Goal: Transaction & Acquisition: Purchase product/service

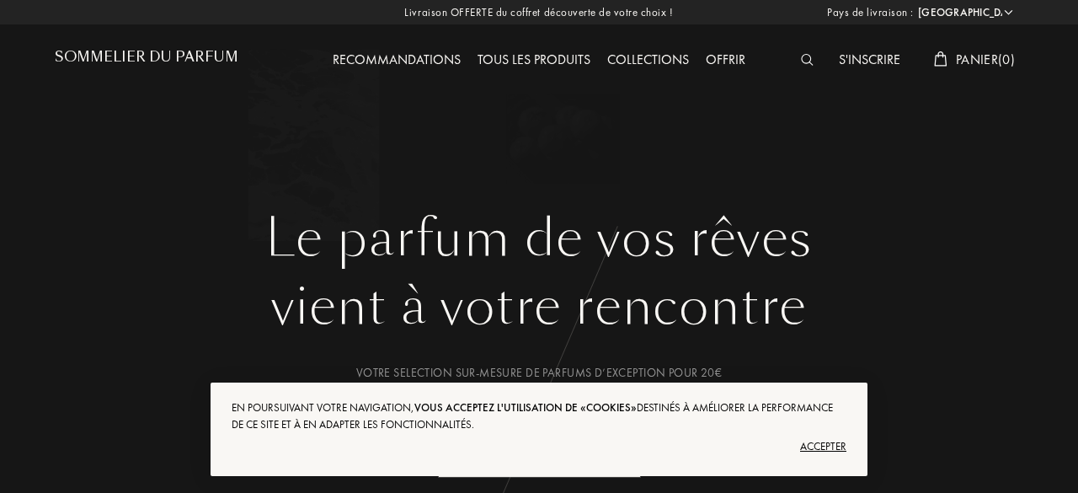
select select "FR"
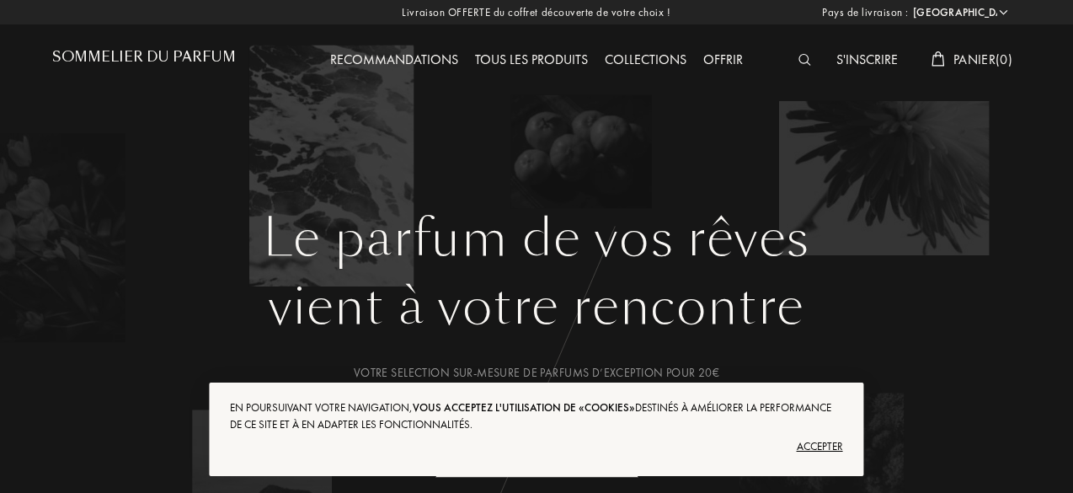
click at [819, 442] on div "Accepter" at bounding box center [536, 446] width 612 height 27
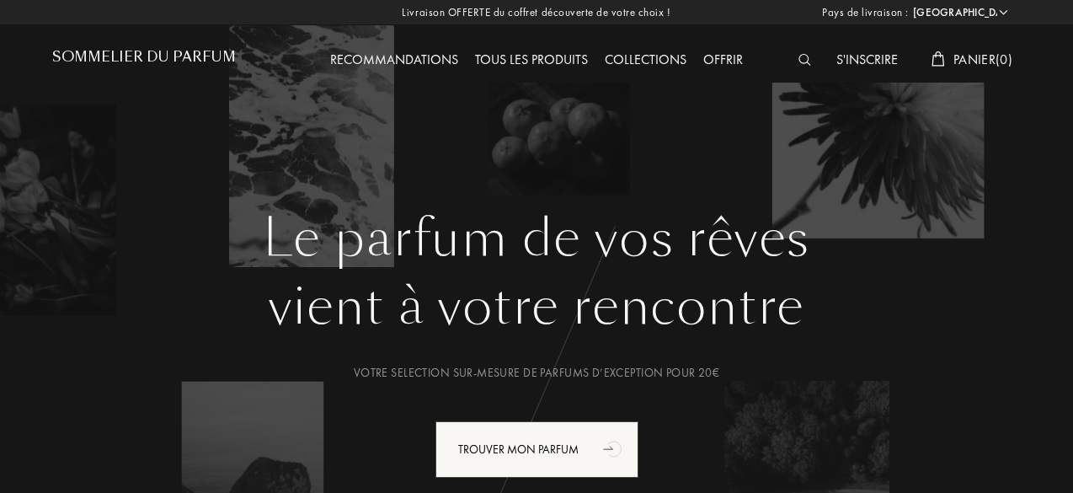
scroll to position [124, 0]
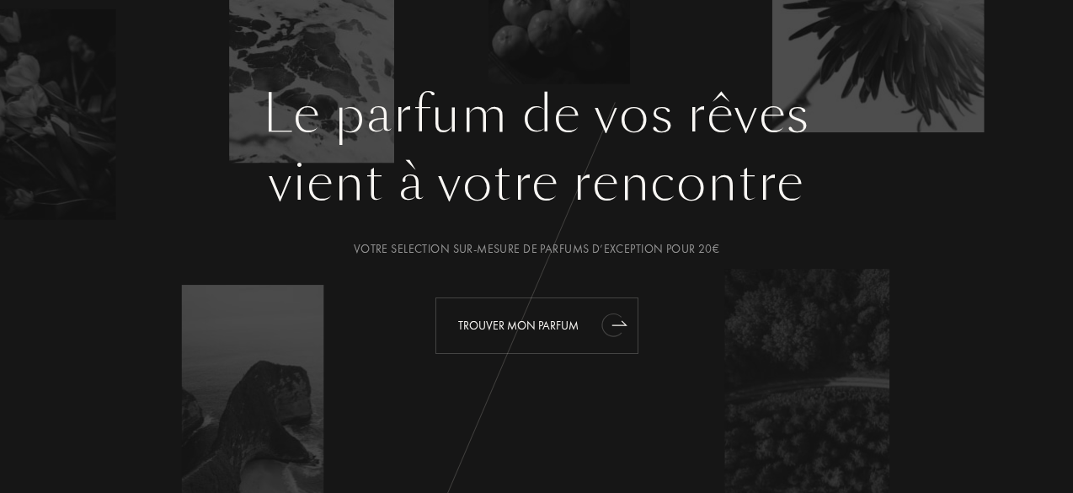
click at [526, 318] on div "Trouver mon parfum" at bounding box center [536, 325] width 203 height 56
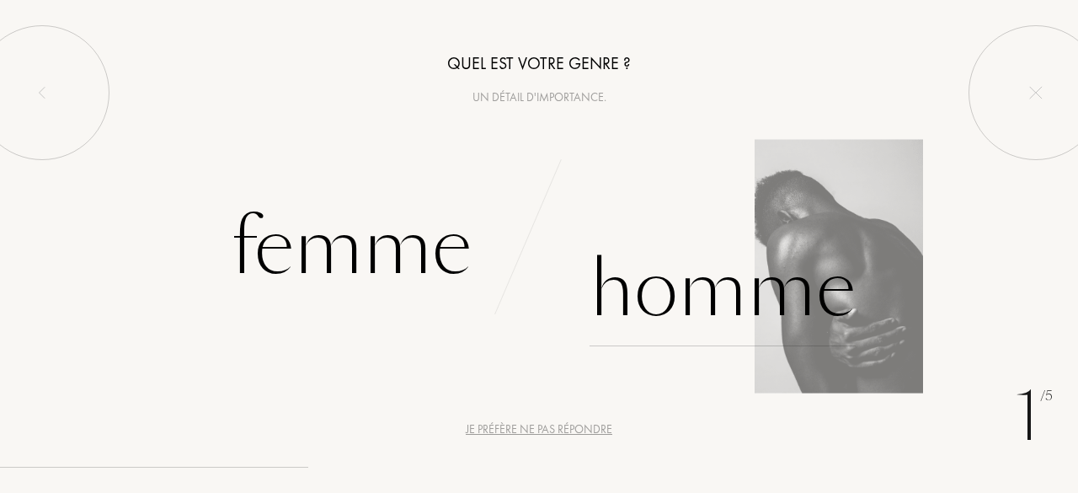
click at [648, 267] on div "Homme" at bounding box center [723, 289] width 266 height 114
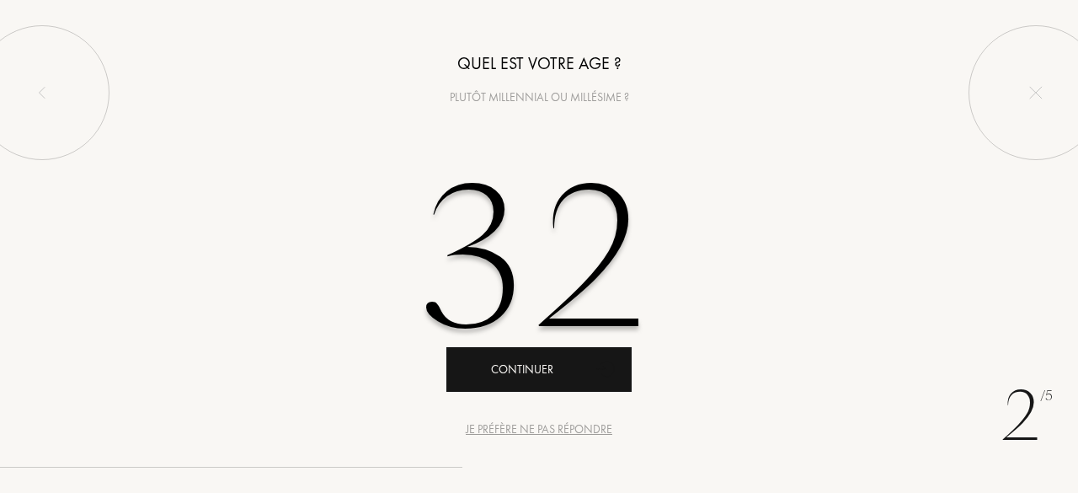
type input "32"
click at [514, 375] on div "Continuer" at bounding box center [538, 369] width 185 height 45
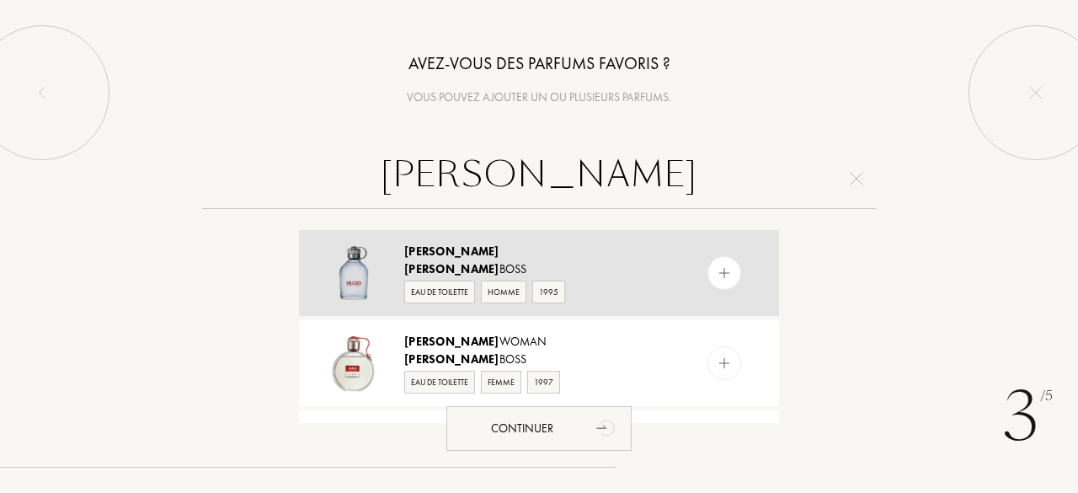
type input "hugo"
click at [519, 249] on div "Hugo" at bounding box center [538, 252] width 268 height 18
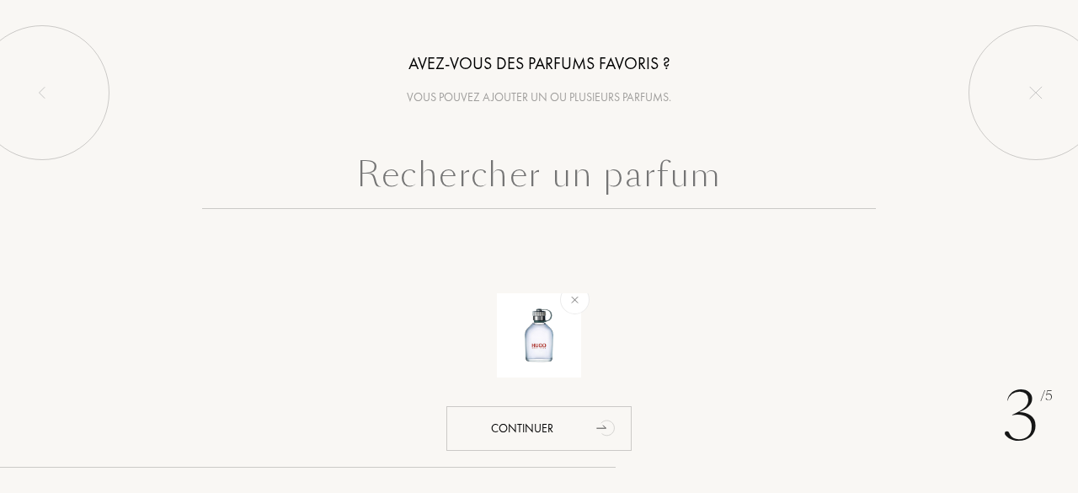
click at [490, 169] on input "text" at bounding box center [539, 178] width 674 height 61
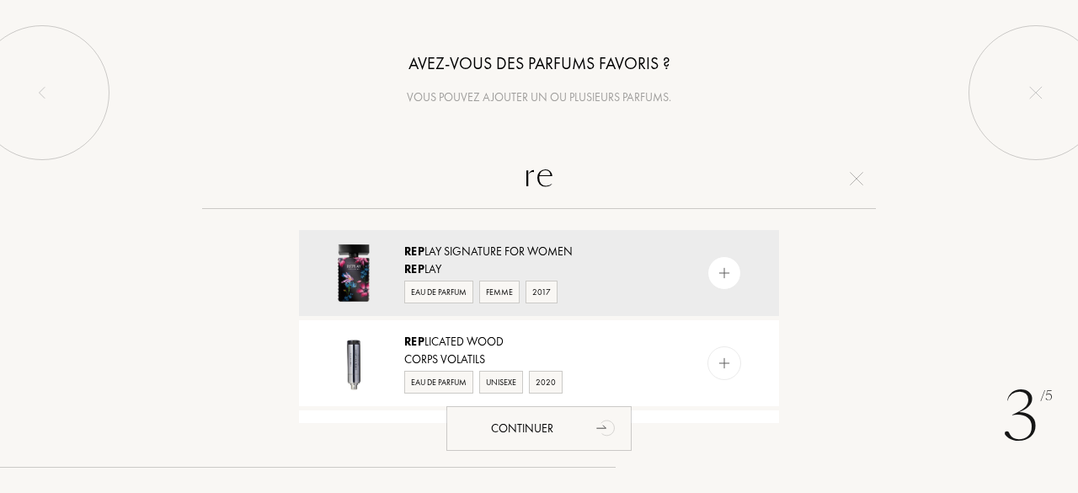
type input "r"
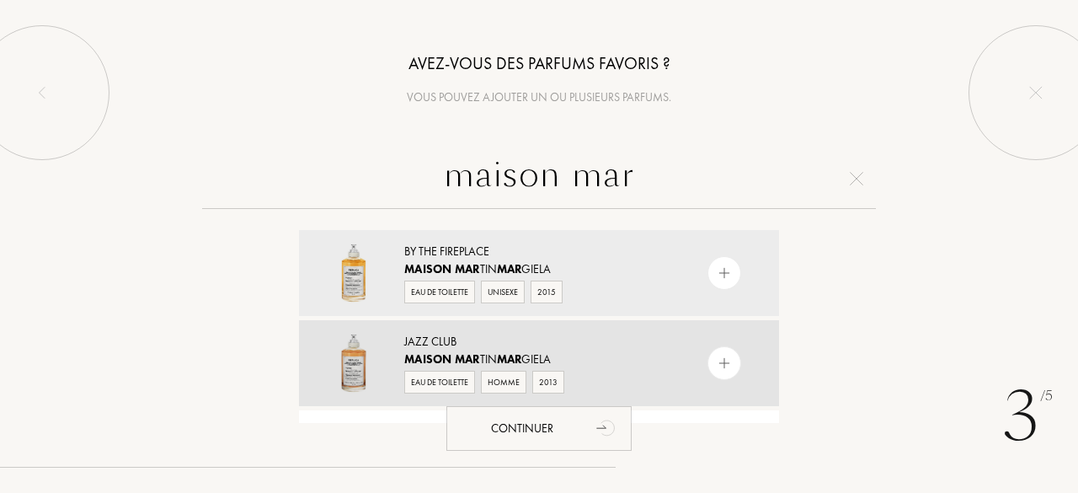
type input "maison mar"
click at [504, 343] on div "Jazz Club" at bounding box center [538, 342] width 268 height 18
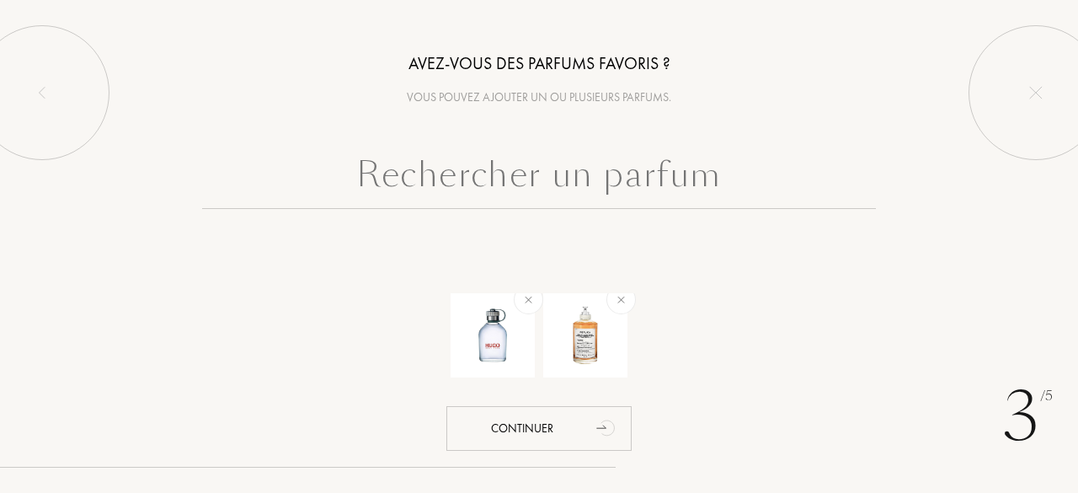
click at [517, 181] on input "text" at bounding box center [539, 178] width 674 height 61
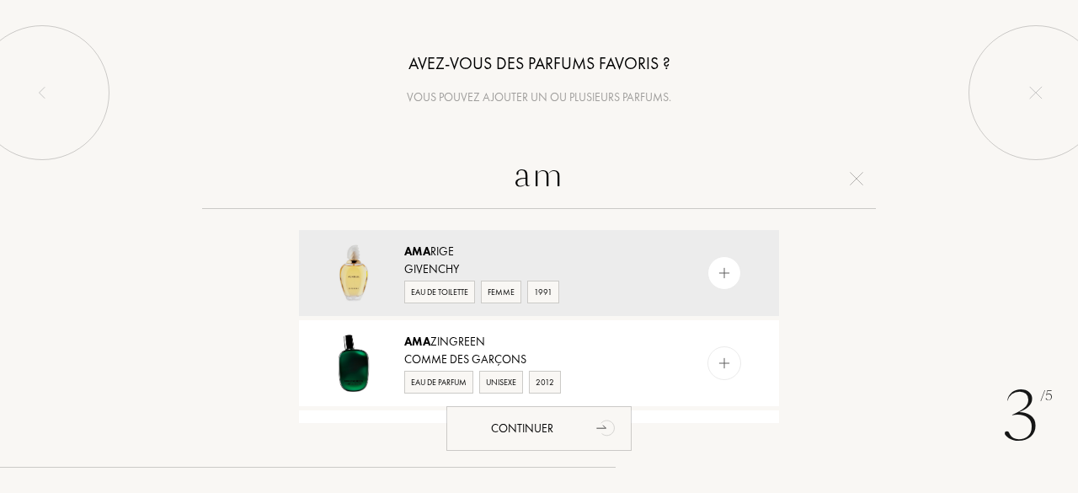
type input "a"
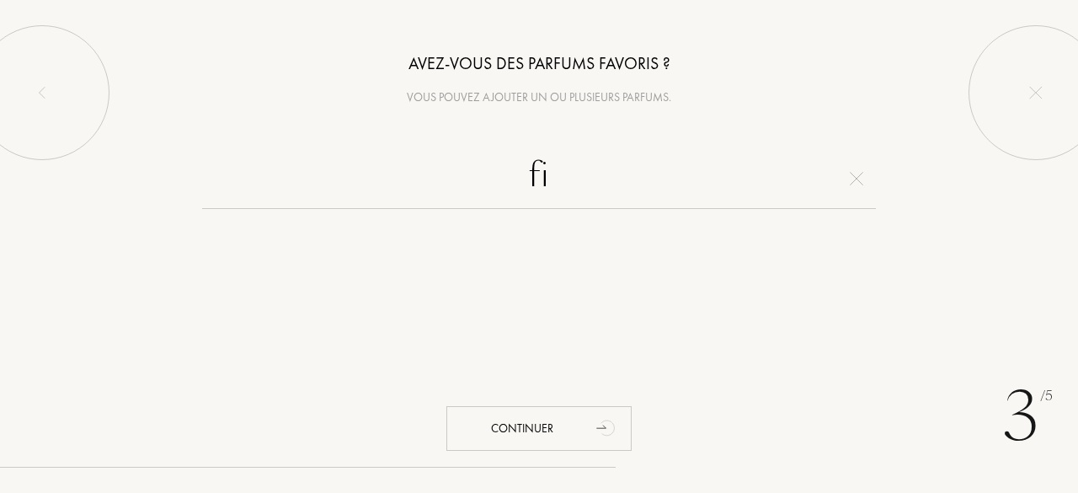
type input "f"
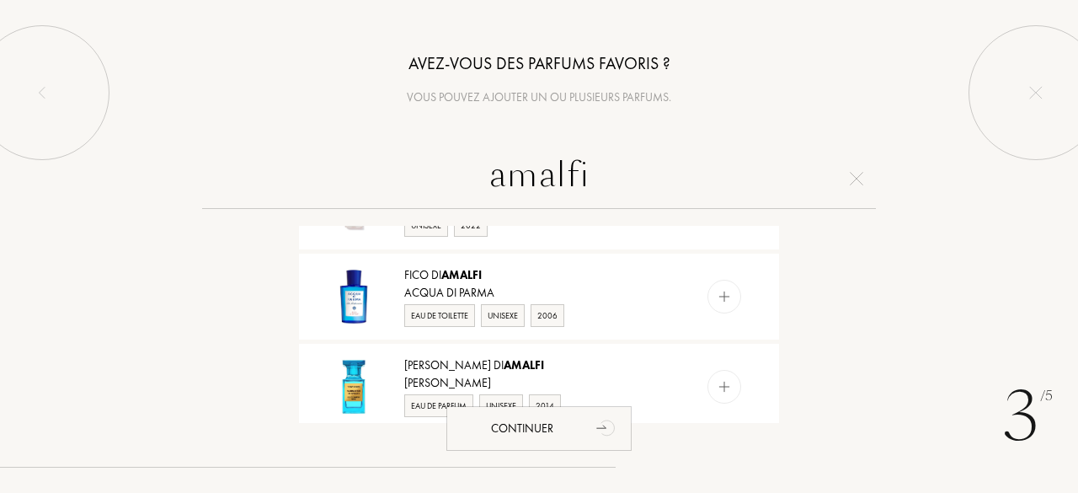
scroll to position [793, 0]
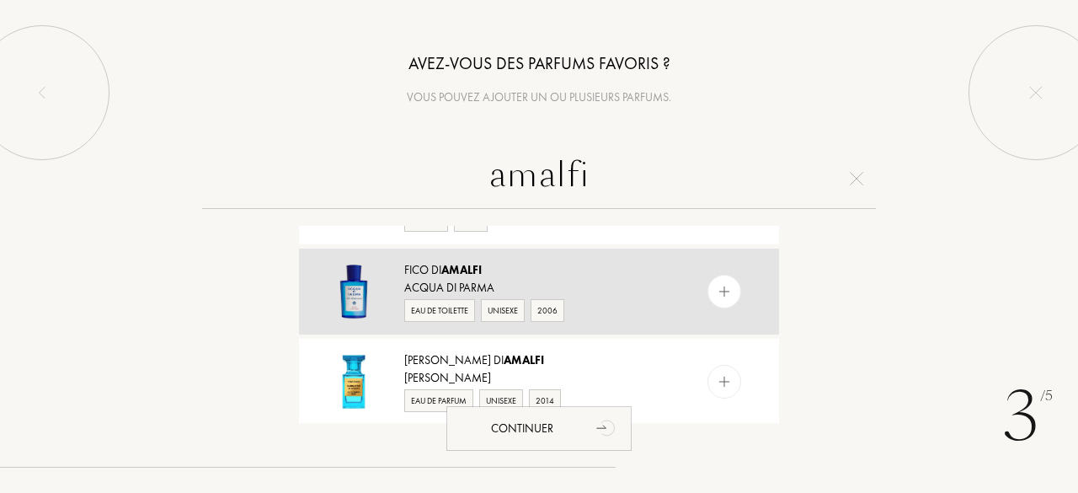
type input "amalfi"
click at [509, 272] on div "Fico di Amalfi" at bounding box center [538, 270] width 268 height 18
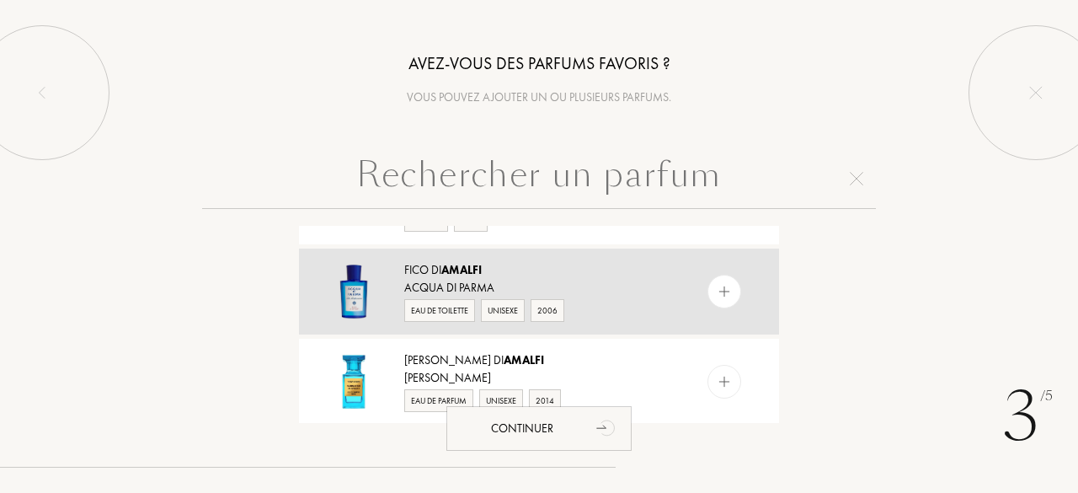
scroll to position [0, 0]
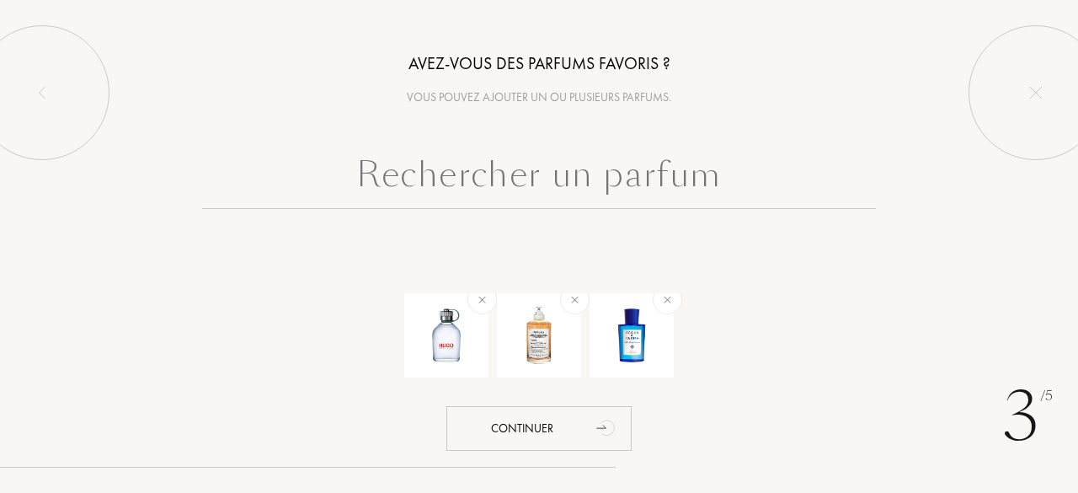
click at [499, 203] on input "text" at bounding box center [539, 178] width 674 height 61
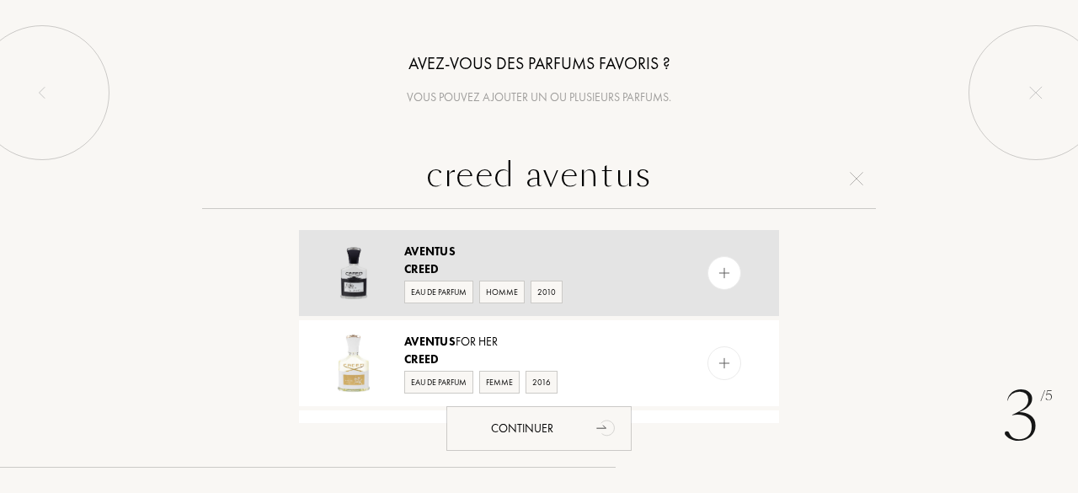
type input "creed aventus"
click at [505, 249] on div "Aventus" at bounding box center [538, 252] width 268 height 18
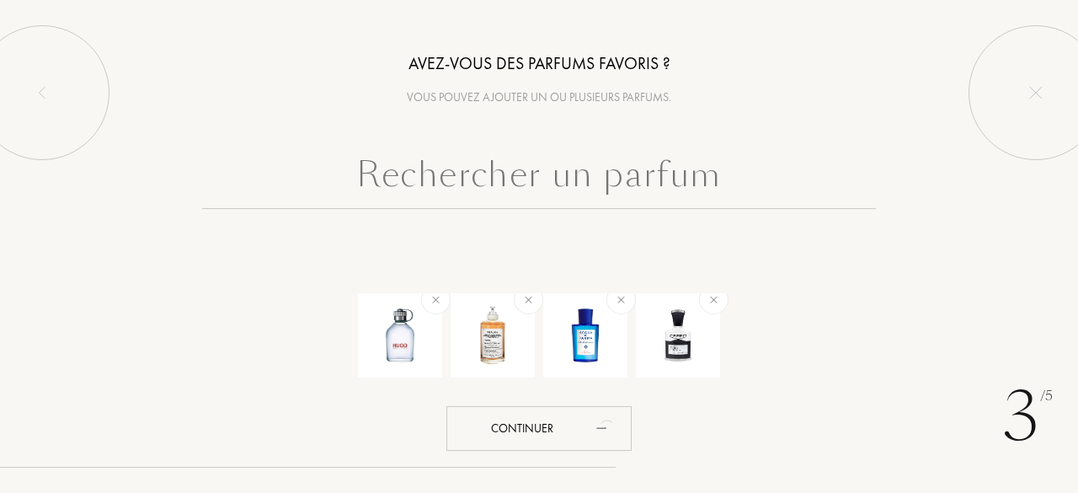
click at [558, 194] on input "text" at bounding box center [539, 178] width 674 height 61
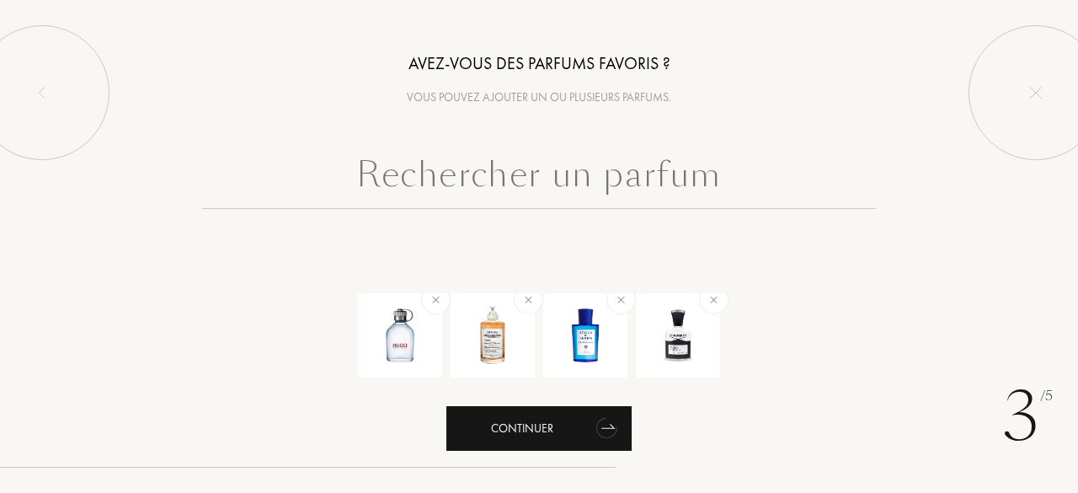
click at [578, 435] on div "Continuer" at bounding box center [538, 428] width 185 height 45
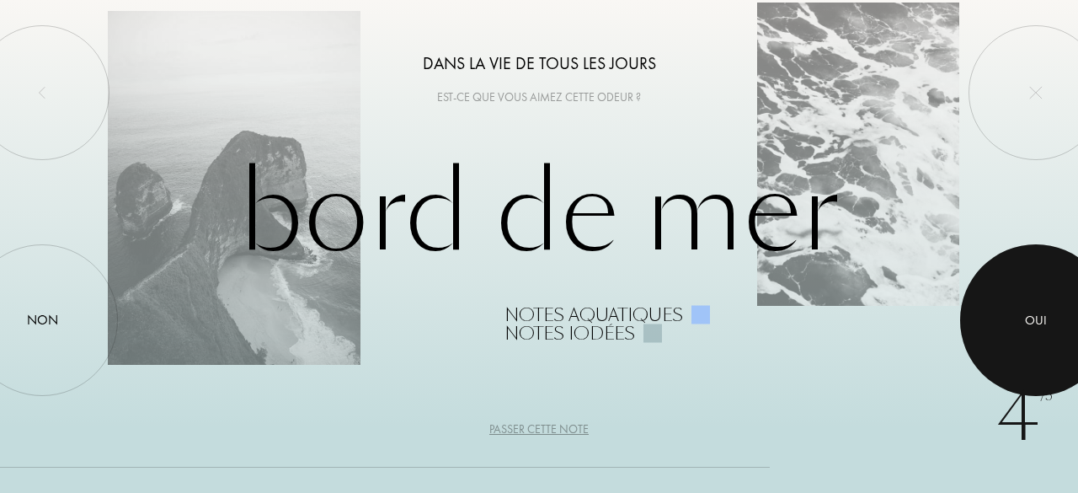
click at [1031, 334] on div at bounding box center [1036, 320] width 152 height 152
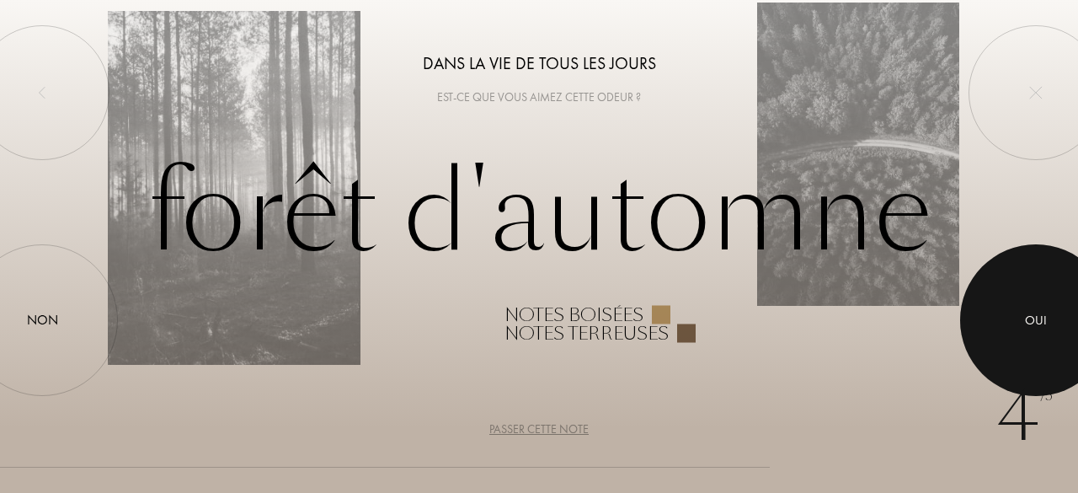
click at [1031, 334] on div at bounding box center [1036, 320] width 152 height 152
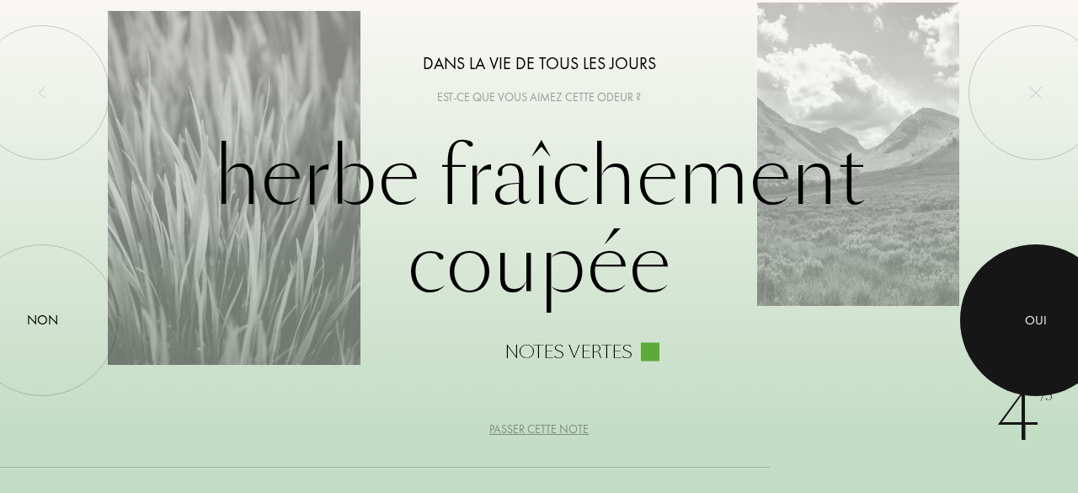
click at [1031, 334] on div at bounding box center [1036, 320] width 152 height 152
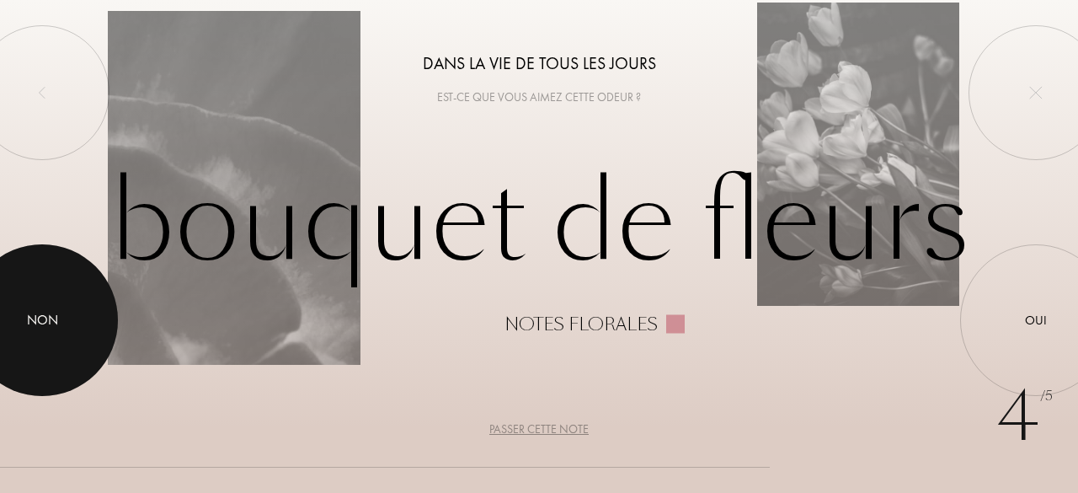
click at [82, 337] on div "Non" at bounding box center [42, 320] width 152 height 152
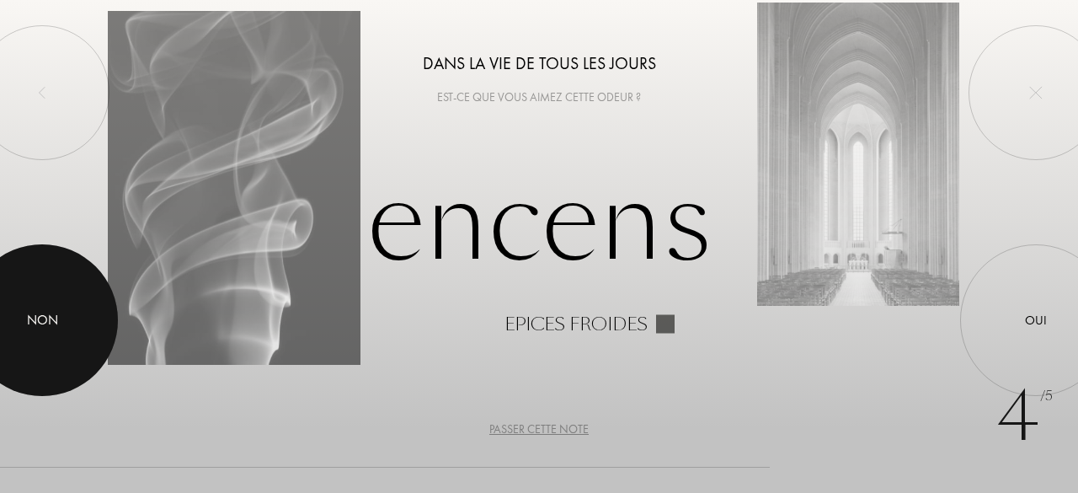
click at [51, 310] on div "Non" at bounding box center [42, 320] width 31 height 20
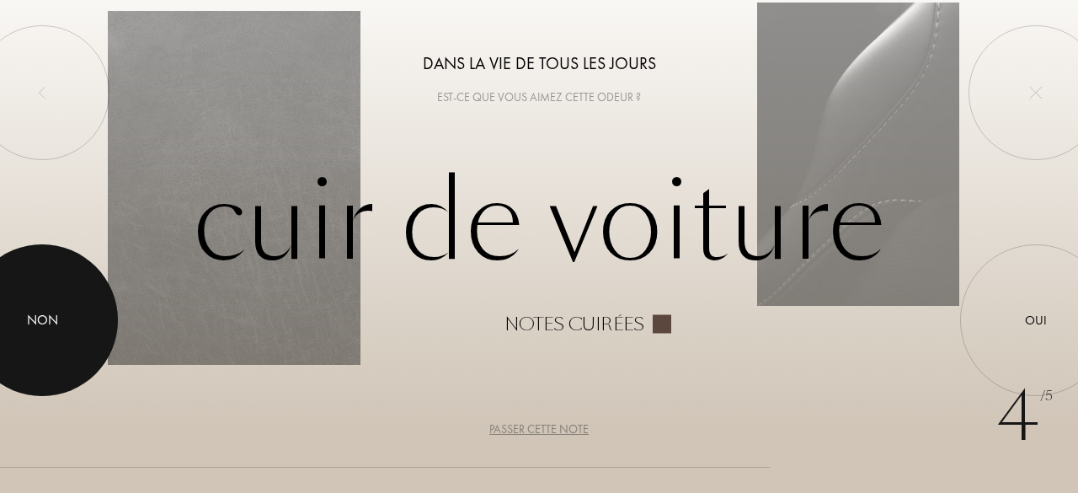
click at [23, 327] on div at bounding box center [42, 320] width 152 height 152
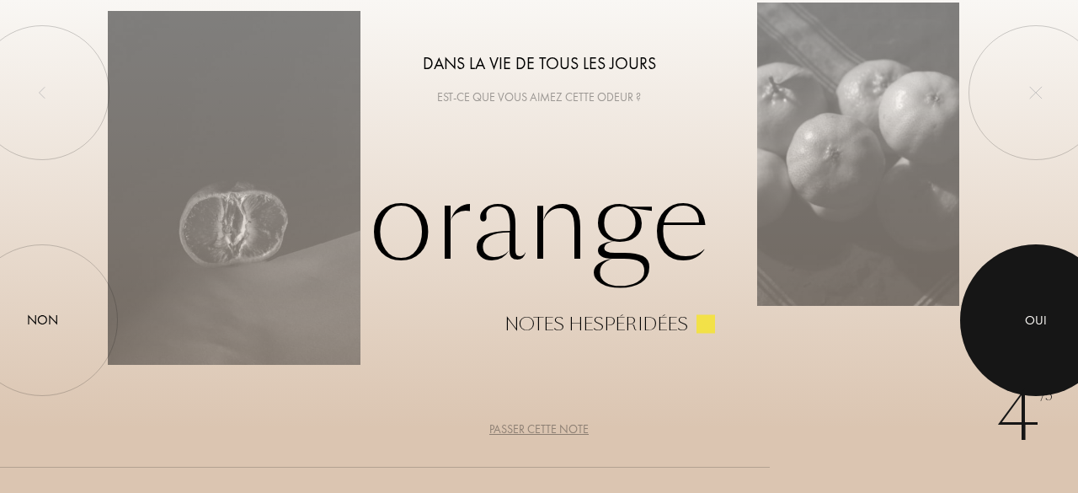
click at [1055, 337] on div at bounding box center [1036, 320] width 152 height 152
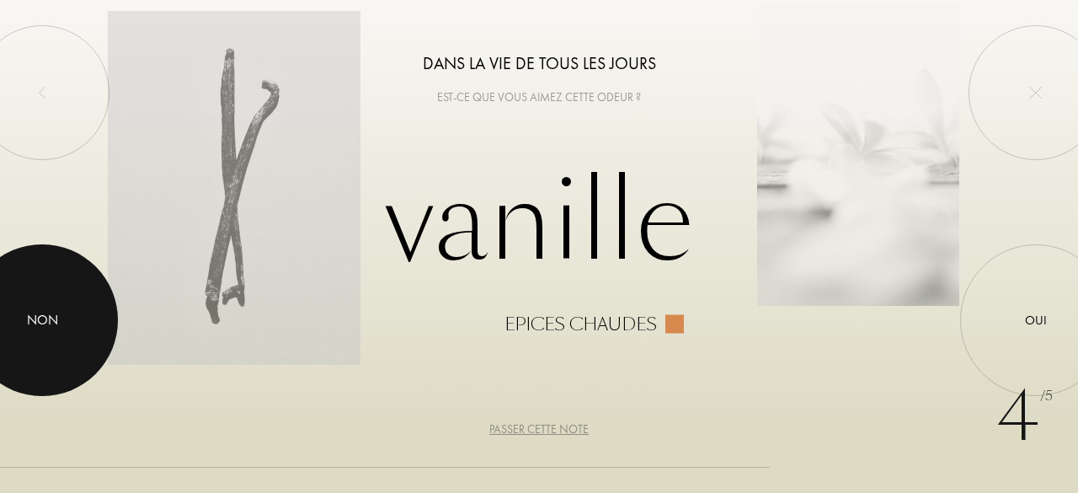
click at [61, 309] on div at bounding box center [42, 320] width 152 height 152
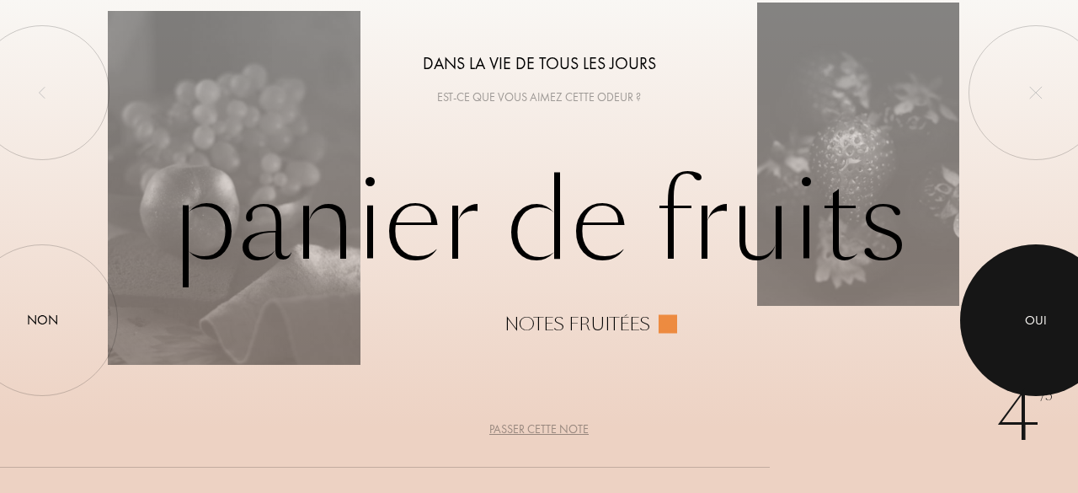
click at [1076, 290] on div at bounding box center [1036, 320] width 152 height 152
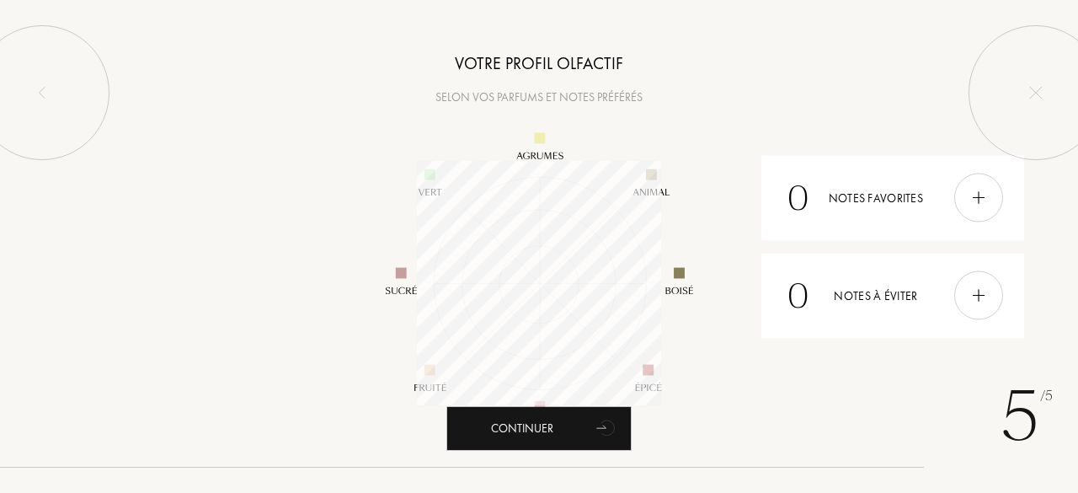
scroll to position [244, 244]
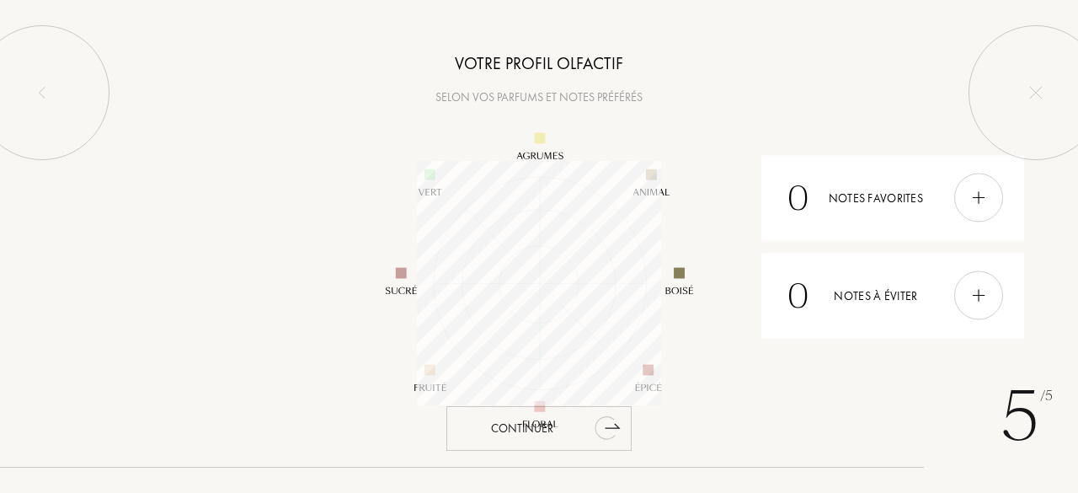
click at [592, 434] on icon "animation" at bounding box center [607, 427] width 34 height 34
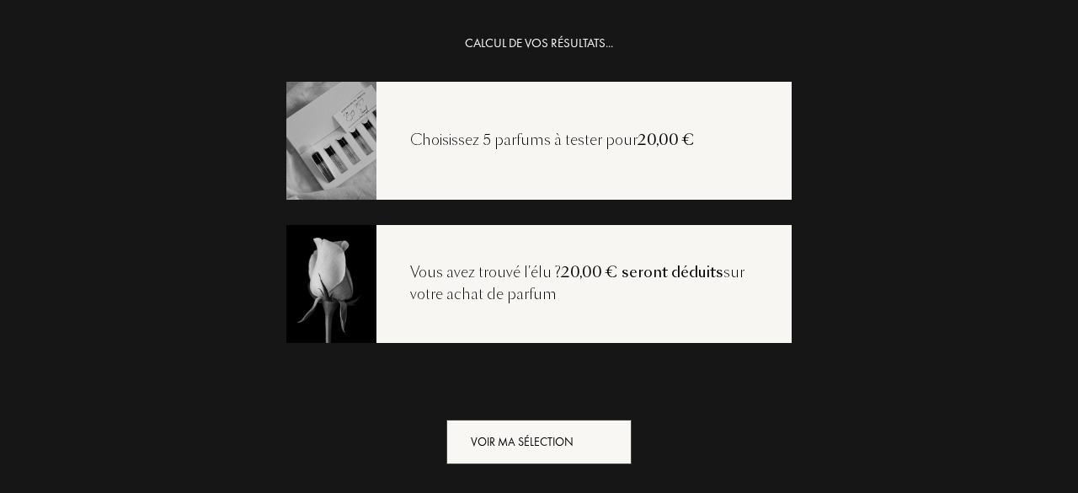
scroll to position [34, 0]
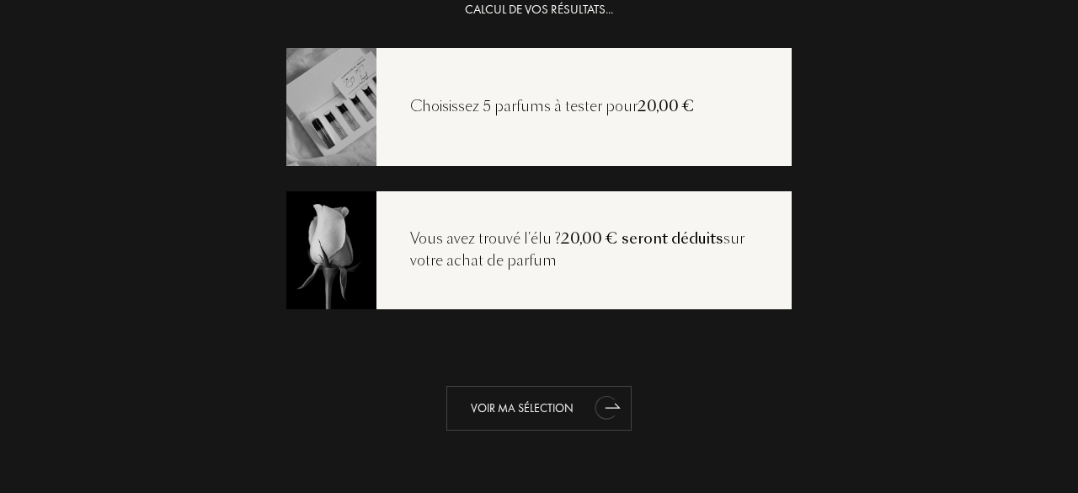
click at [545, 403] on div "Voir ma sélection" at bounding box center [538, 408] width 185 height 45
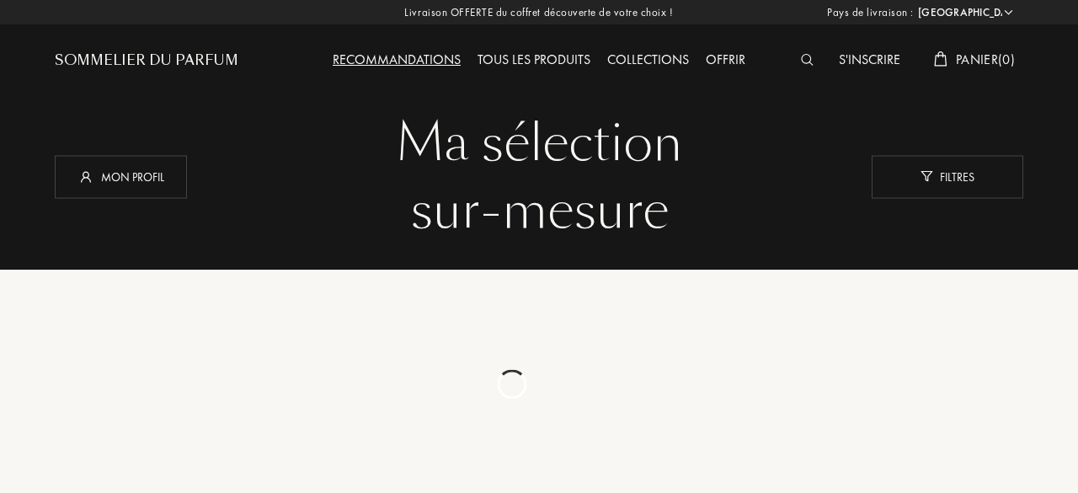
select select "FR"
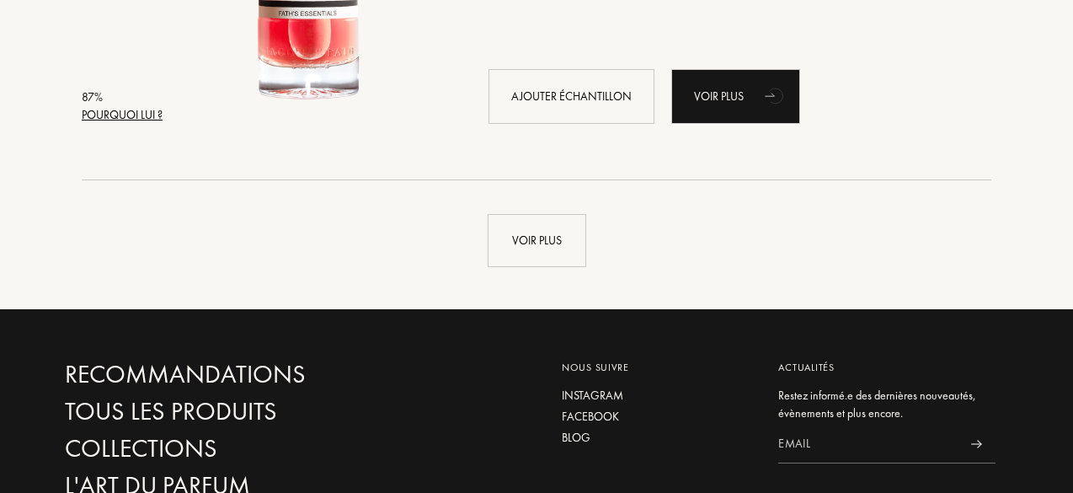
scroll to position [4117, 0]
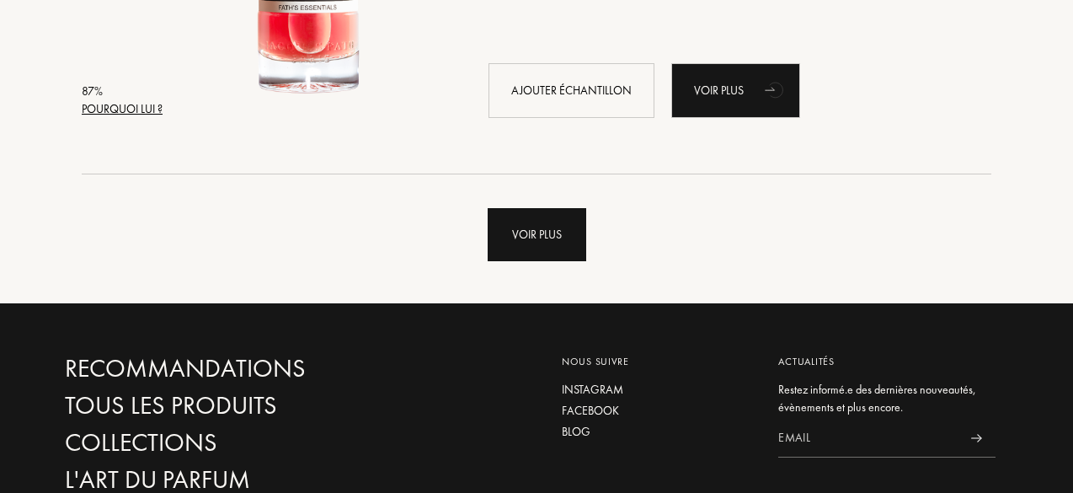
click at [521, 233] on div "Voir plus" at bounding box center [537, 234] width 99 height 53
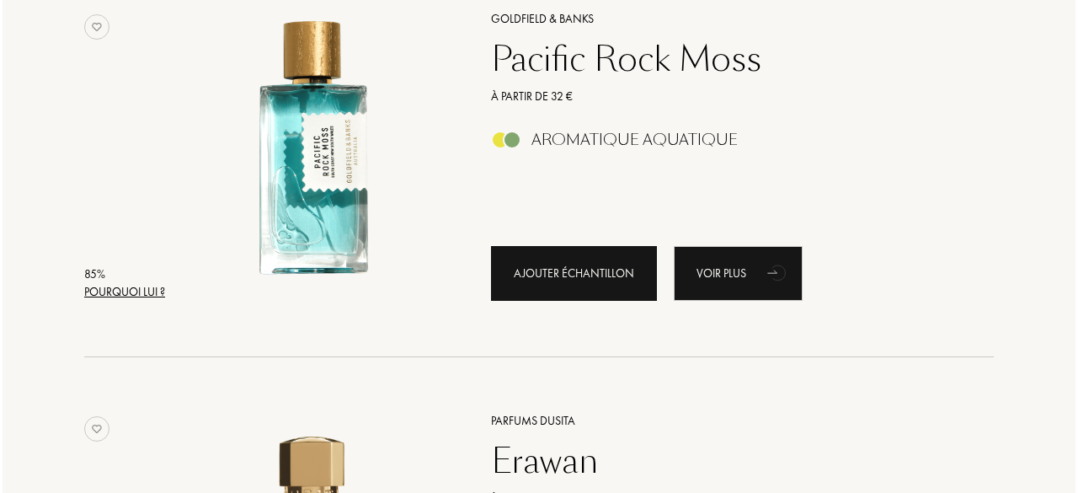
scroll to position [5944, 0]
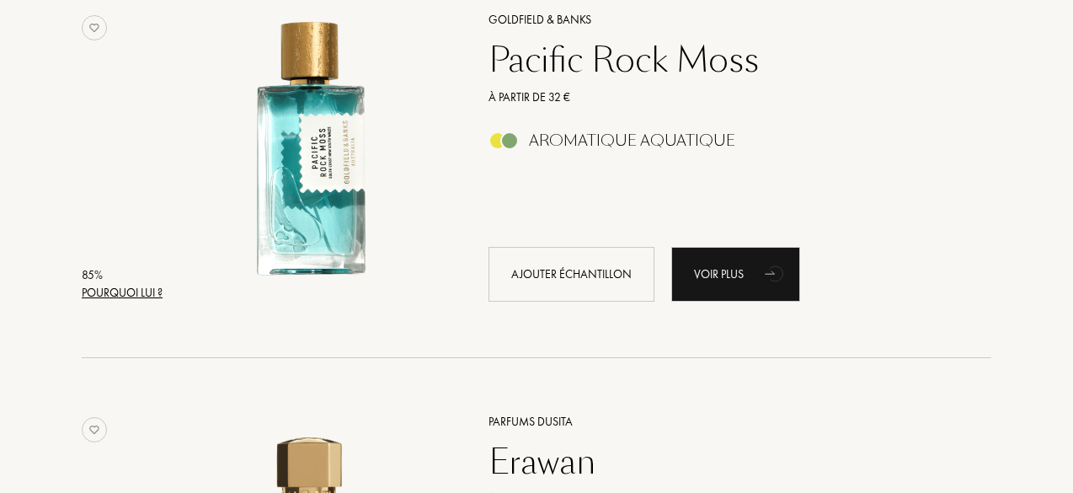
click at [145, 301] on div "85 % Pourquoi lui ? Goldfield & Banks Pacific Rock Moss À partir de 32 € Aromat…" at bounding box center [537, 174] width 910 height 369
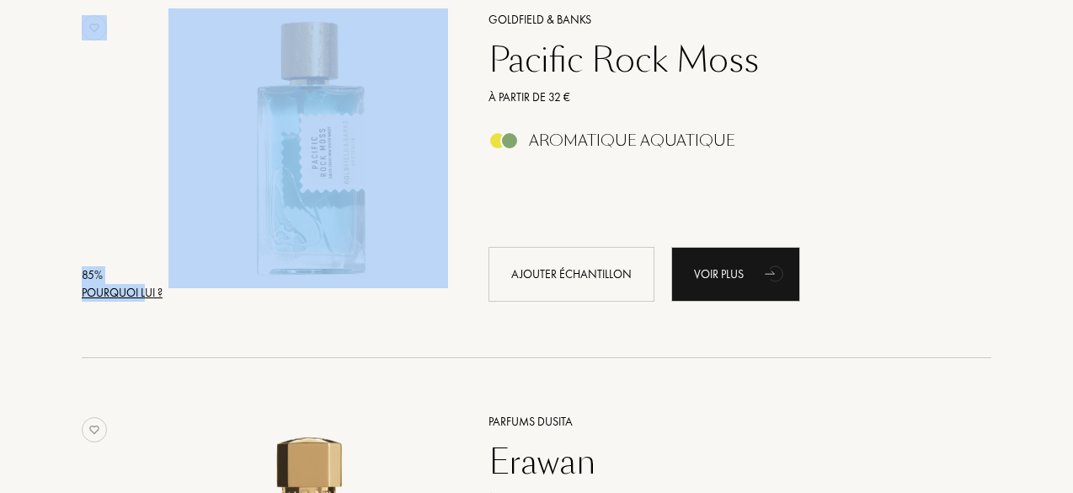
click at [145, 301] on div "Pourquoi lui ?" at bounding box center [122, 293] width 81 height 18
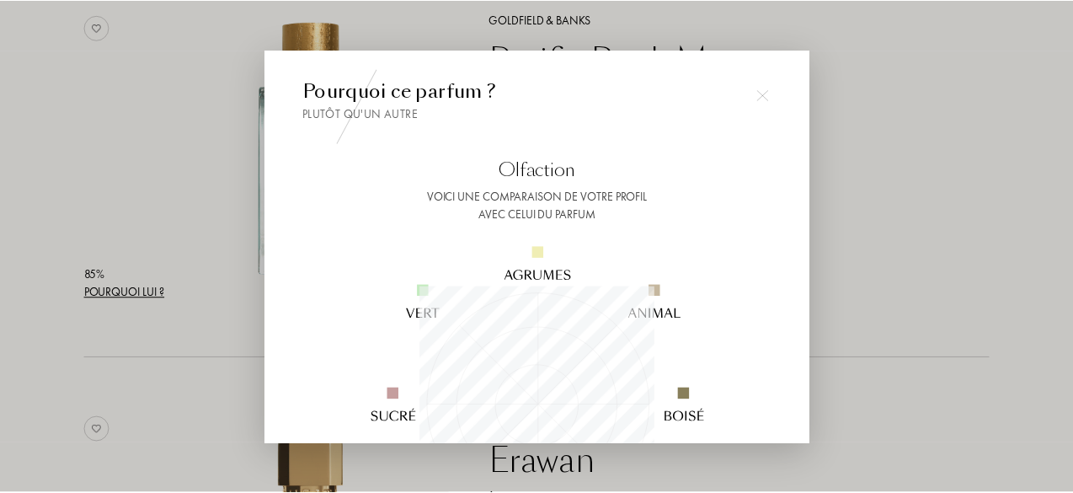
scroll to position [150, 0]
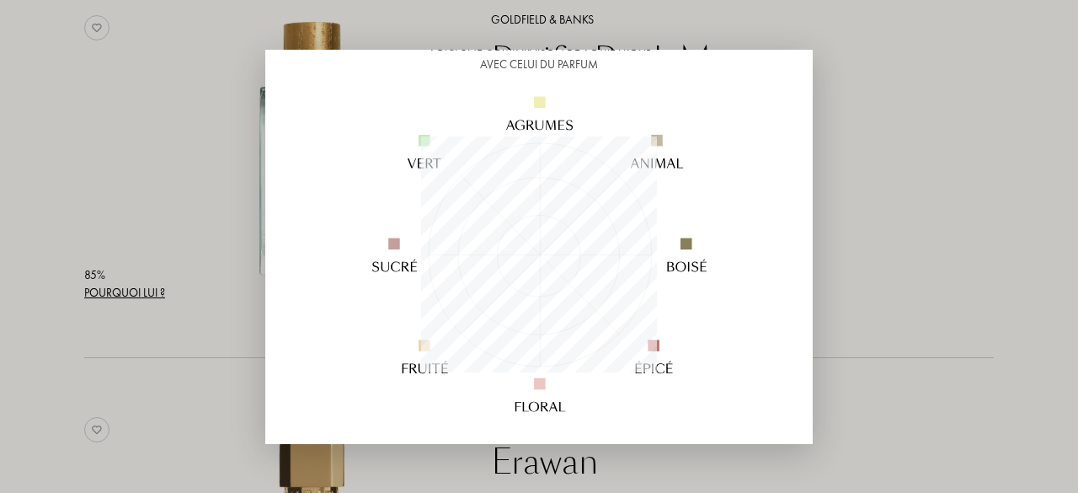
click at [910, 263] on div at bounding box center [539, 246] width 1078 height 493
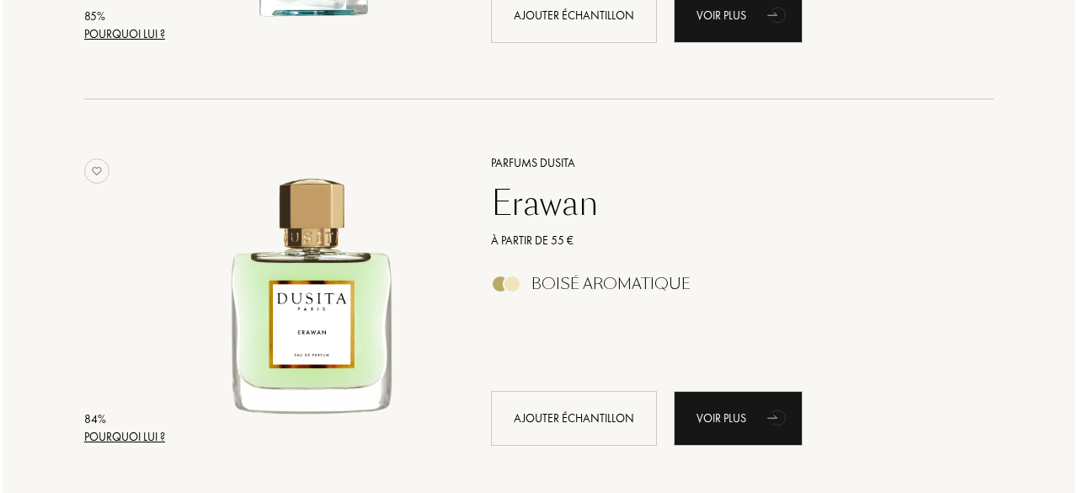
scroll to position [6268, 0]
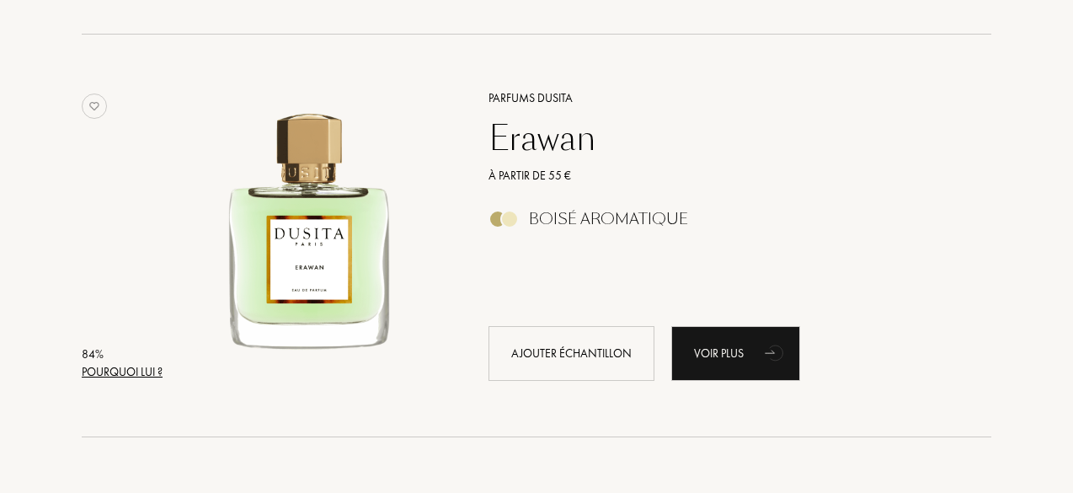
click at [126, 366] on div "Pourquoi lui ?" at bounding box center [122, 372] width 81 height 18
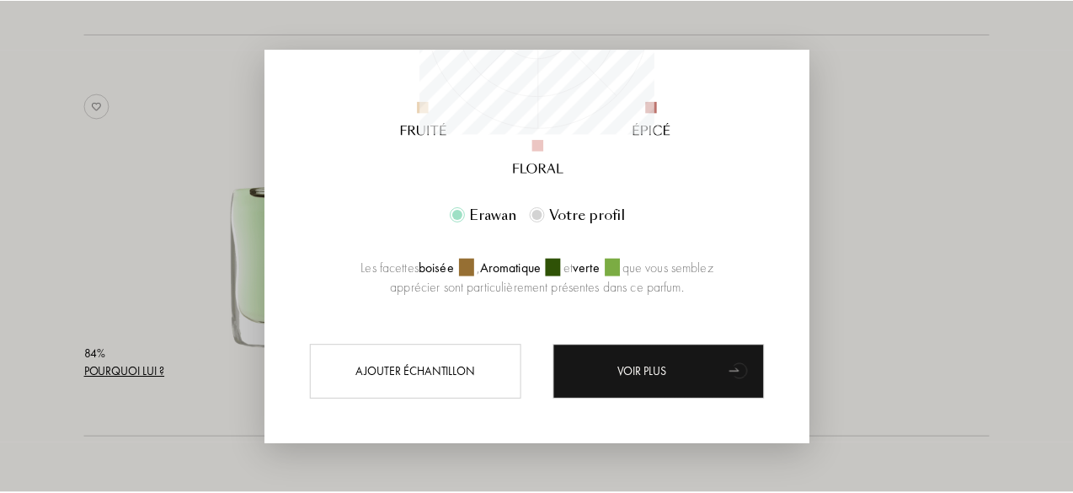
scroll to position [386, 0]
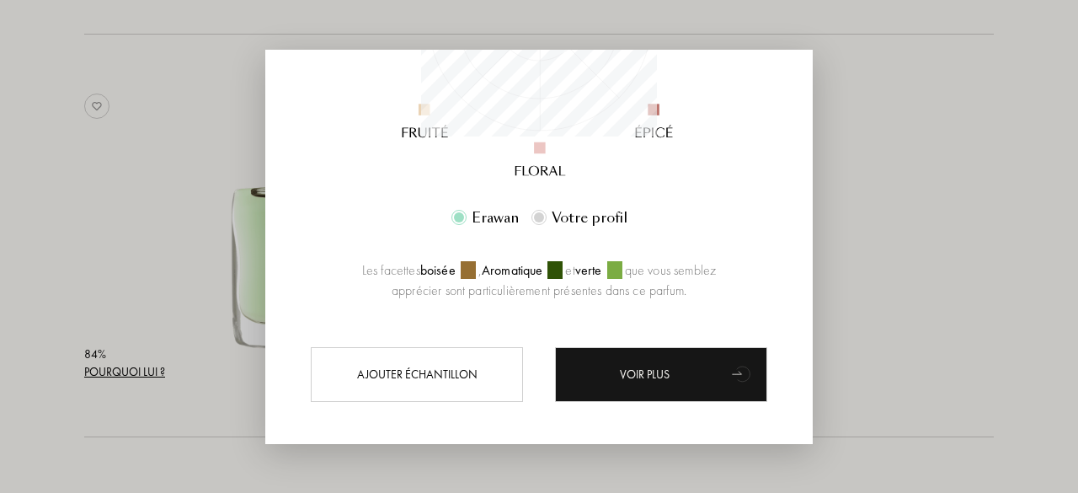
click at [881, 310] on div at bounding box center [539, 246] width 1078 height 493
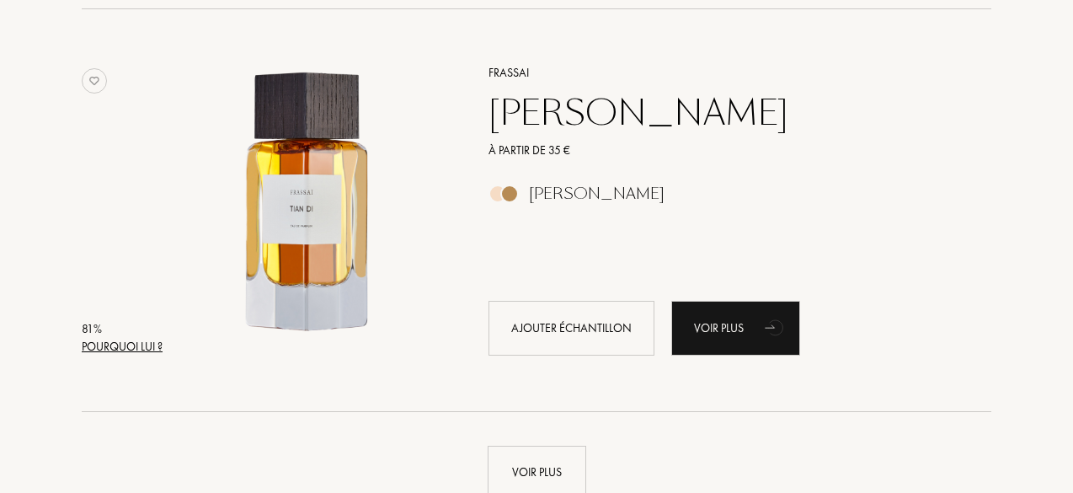
scroll to position [7920, 0]
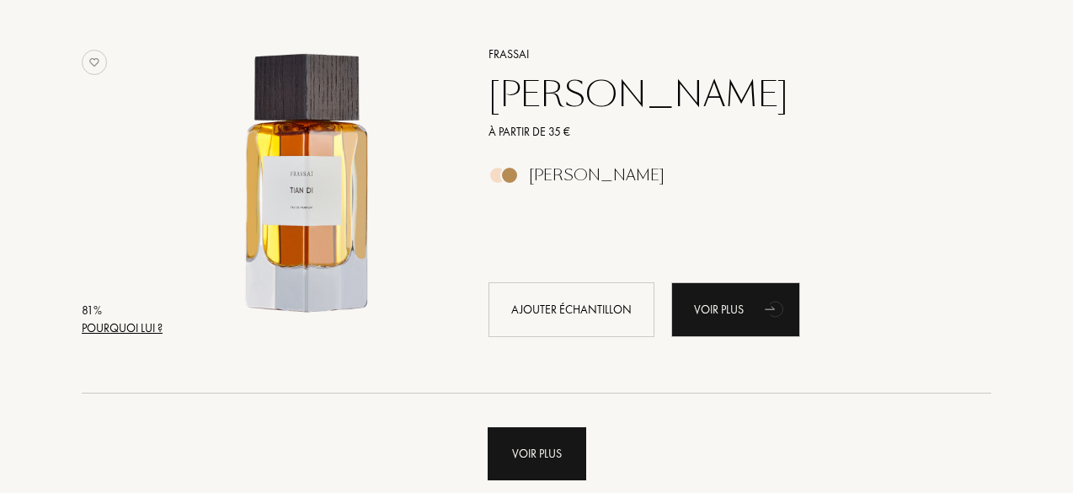
click at [526, 435] on div "Voir plus" at bounding box center [537, 453] width 99 height 53
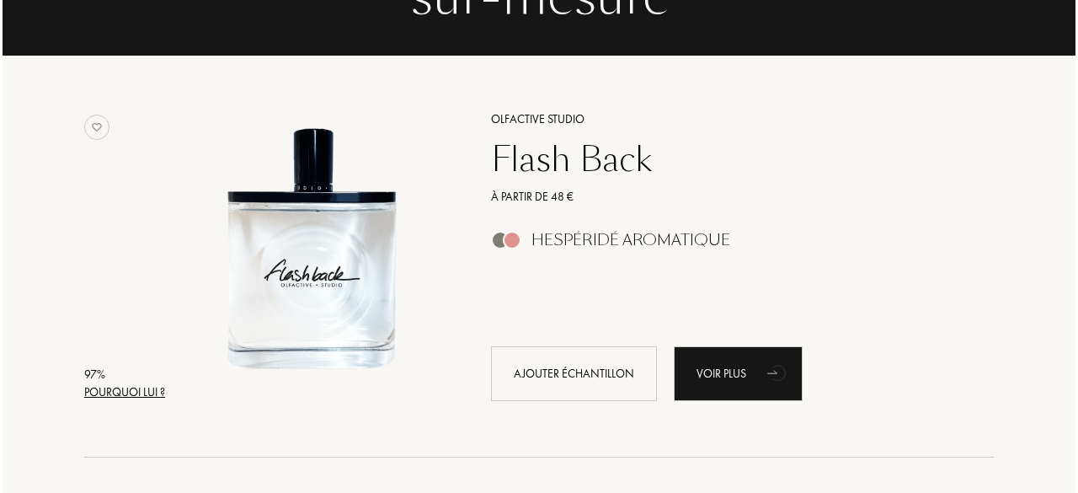
scroll to position [215, 0]
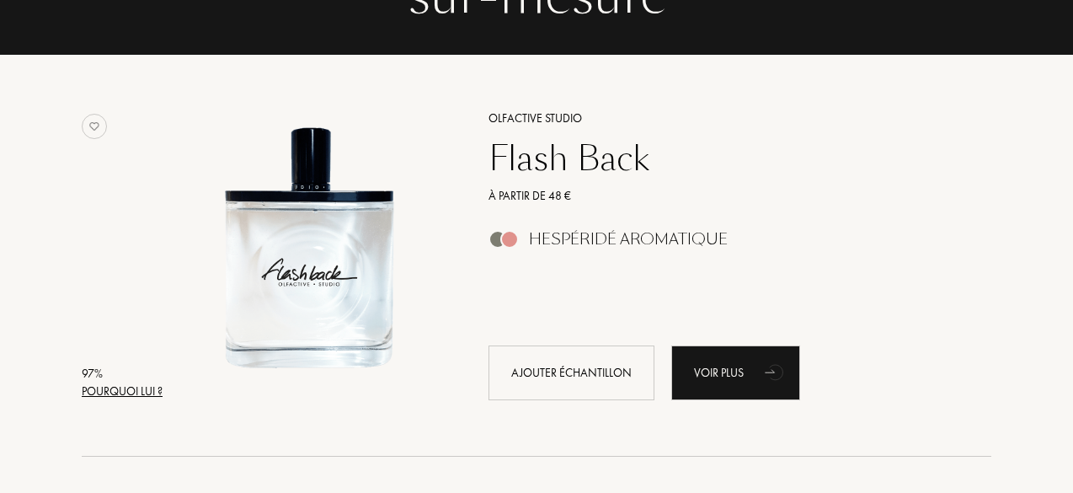
click at [142, 390] on div "Pourquoi lui ?" at bounding box center [122, 391] width 81 height 18
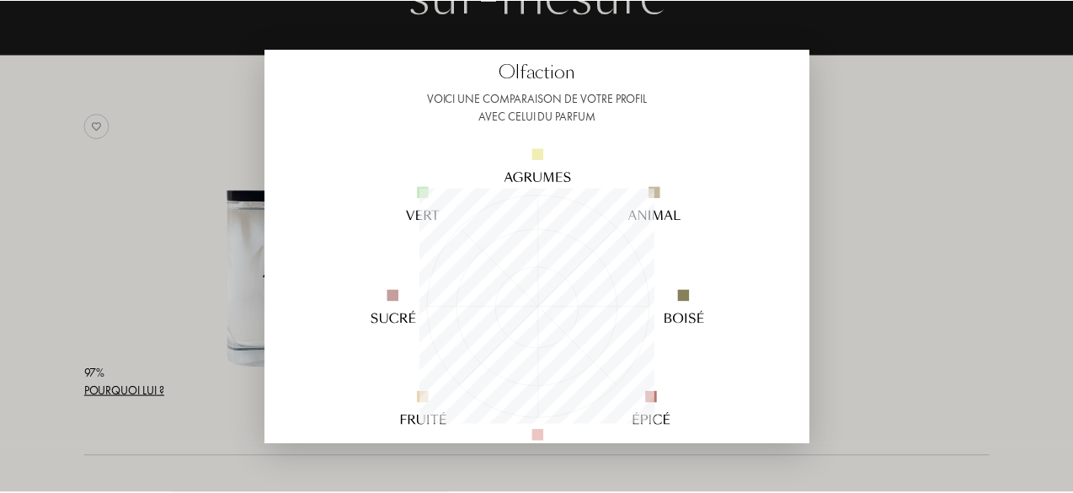
scroll to position [99, 0]
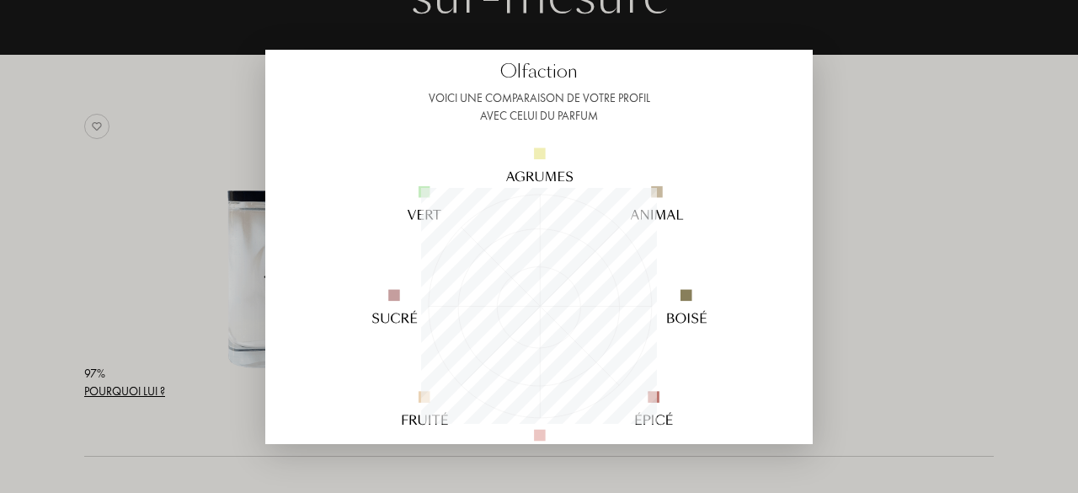
click at [253, 331] on div at bounding box center [539, 246] width 1078 height 493
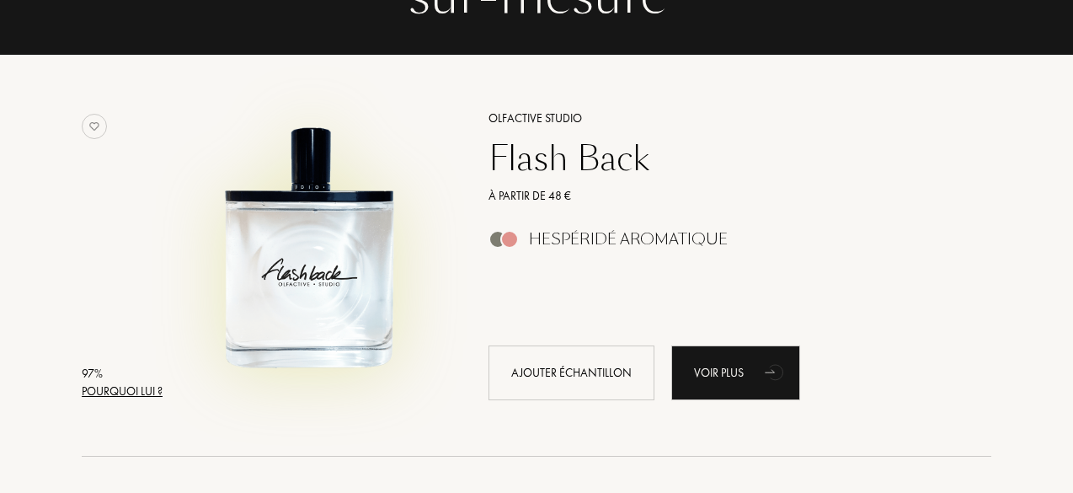
click at [281, 272] on img at bounding box center [308, 247] width 280 height 280
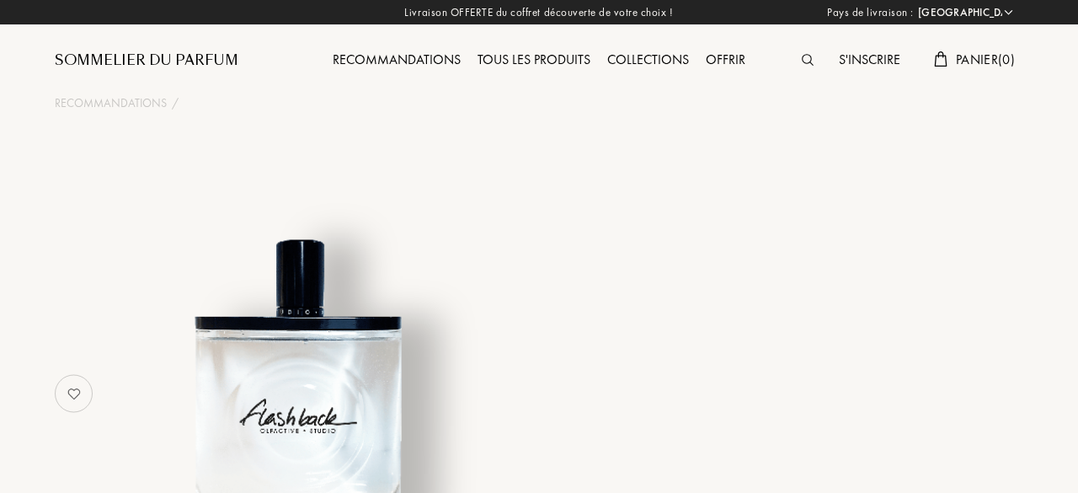
select select "FR"
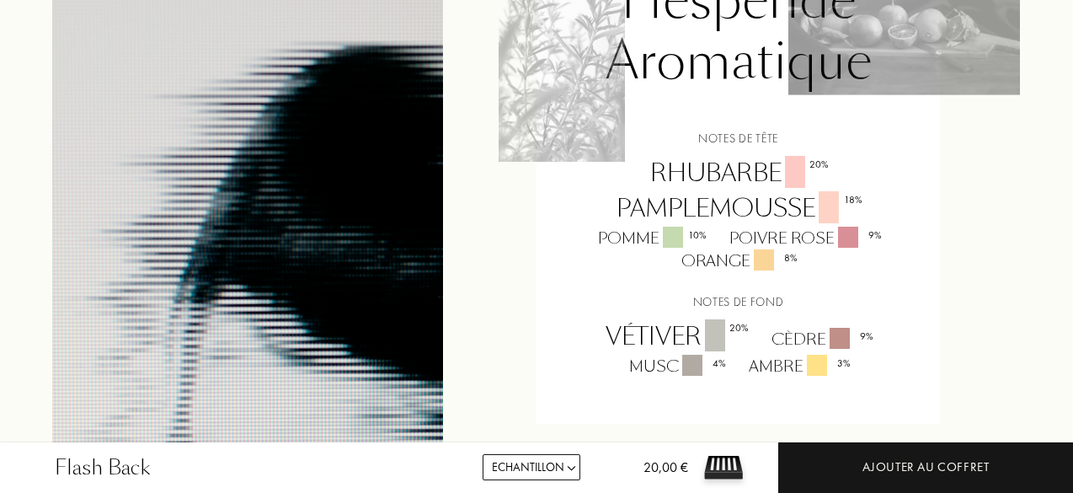
scroll to position [1426, 0]
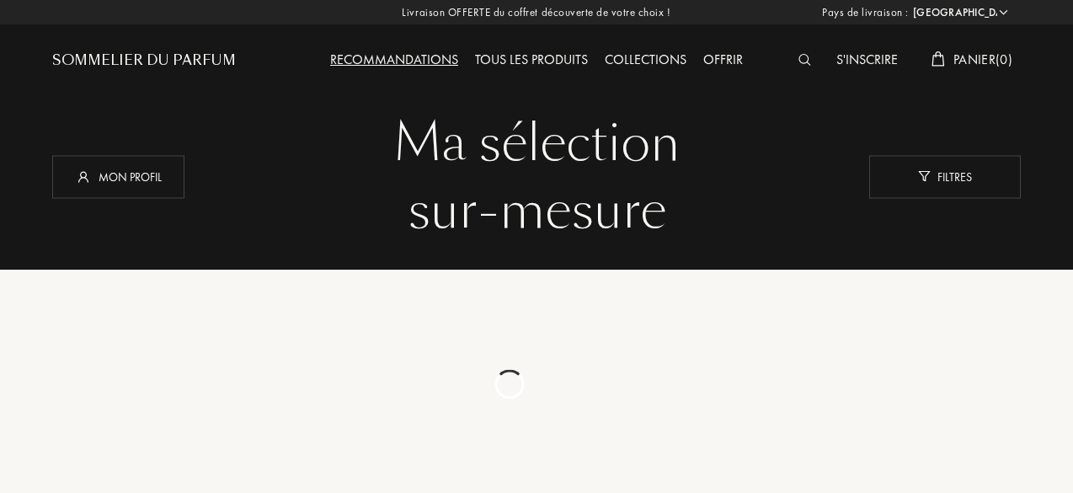
select select "FR"
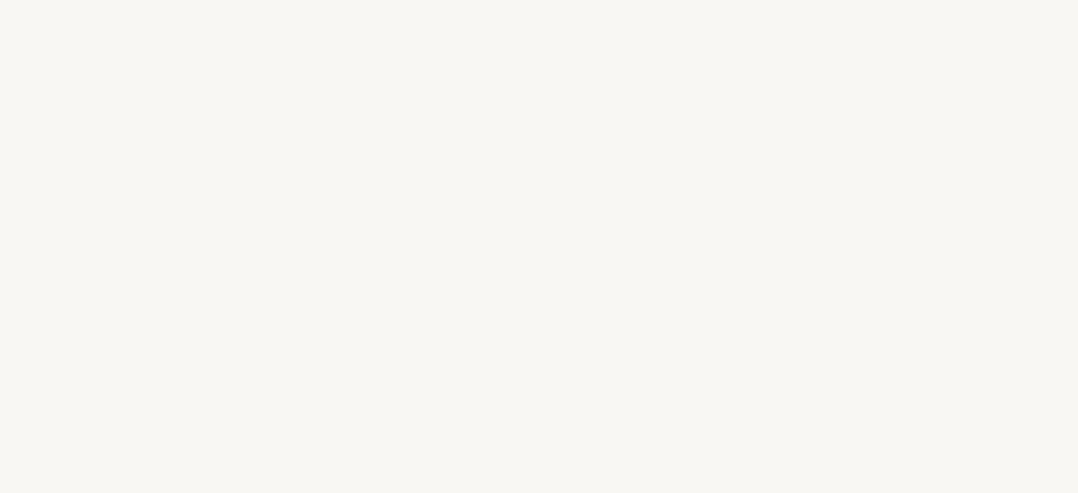
click at [320, 211] on div "e" at bounding box center [326, 212] width 21 height 63
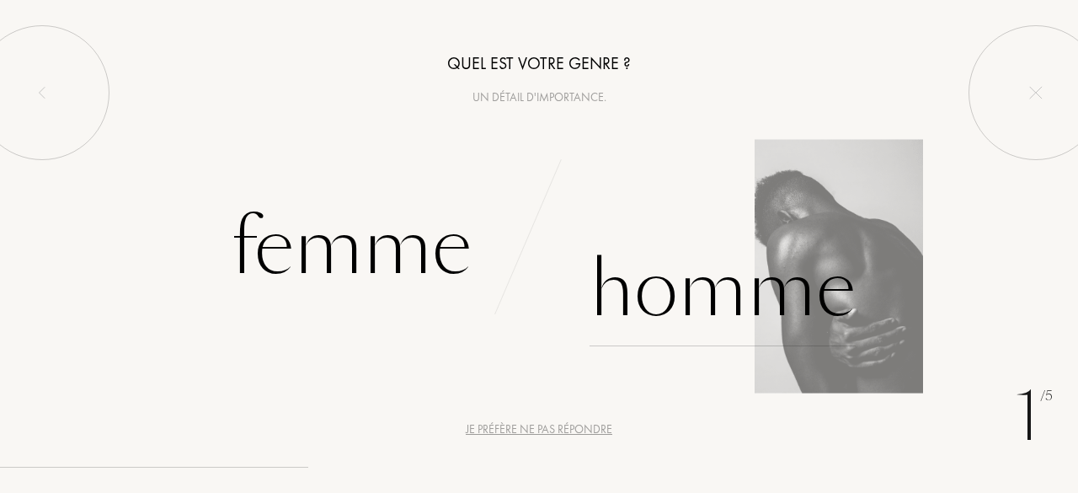
click at [724, 262] on div "Homme" at bounding box center [723, 289] width 266 height 114
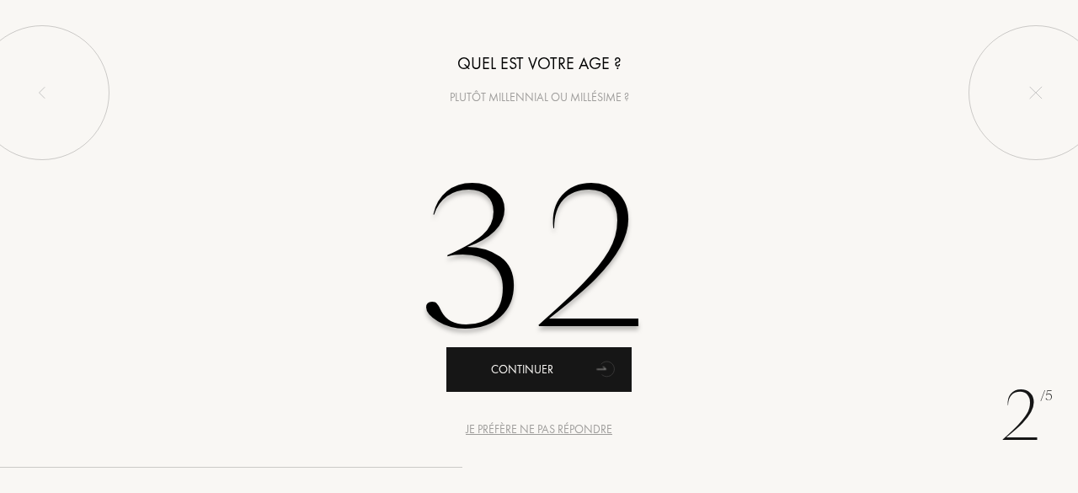
type input "32"
click at [553, 363] on div "Continuer" at bounding box center [538, 369] width 185 height 45
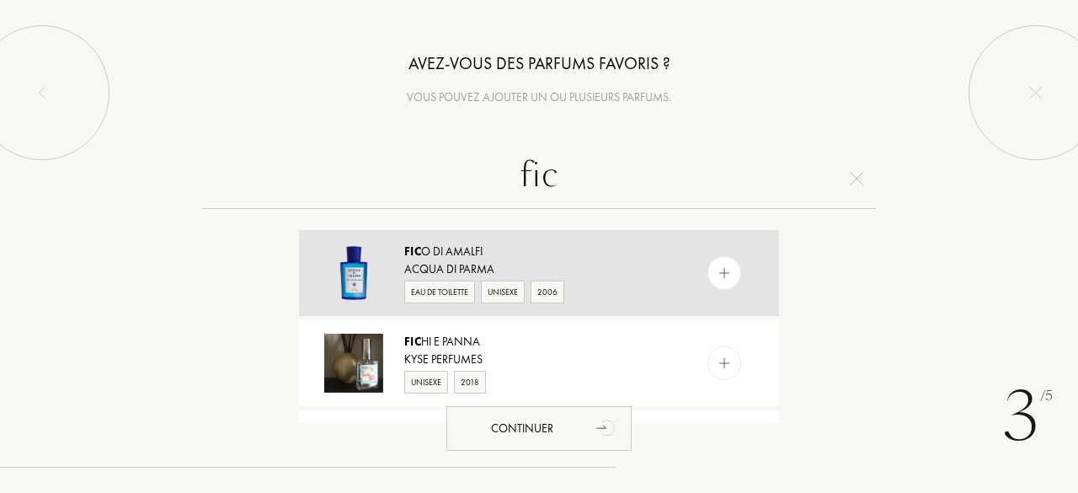
type input "fic"
click at [519, 243] on div "Fic o di Amalfi" at bounding box center [538, 252] width 268 height 18
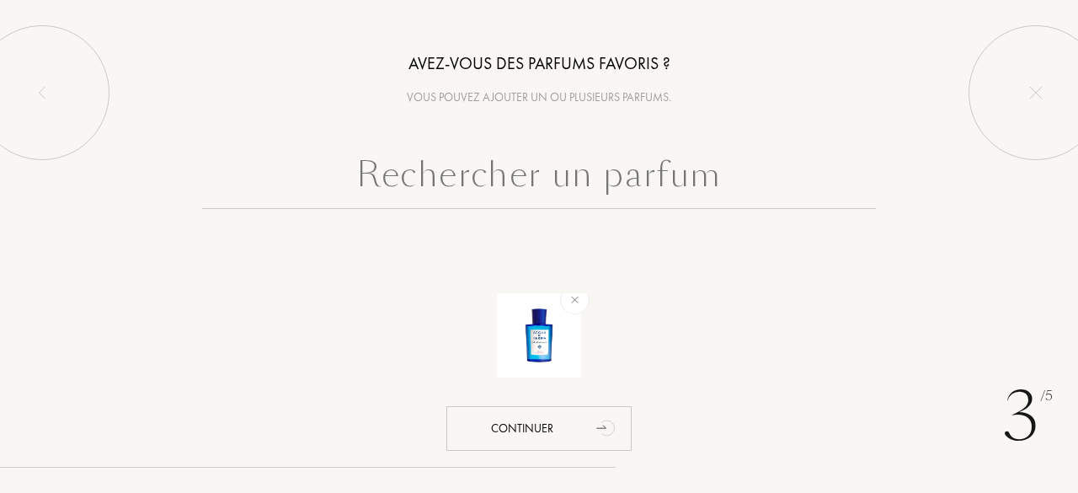
click at [529, 179] on input "text" at bounding box center [539, 178] width 674 height 61
type input "r"
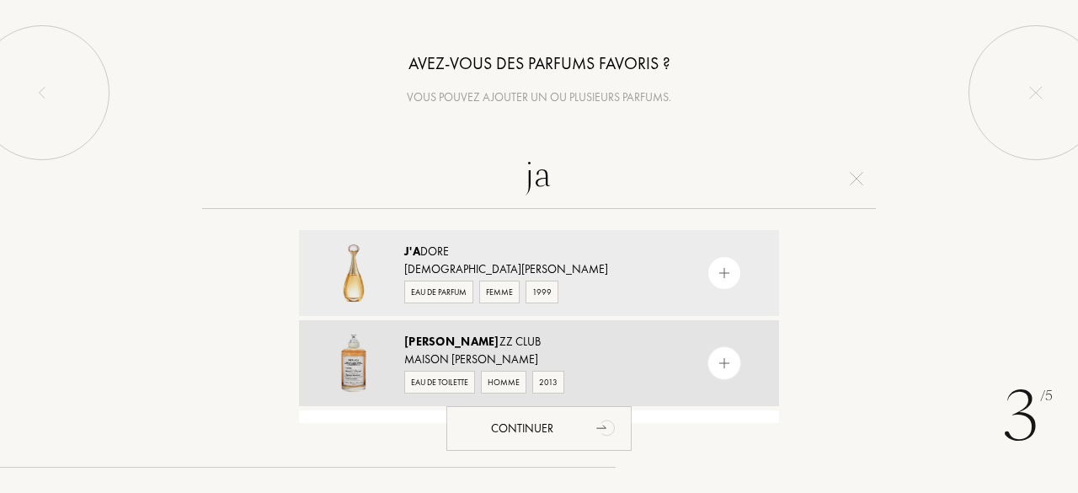
type input "ja"
click at [557, 340] on div "Ja zz Club" at bounding box center [538, 342] width 268 height 18
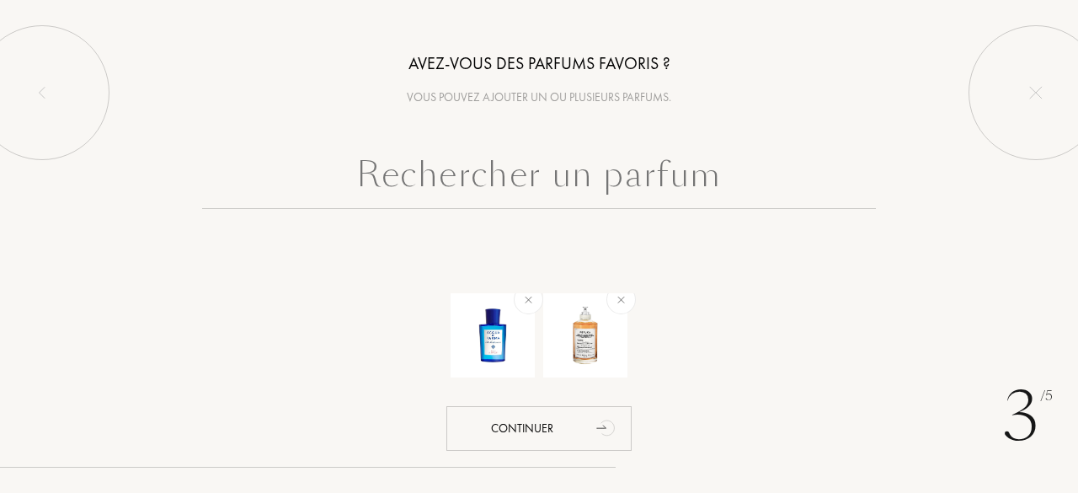
click at [524, 183] on input "text" at bounding box center [539, 178] width 674 height 61
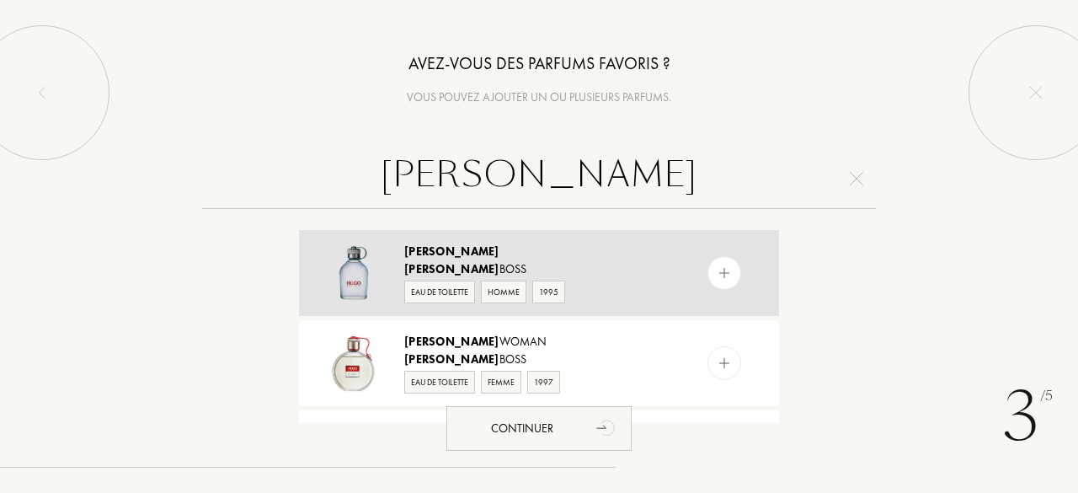
type input "[PERSON_NAME]"
click at [465, 294] on div "Eau de Toilette" at bounding box center [439, 291] width 71 height 23
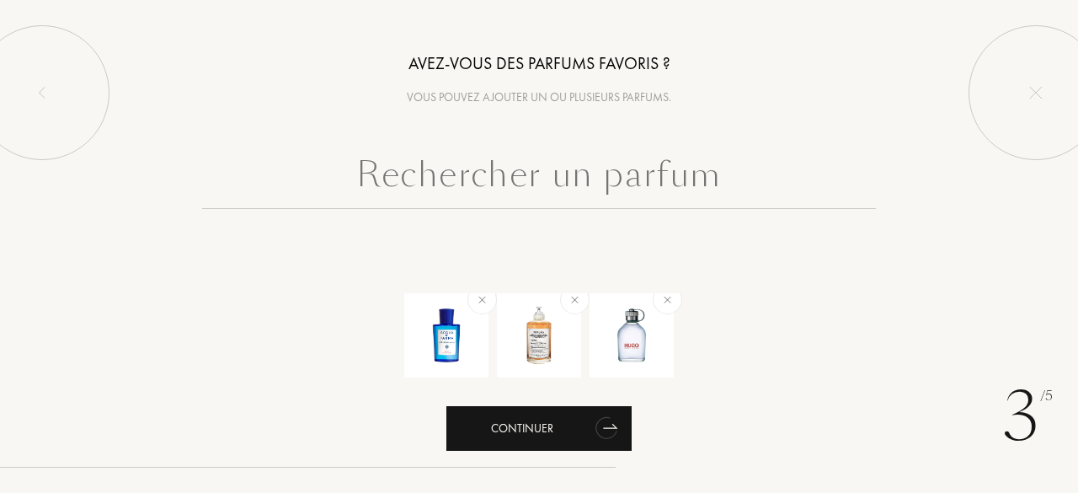
click at [564, 418] on div "Continuer" at bounding box center [538, 428] width 185 height 45
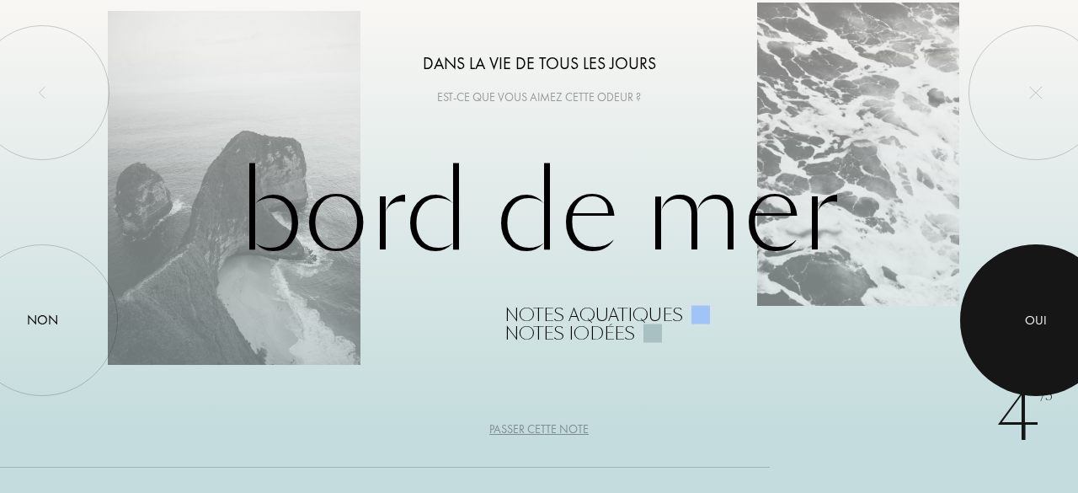
click at [1038, 339] on div at bounding box center [1036, 320] width 152 height 152
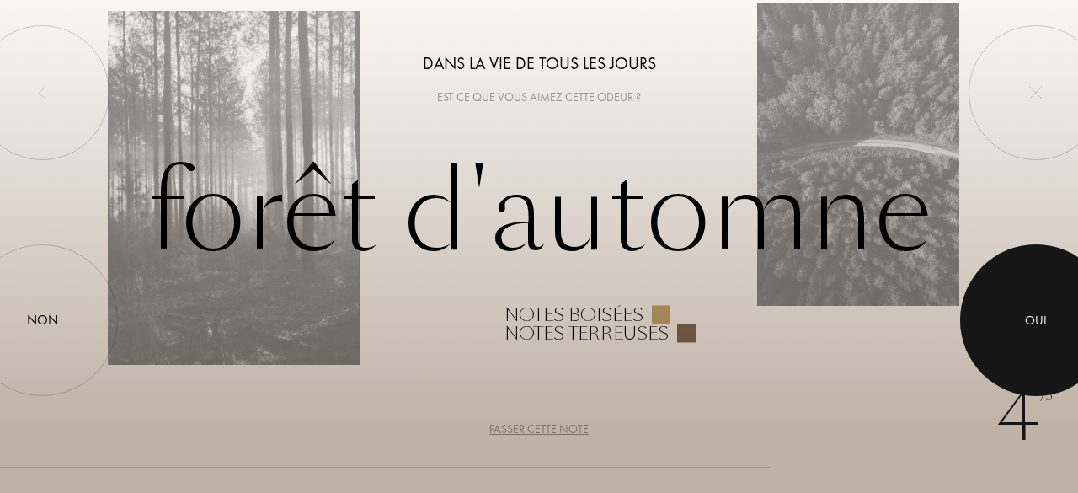
click at [1002, 330] on div at bounding box center [1036, 320] width 152 height 152
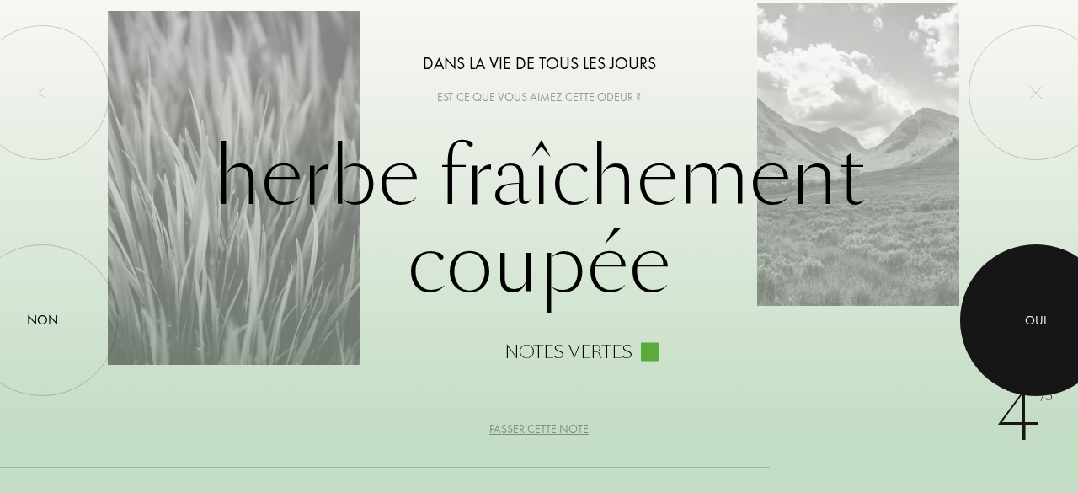
click at [1039, 317] on div "Oui" at bounding box center [1036, 320] width 22 height 19
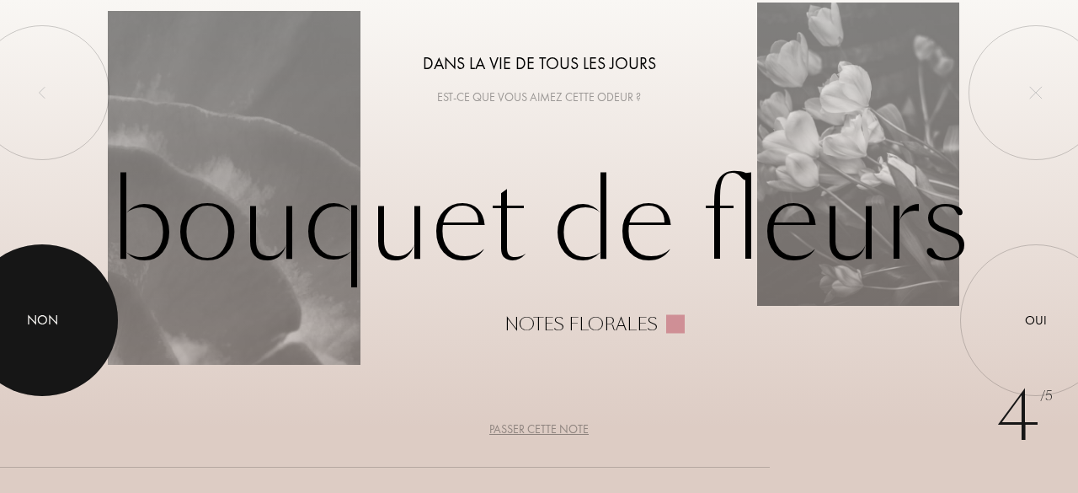
click at [69, 280] on div at bounding box center [42, 320] width 152 height 152
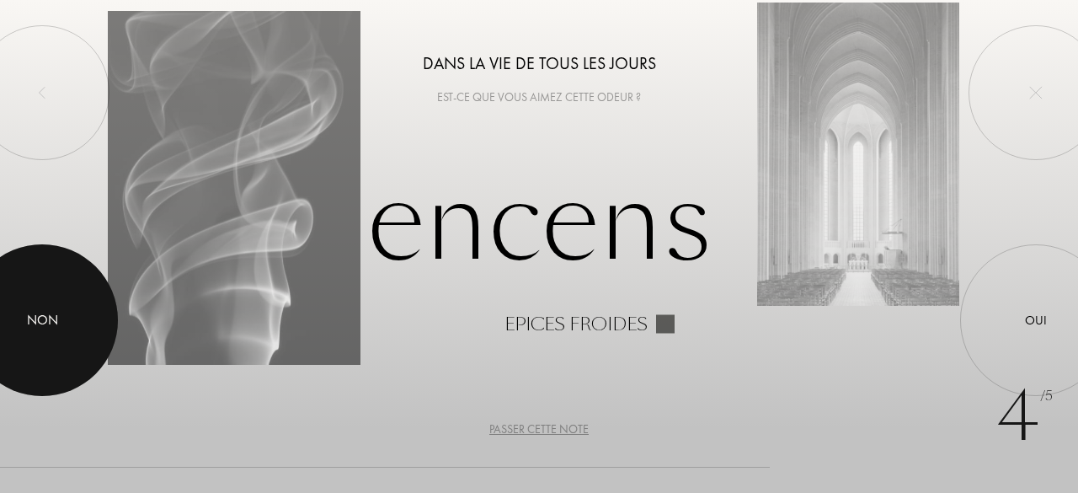
click at [86, 323] on div at bounding box center [42, 320] width 152 height 152
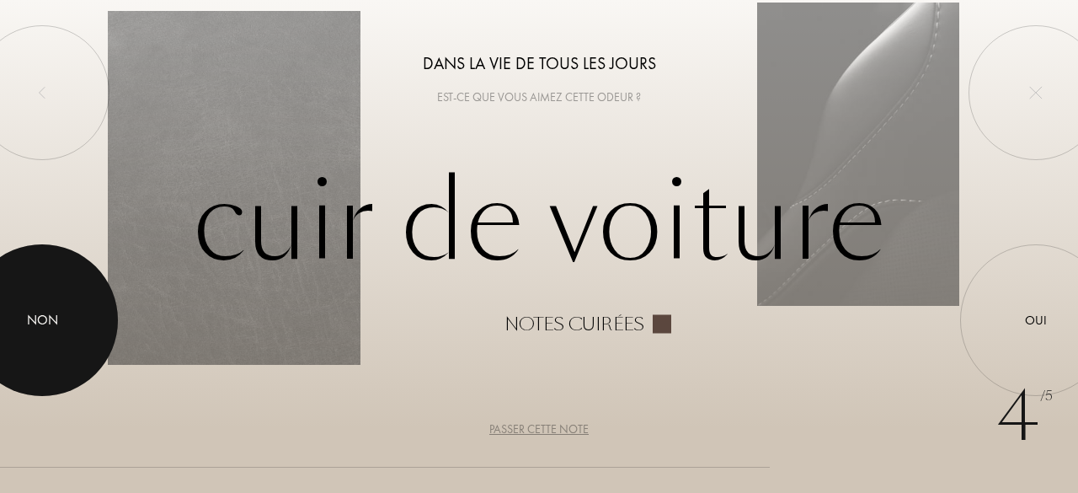
click at [24, 345] on div at bounding box center [42, 320] width 152 height 152
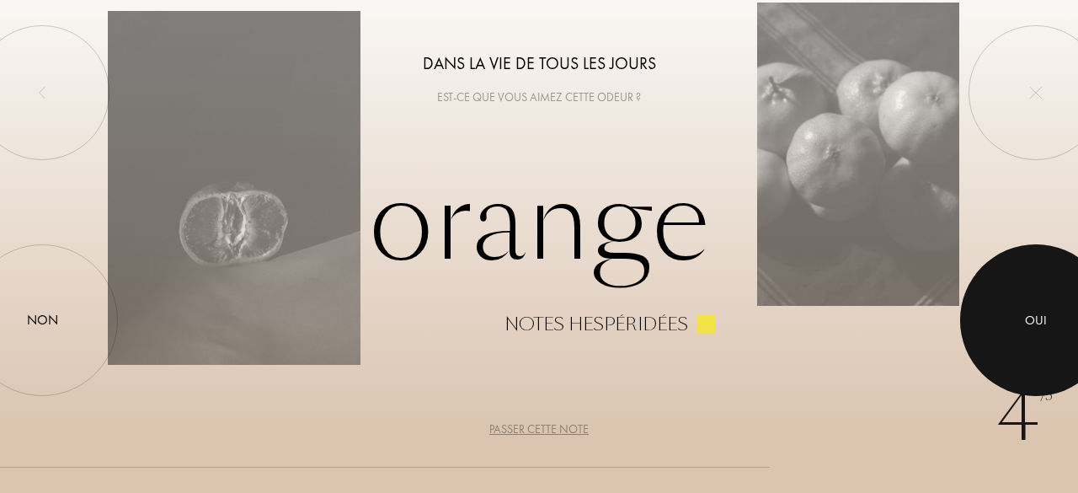
click at [1020, 323] on div at bounding box center [1036, 320] width 152 height 152
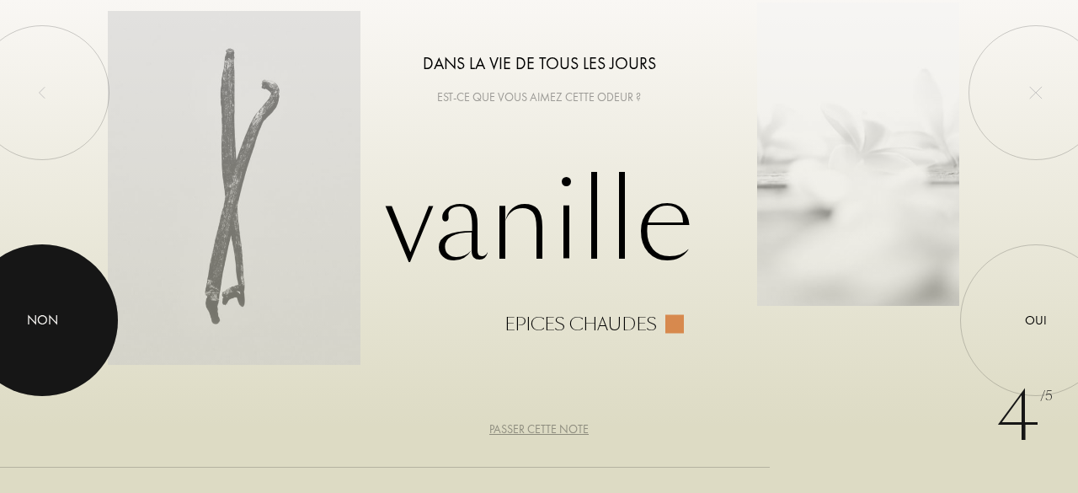
click at [59, 307] on div at bounding box center [42, 320] width 152 height 152
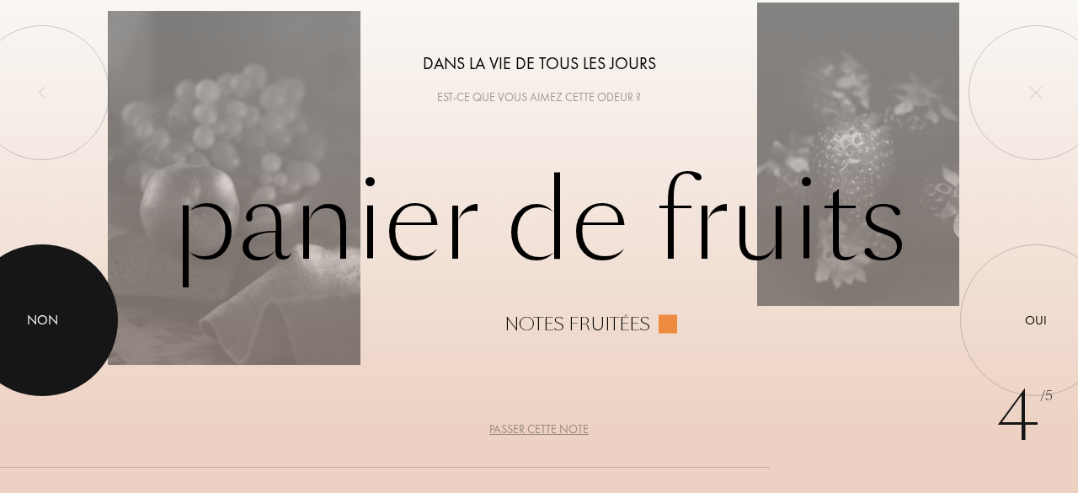
click at [96, 319] on div at bounding box center [42, 320] width 152 height 152
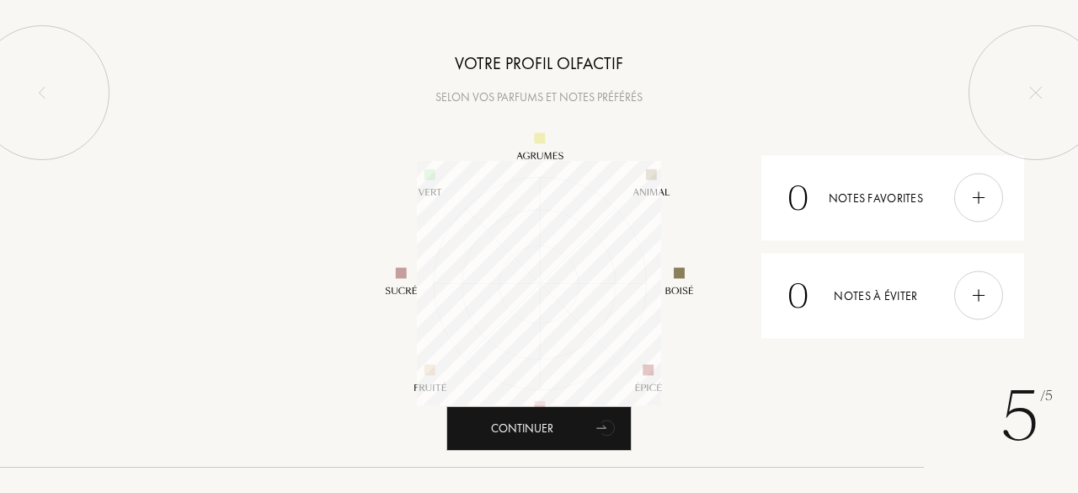
scroll to position [244, 244]
click at [982, 206] on div at bounding box center [978, 198] width 49 height 49
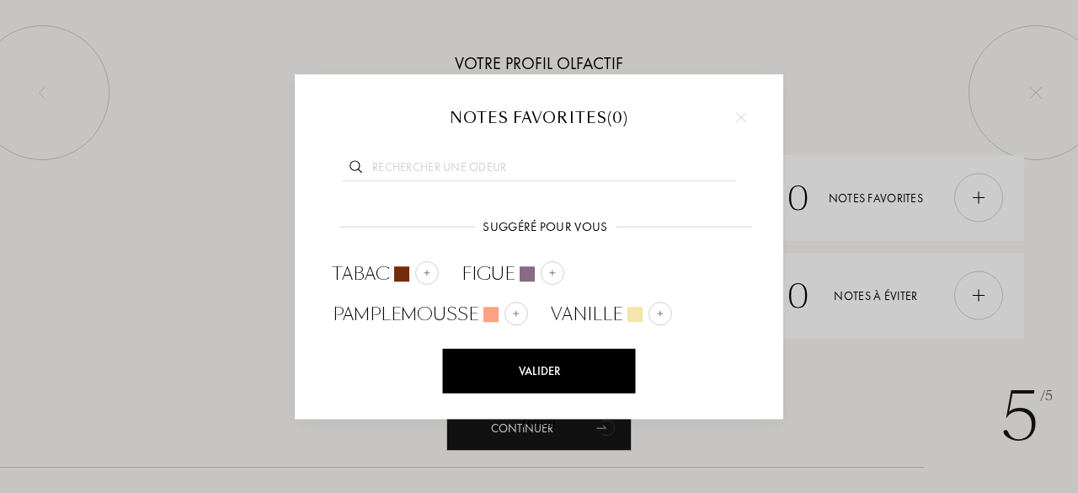
click at [739, 112] on img at bounding box center [741, 117] width 10 height 10
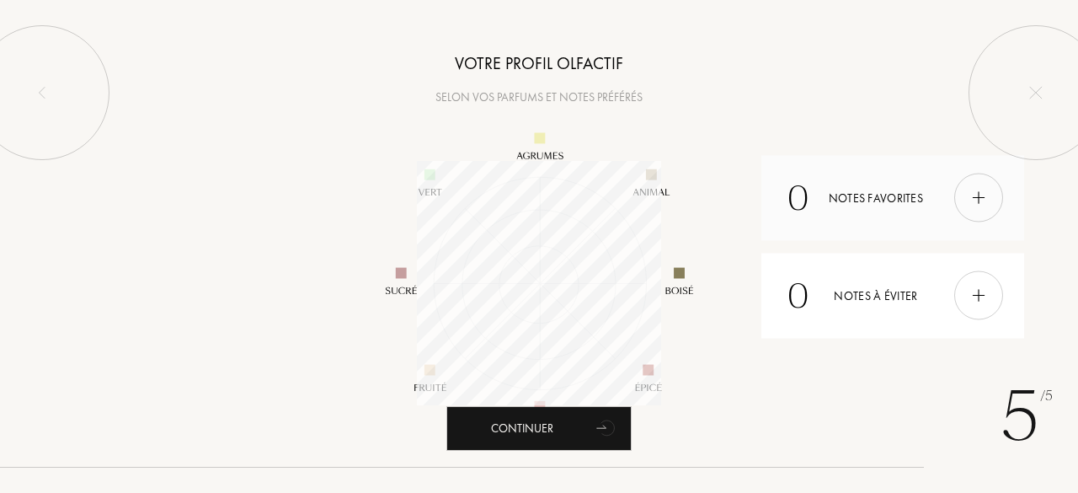
click at [956, 210] on div "0 Notes favorites" at bounding box center [892, 197] width 263 height 85
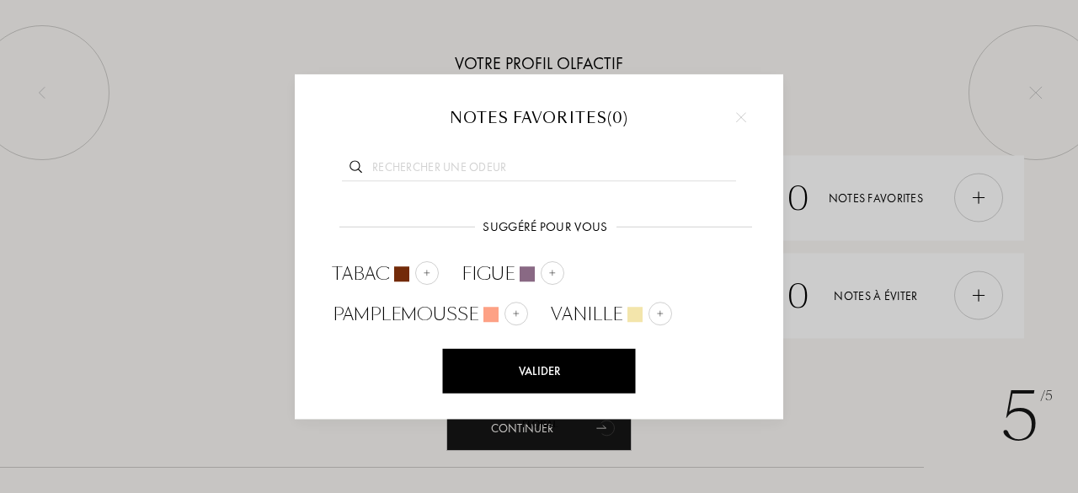
scroll to position [34, 0]
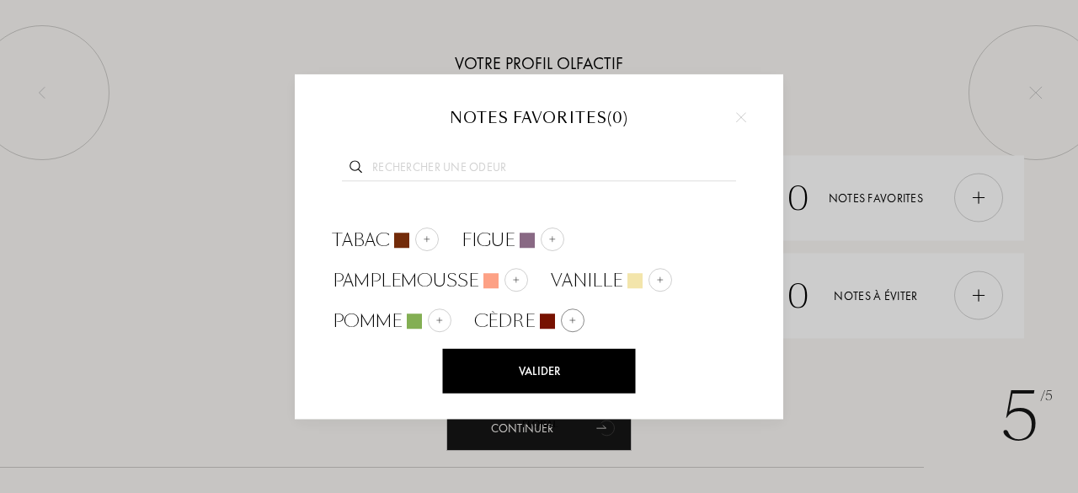
click at [578, 326] on div at bounding box center [573, 320] width 24 height 24
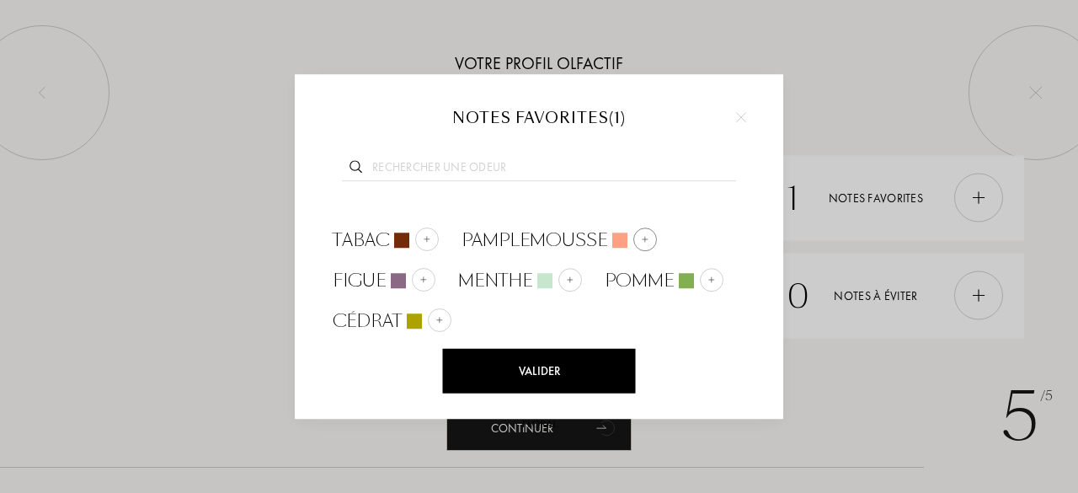
click at [654, 240] on div at bounding box center [645, 239] width 24 height 24
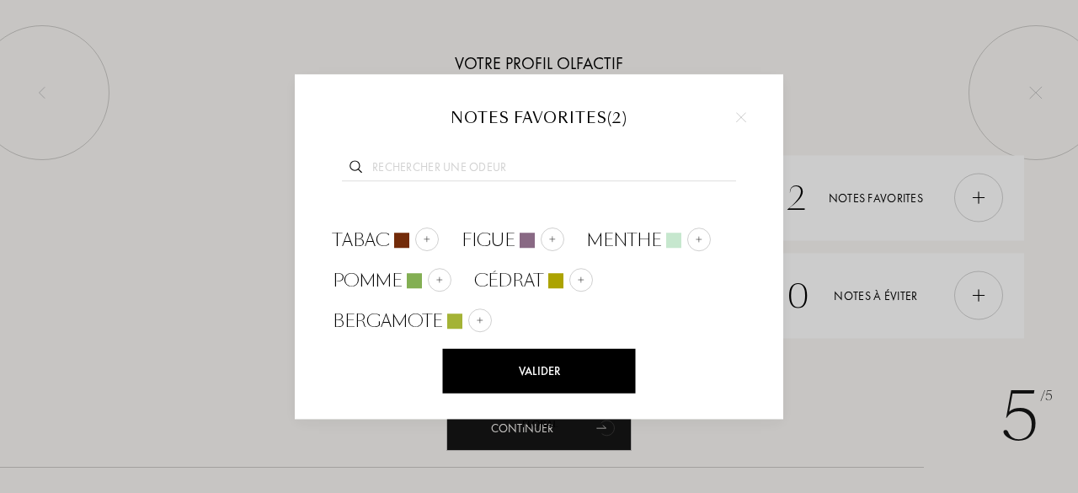
click at [569, 359] on div "Valider" at bounding box center [539, 371] width 193 height 45
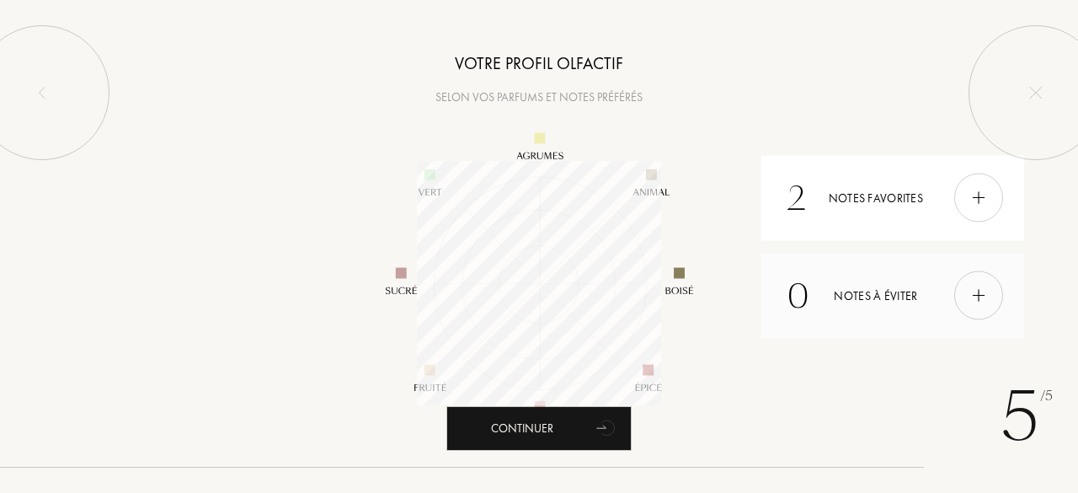
click at [969, 292] on div at bounding box center [978, 295] width 49 height 49
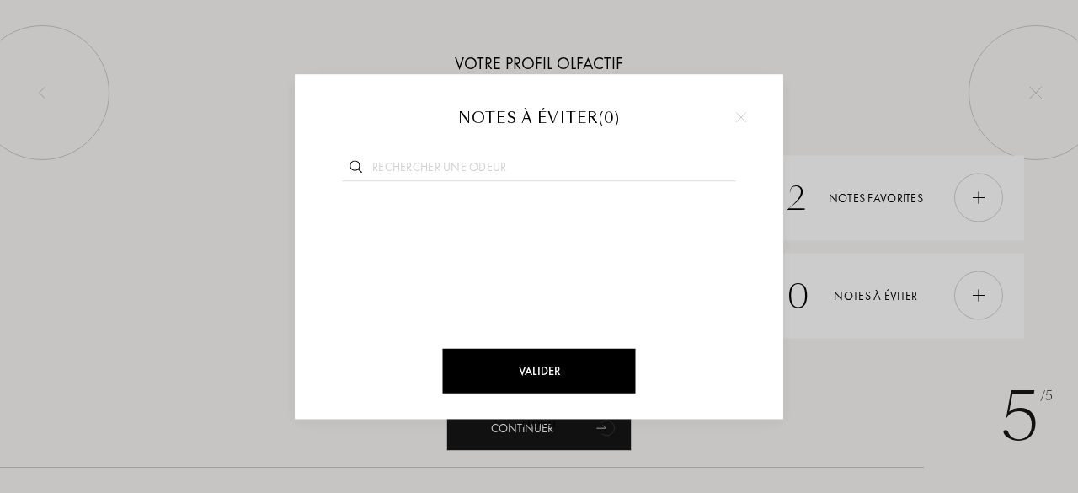
click at [740, 129] on div at bounding box center [741, 116] width 25 height 25
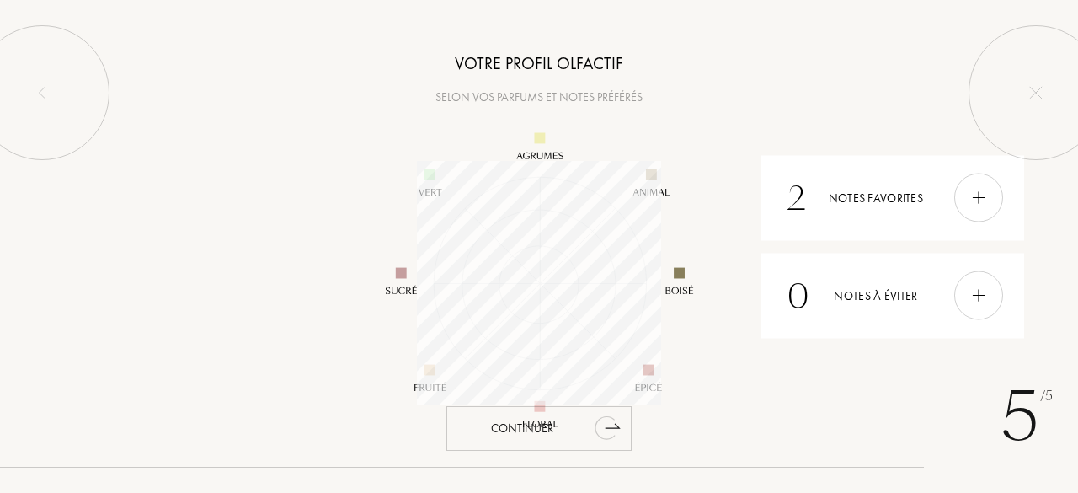
click at [556, 416] on div "Continuer" at bounding box center [538, 428] width 185 height 45
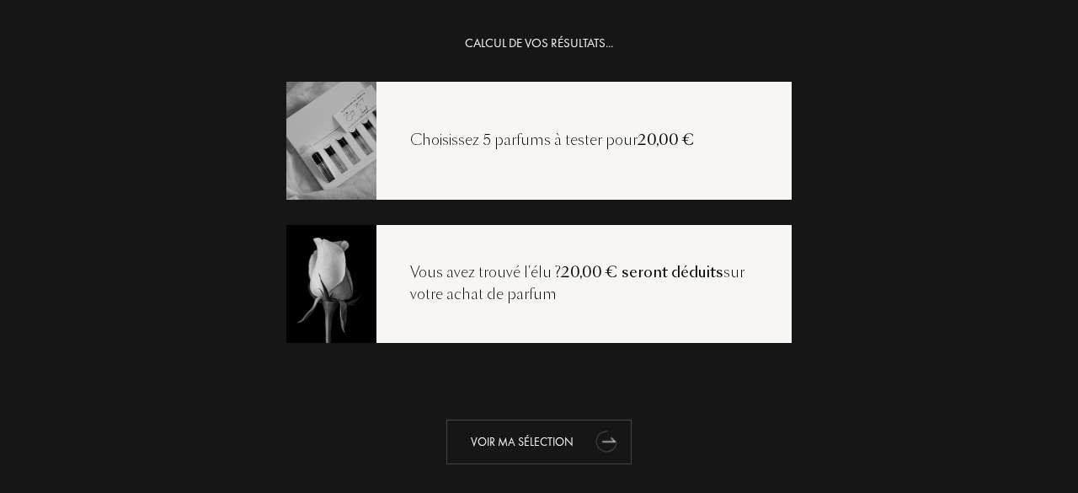
click at [578, 432] on div "Voir ma sélection" at bounding box center [538, 441] width 185 height 45
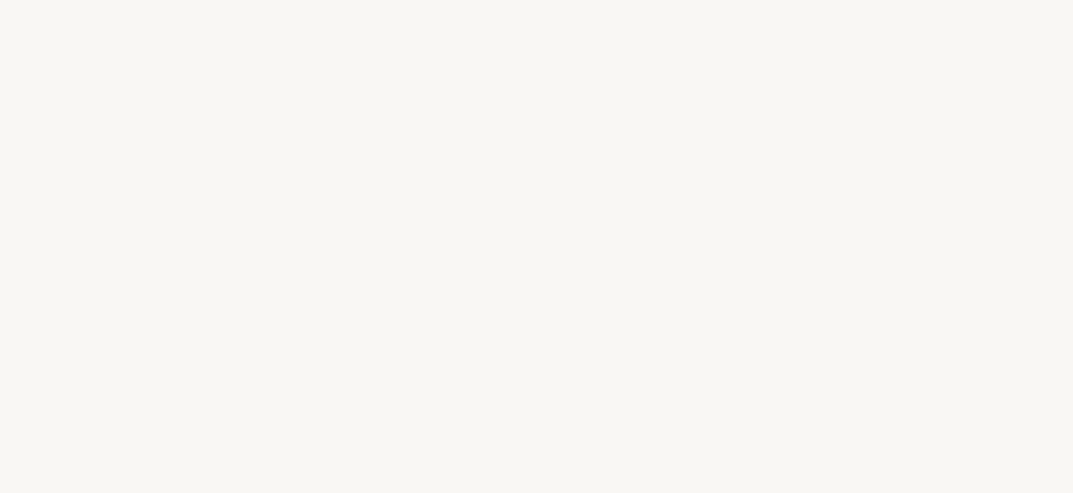
select select "FR"
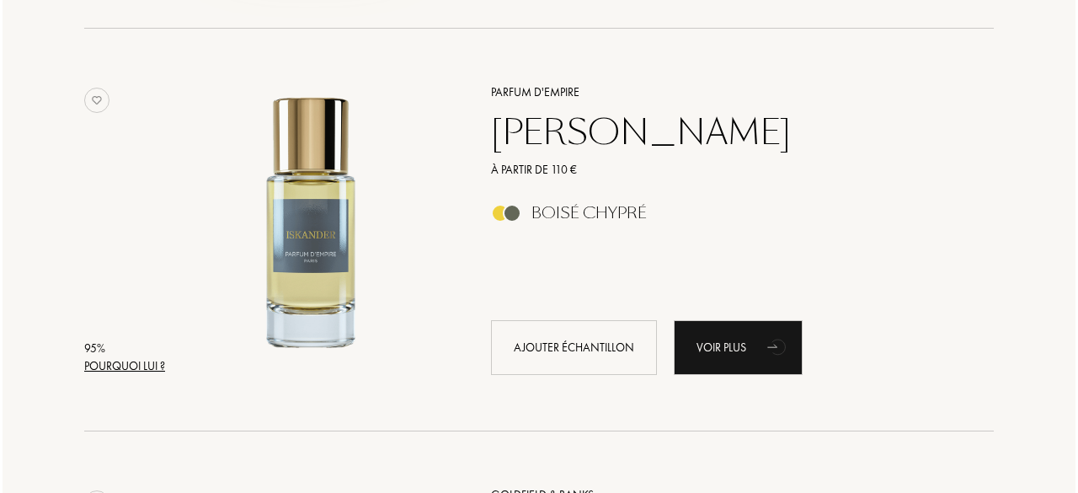
scroll to position [646, 0]
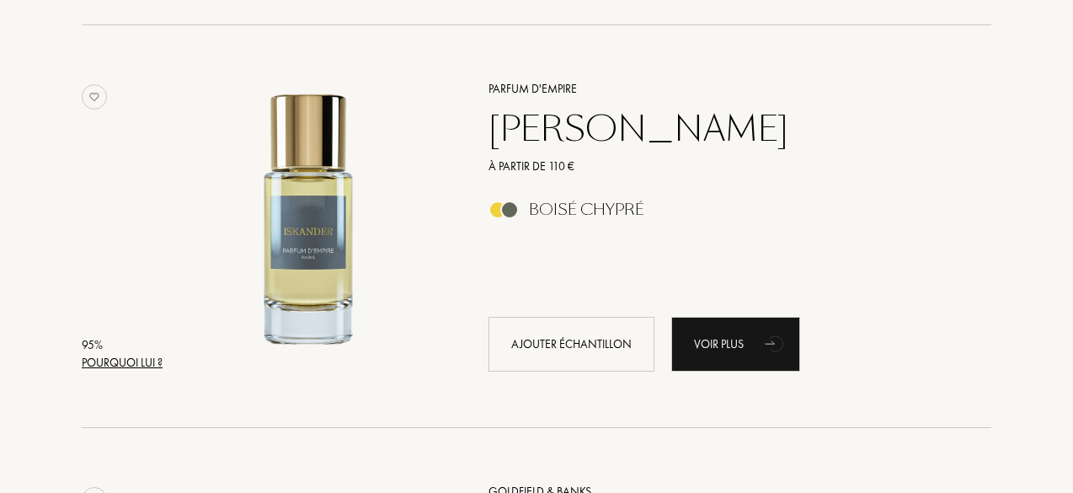
click at [99, 358] on div "Pourquoi lui ?" at bounding box center [122, 363] width 81 height 18
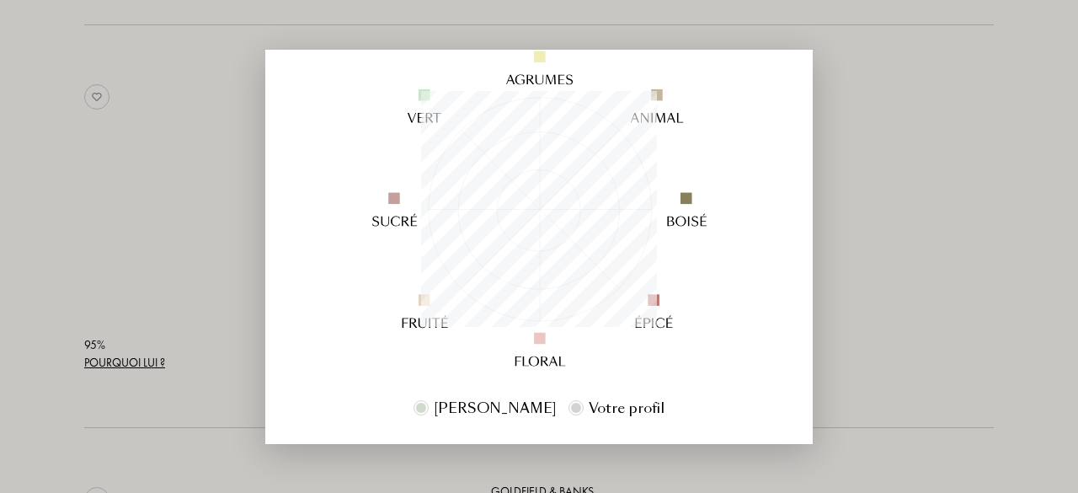
scroll to position [197, 0]
click at [827, 218] on div at bounding box center [539, 246] width 1078 height 493
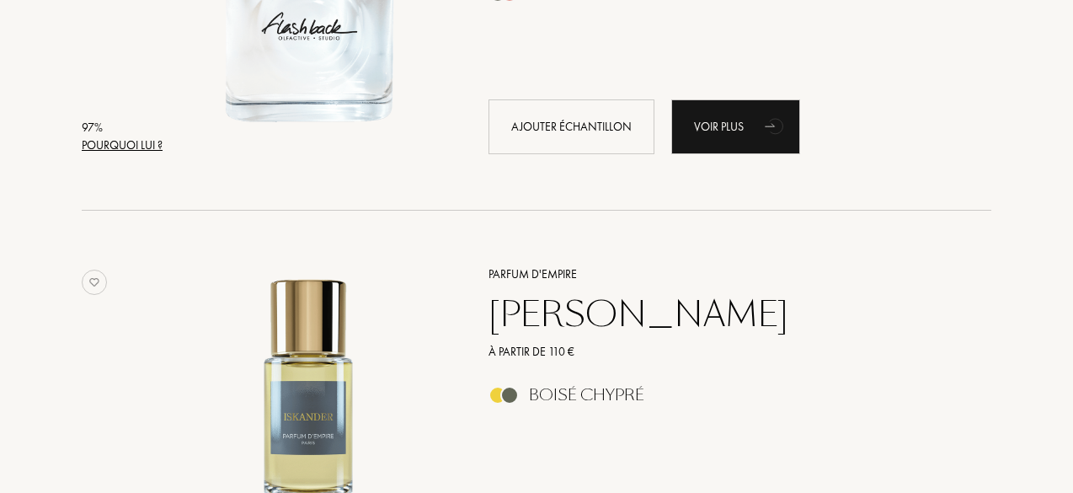
scroll to position [452, 0]
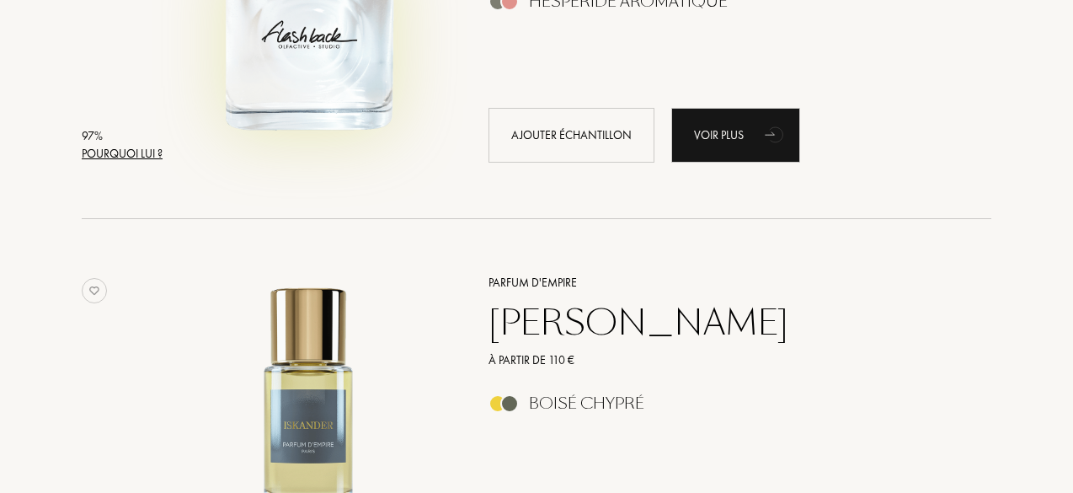
click at [172, 153] on div at bounding box center [308, 16] width 280 height 331
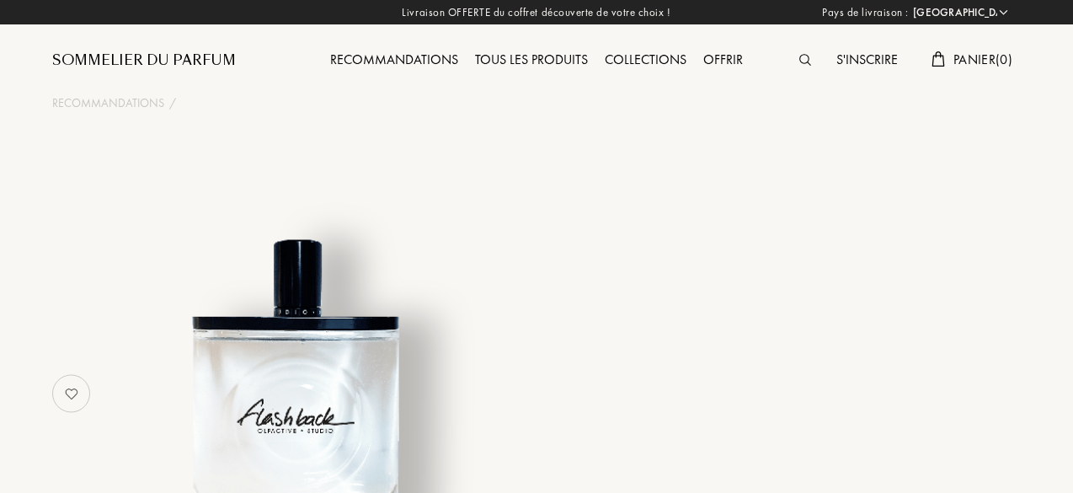
select select "FR"
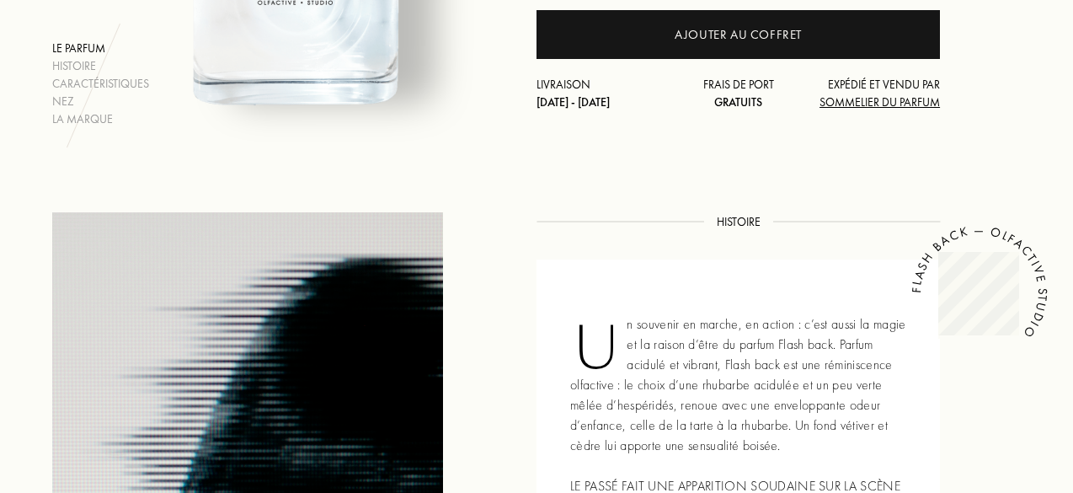
scroll to position [426, 0]
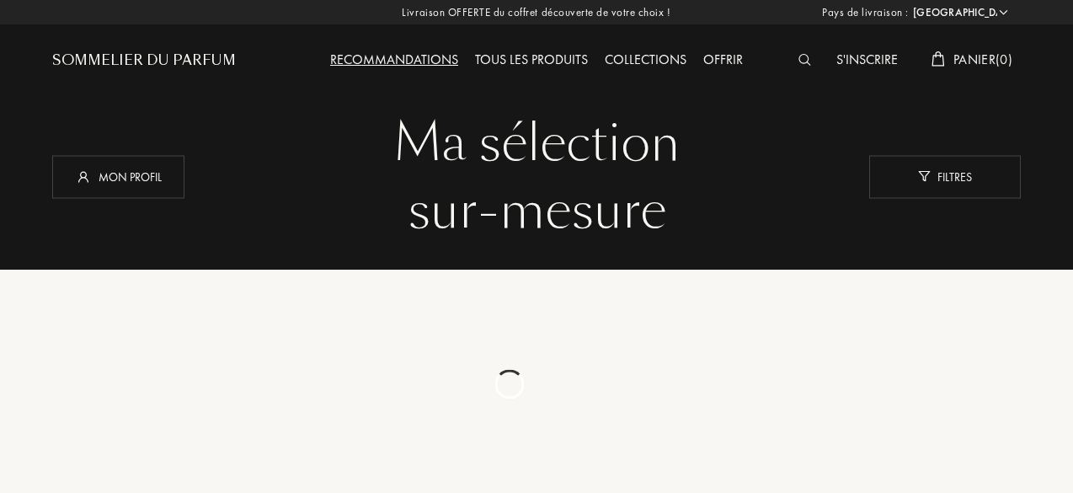
select select "FR"
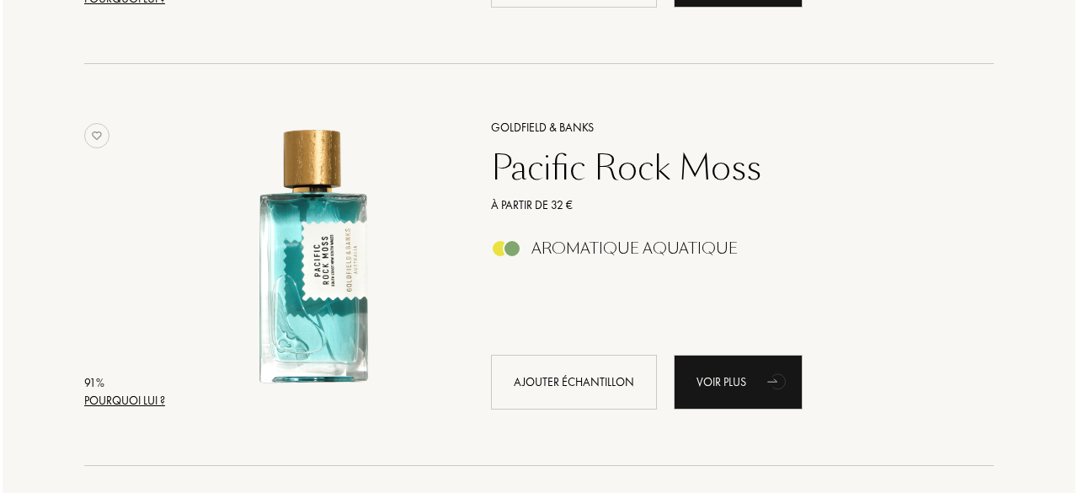
scroll to position [1018, 0]
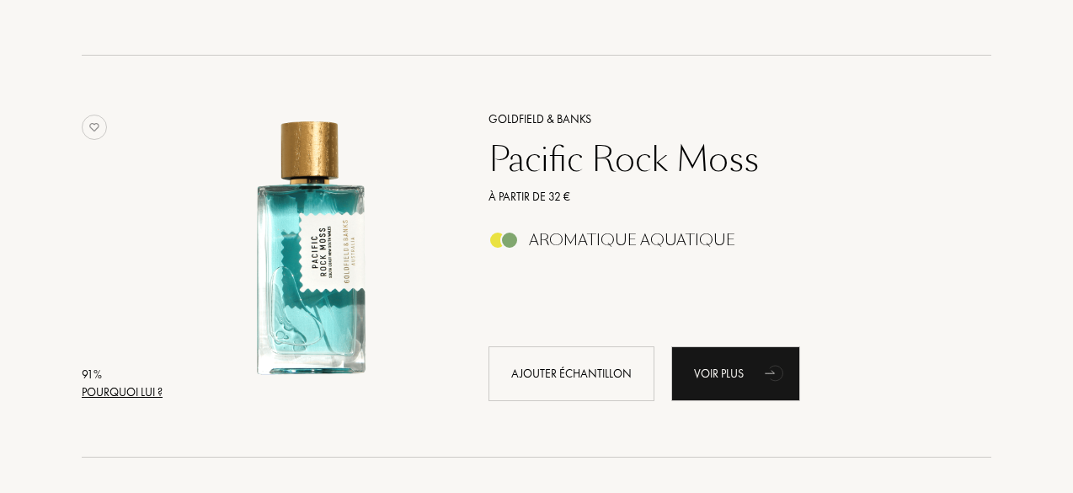
click at [115, 393] on div "Pourquoi lui ?" at bounding box center [122, 392] width 81 height 18
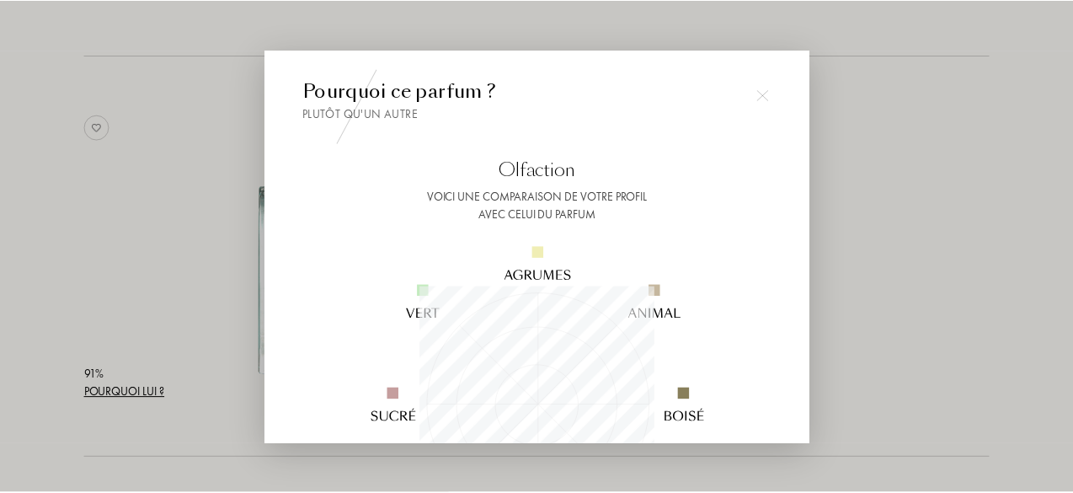
scroll to position [236, 236]
click at [762, 100] on div at bounding box center [766, 95] width 34 height 34
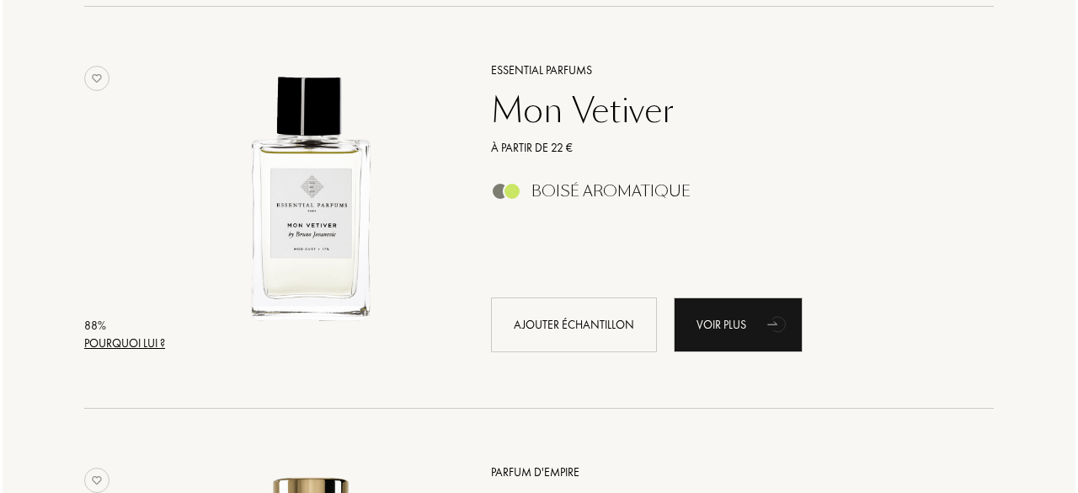
scroll to position [3485, 0]
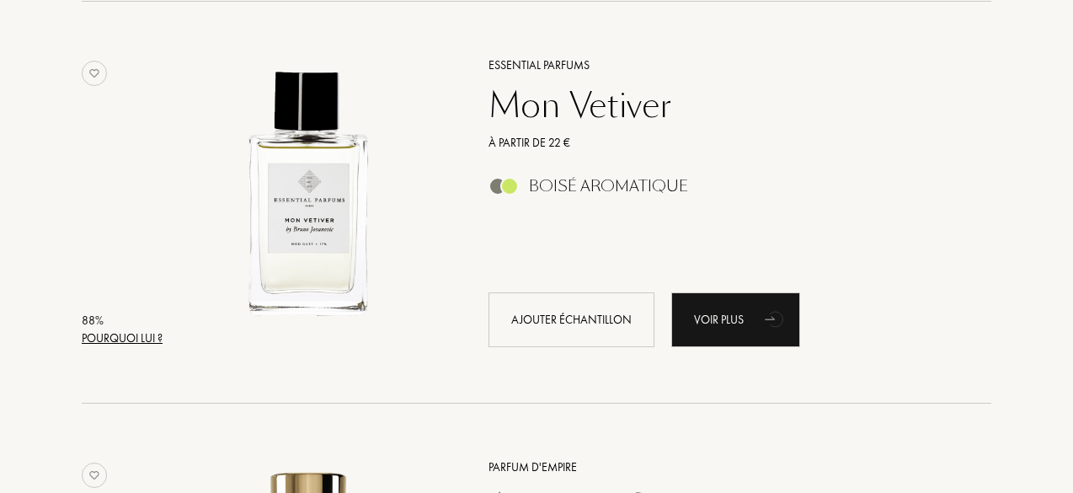
click at [149, 345] on div "Pourquoi lui ?" at bounding box center [122, 338] width 81 height 18
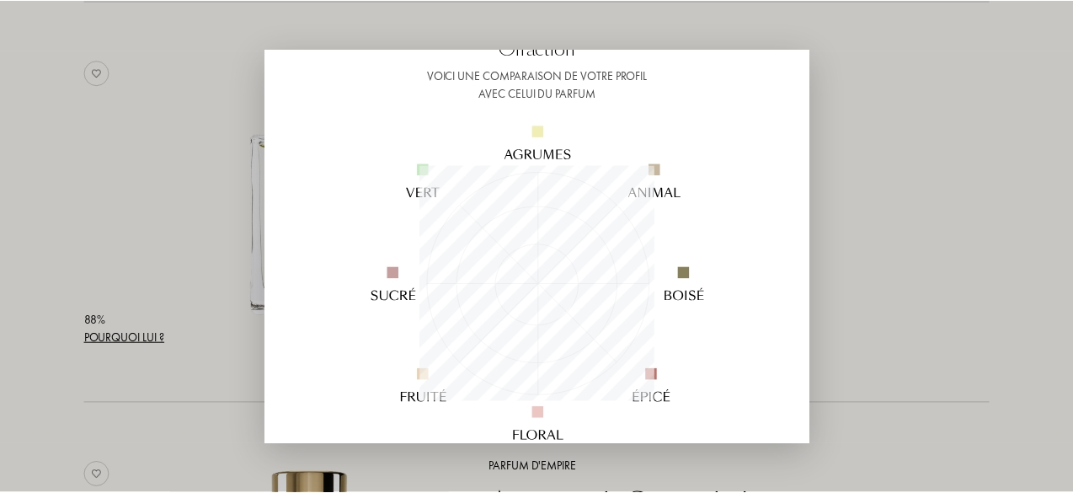
scroll to position [121, 0]
click at [841, 260] on div at bounding box center [539, 246] width 1078 height 493
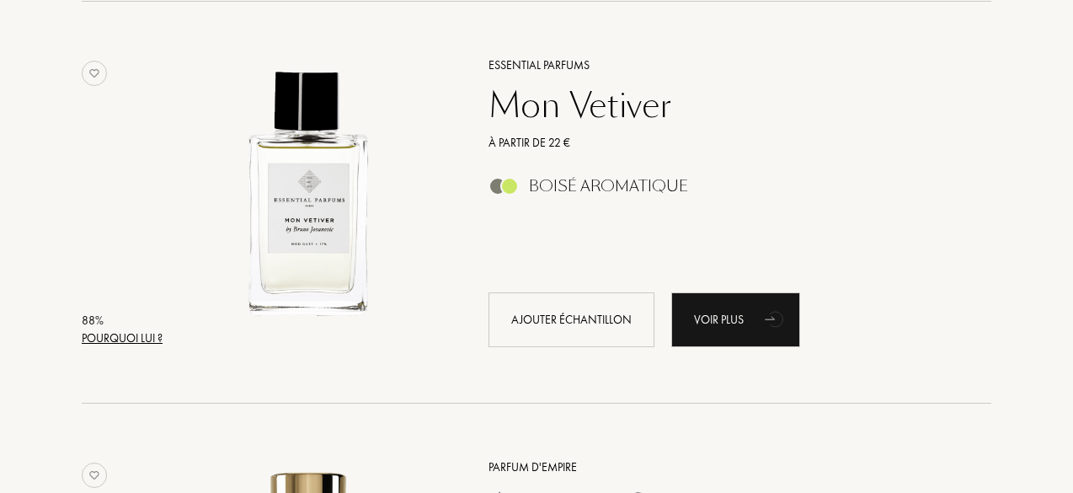
scroll to position [3580, 0]
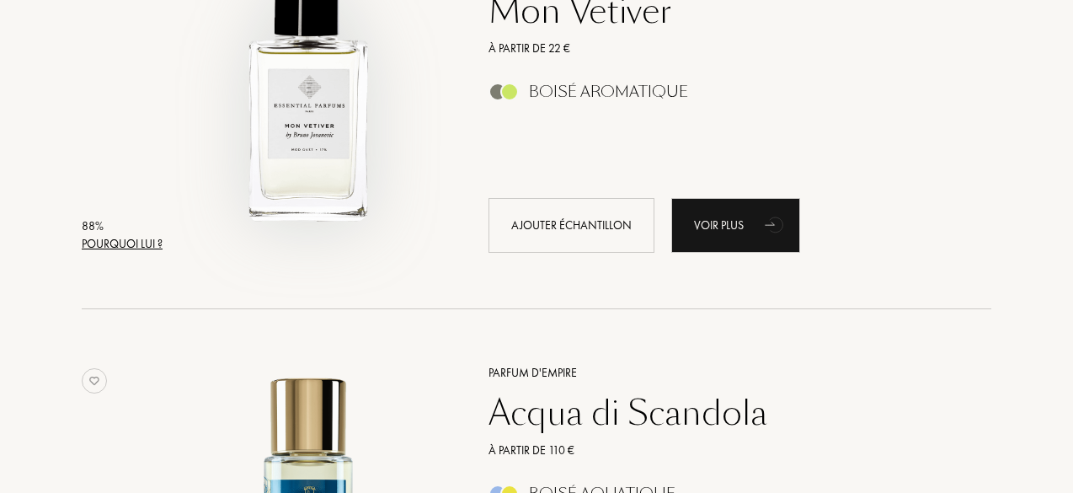
click at [332, 195] on img at bounding box center [308, 100] width 280 height 280
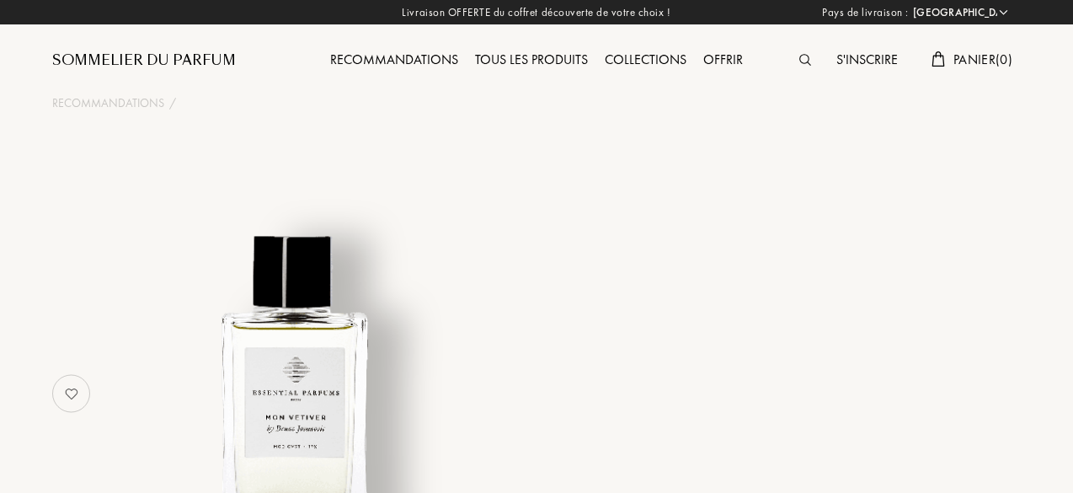
select select "FR"
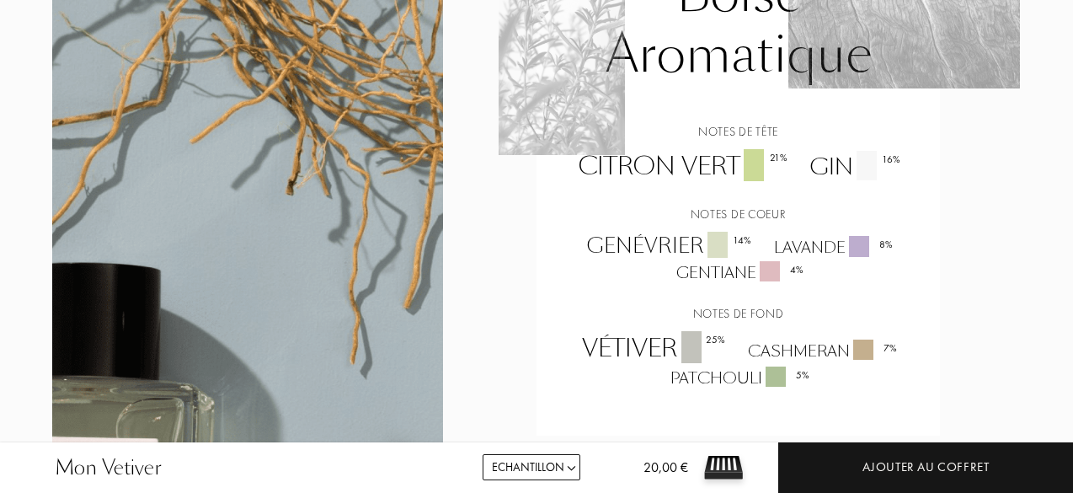
scroll to position [1451, 0]
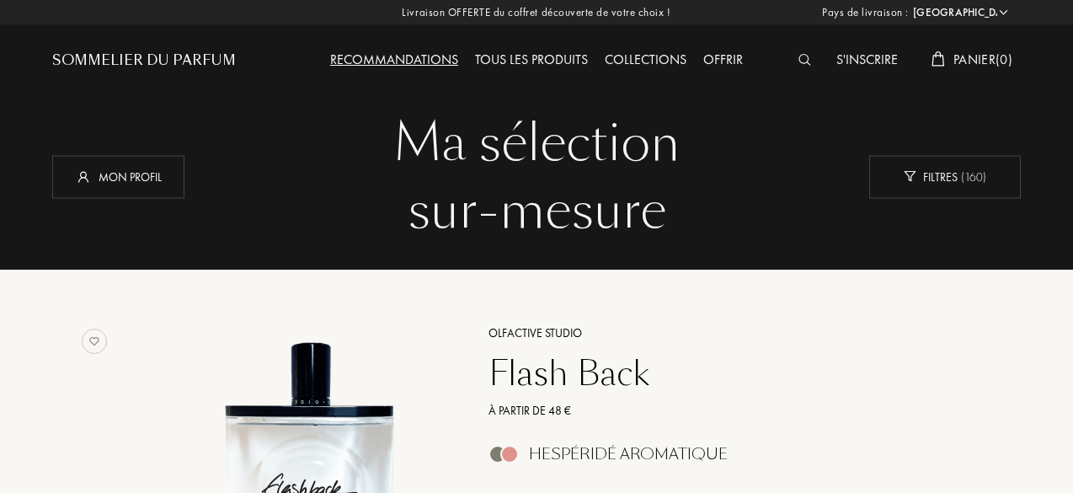
select select "FR"
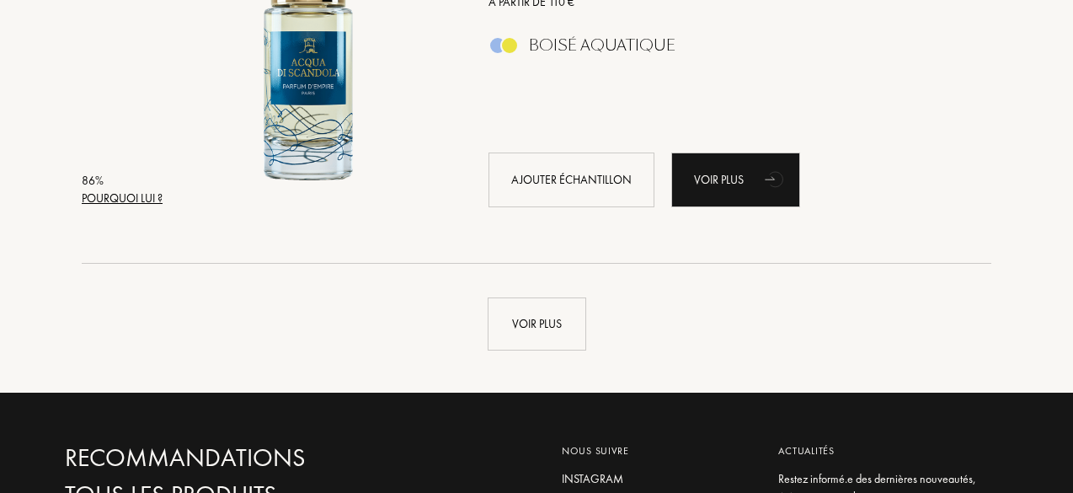
scroll to position [4020, 0]
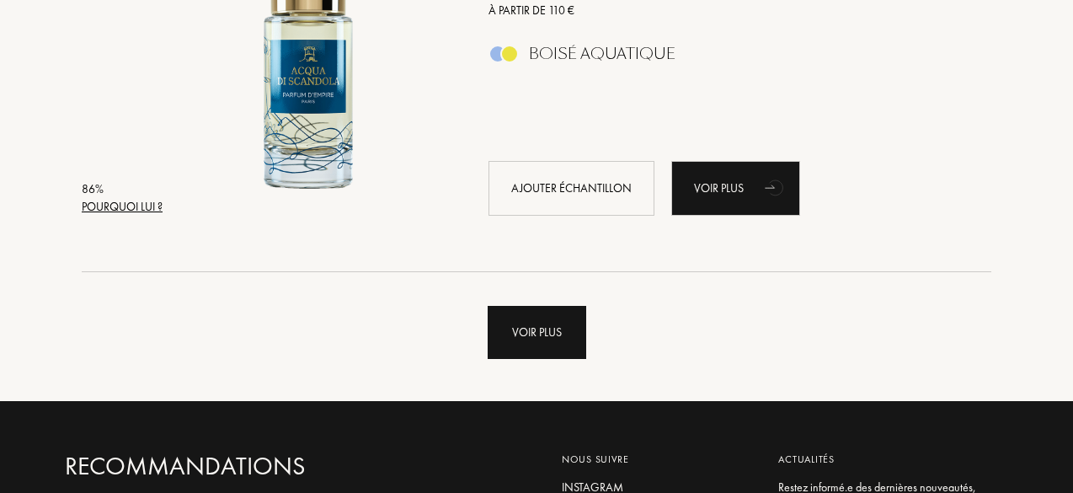
click at [551, 336] on div "Voir plus" at bounding box center [537, 332] width 99 height 53
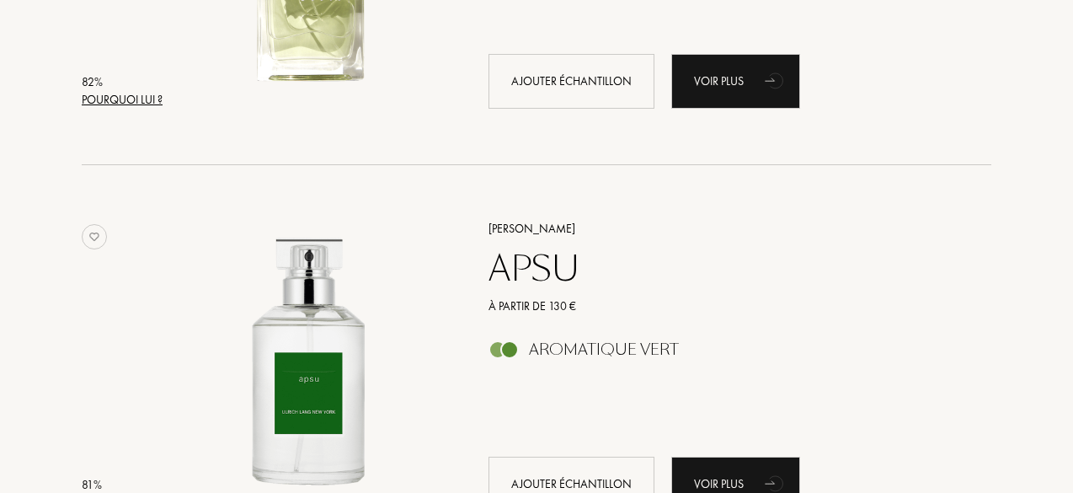
scroll to position [7946, 0]
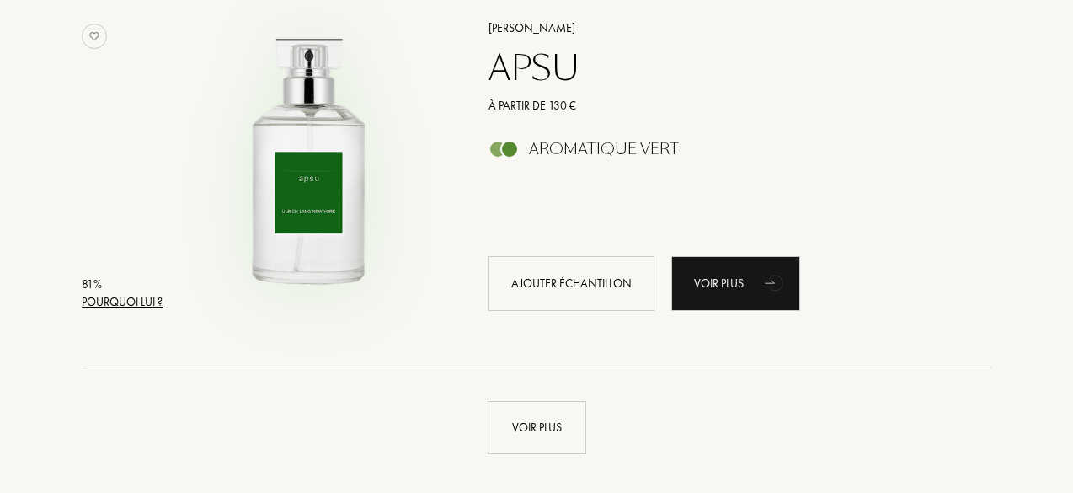
click at [321, 155] on img at bounding box center [308, 157] width 280 height 280
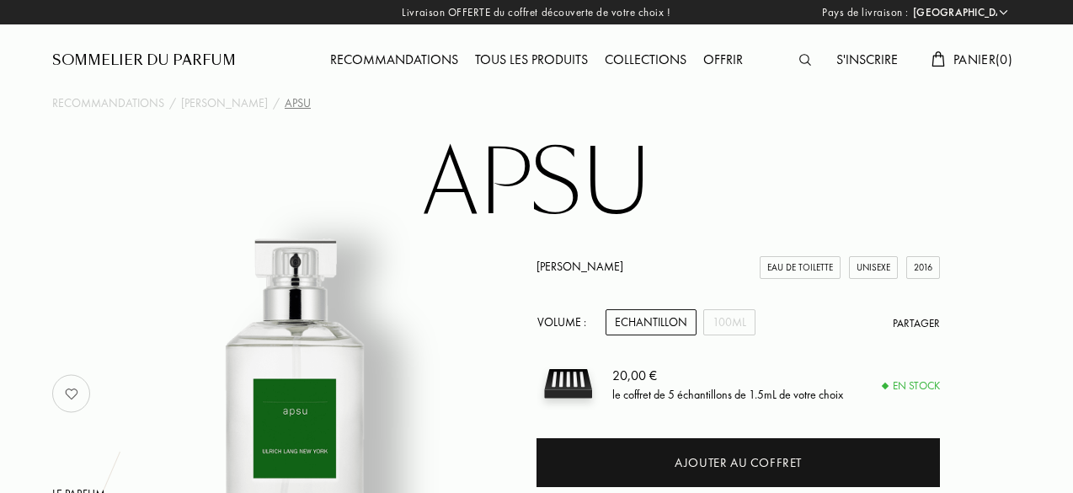
select select "FR"
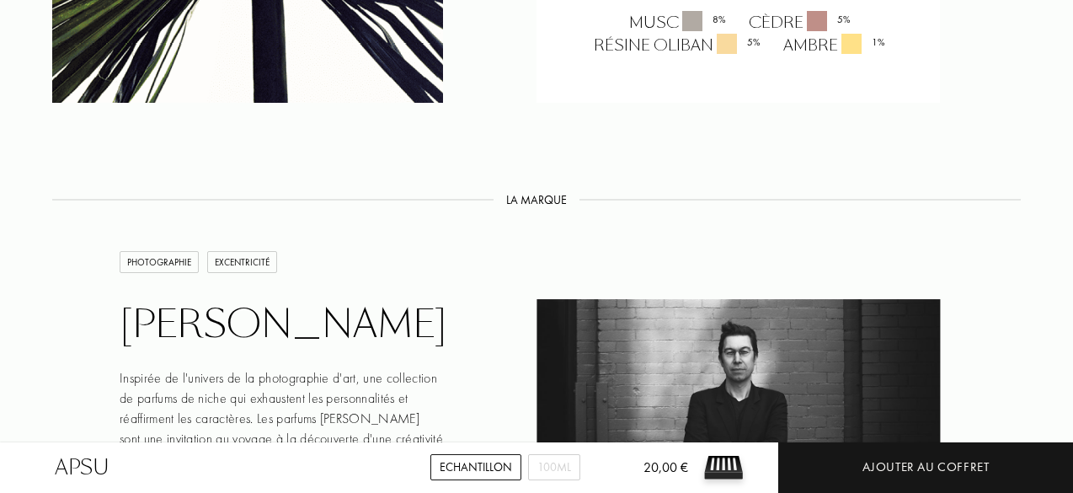
scroll to position [1599, 0]
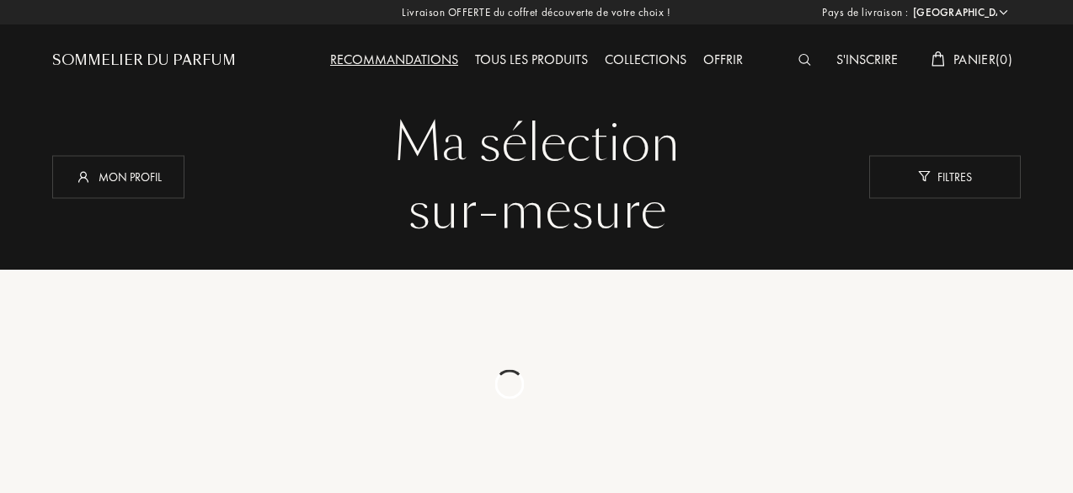
select select "FR"
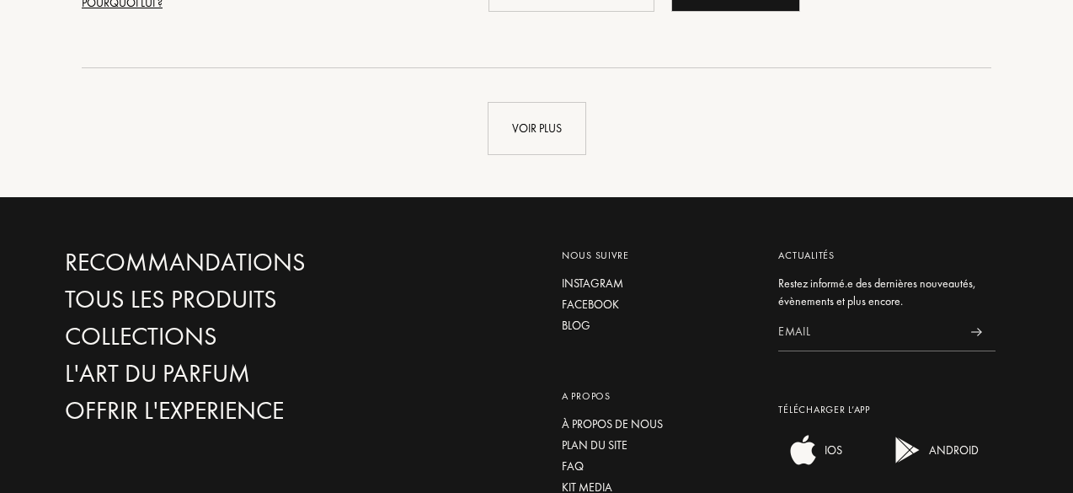
scroll to position [4018, 0]
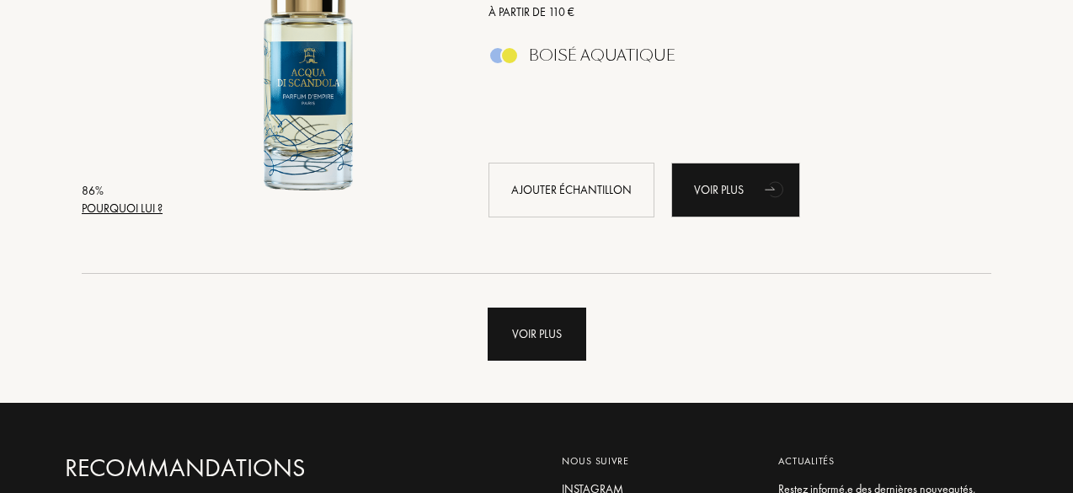
click at [512, 350] on div "Voir plus" at bounding box center [537, 333] width 99 height 53
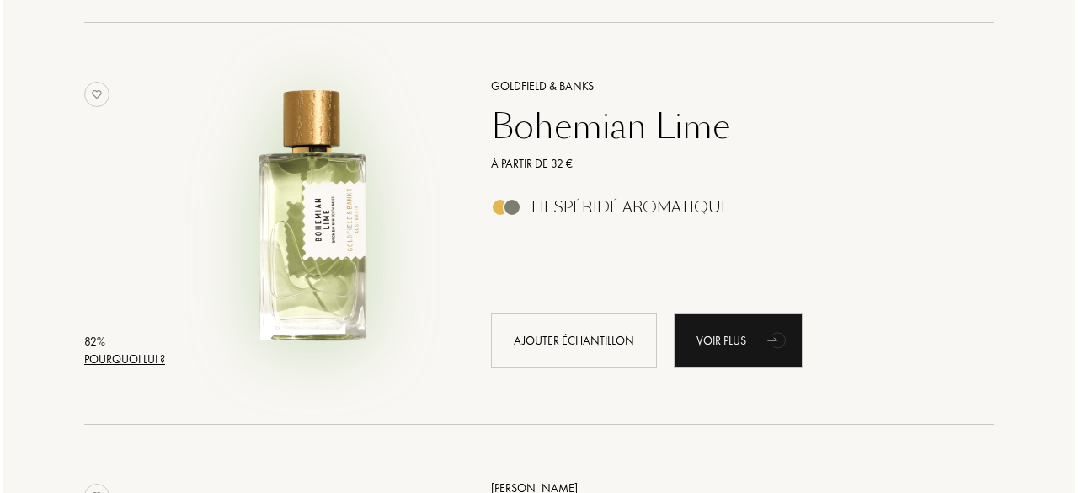
scroll to position [7485, 0]
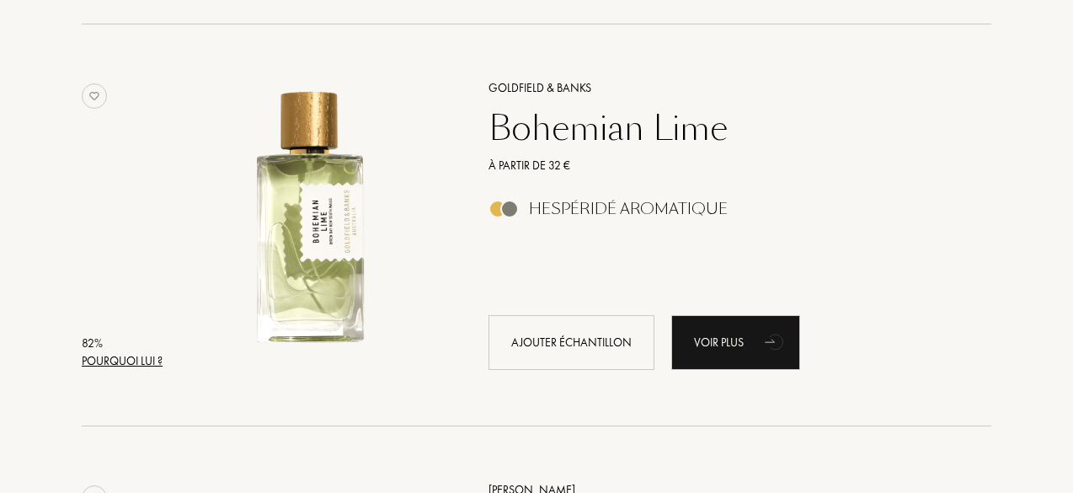
click at [125, 359] on div "Pourquoi lui ?" at bounding box center [122, 361] width 81 height 18
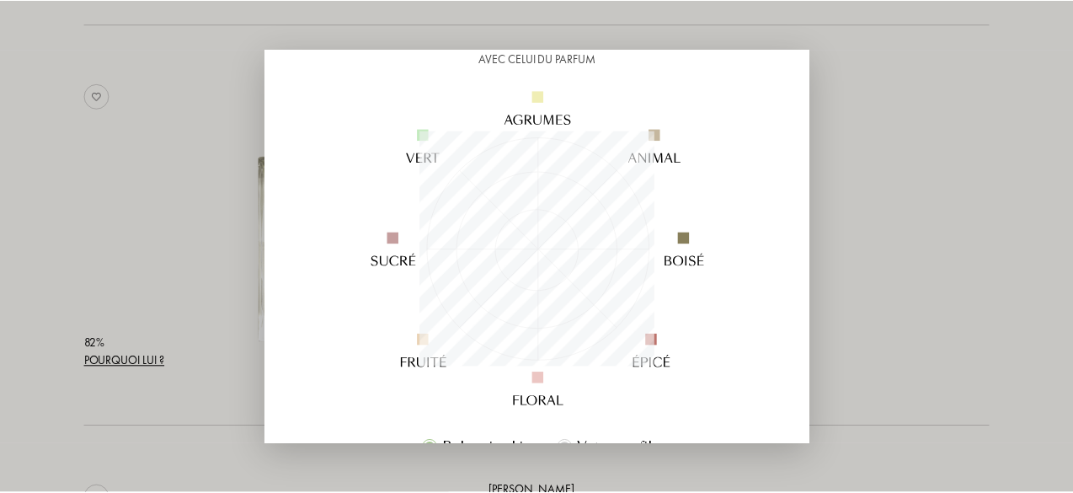
scroll to position [157, 0]
click at [860, 352] on div at bounding box center [539, 246] width 1078 height 493
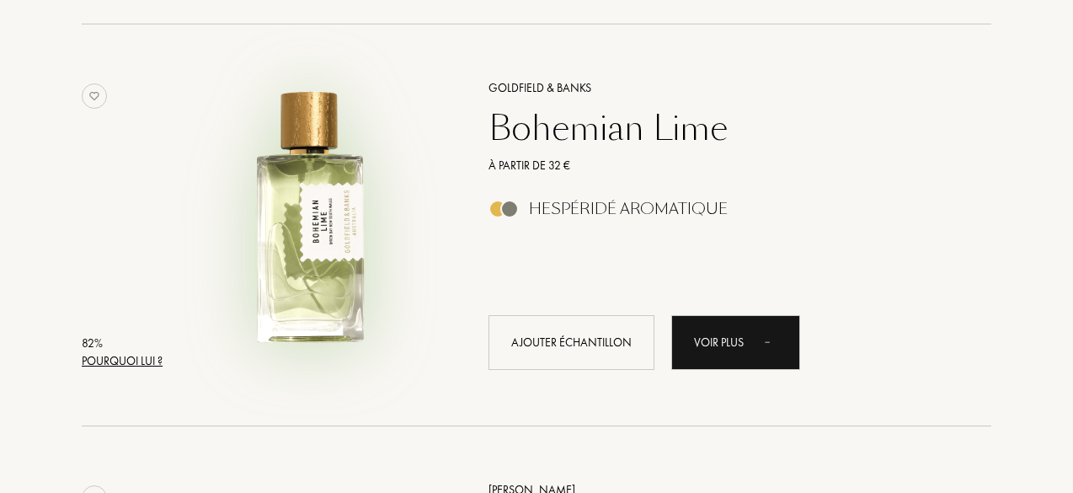
click at [329, 215] on img at bounding box center [308, 217] width 280 height 280
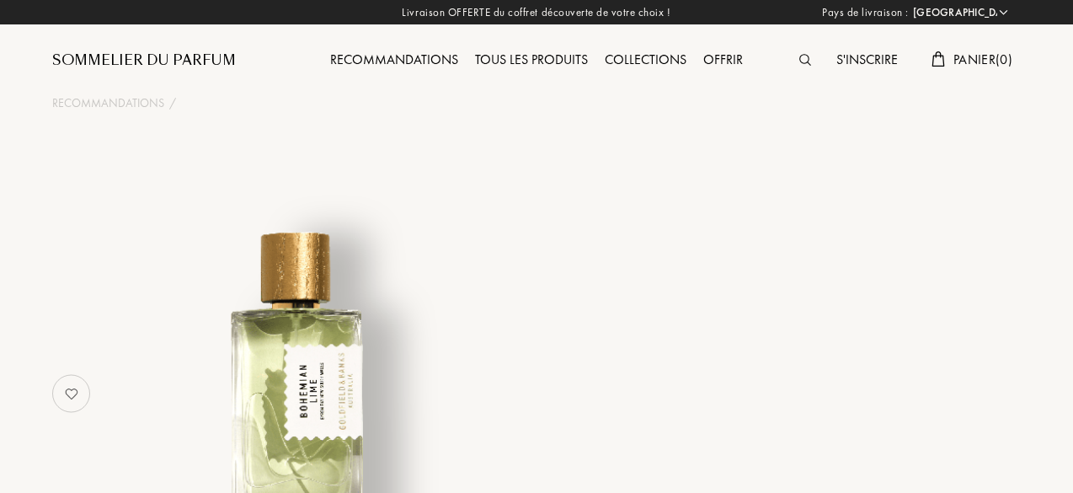
select select "FR"
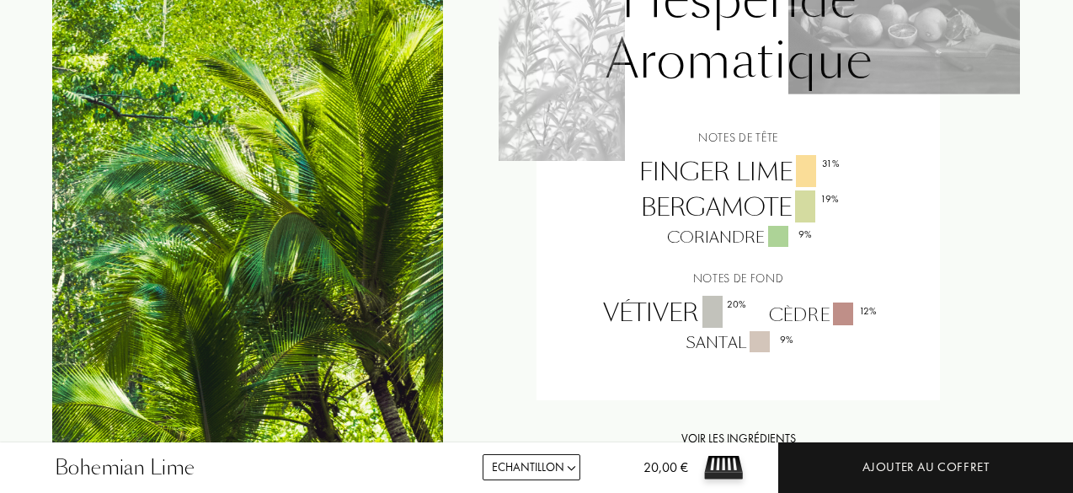
scroll to position [1164, 0]
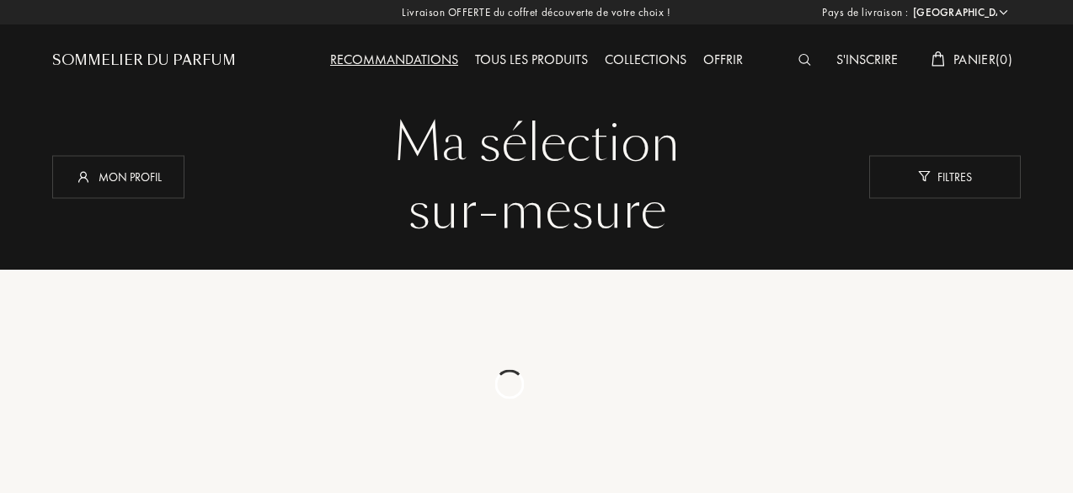
select select "FR"
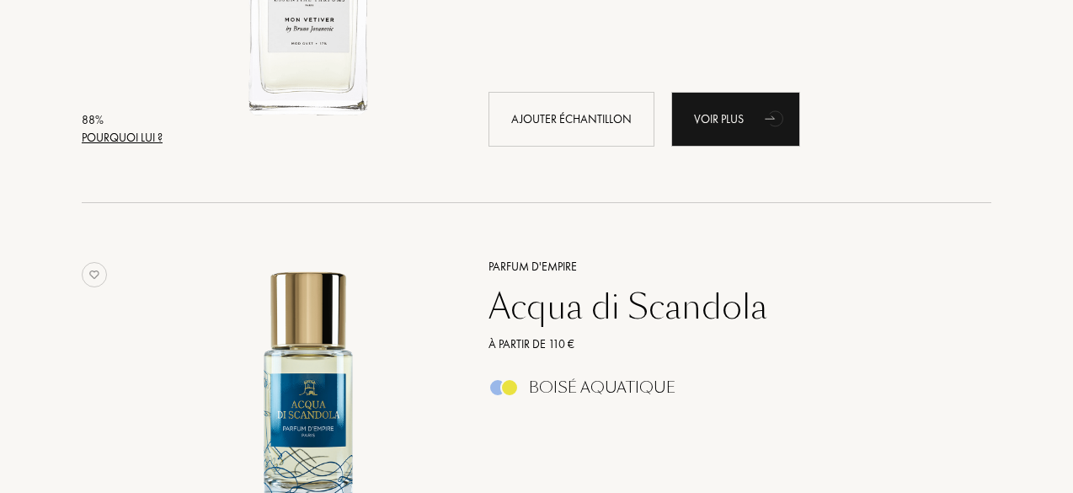
scroll to position [3988, 0]
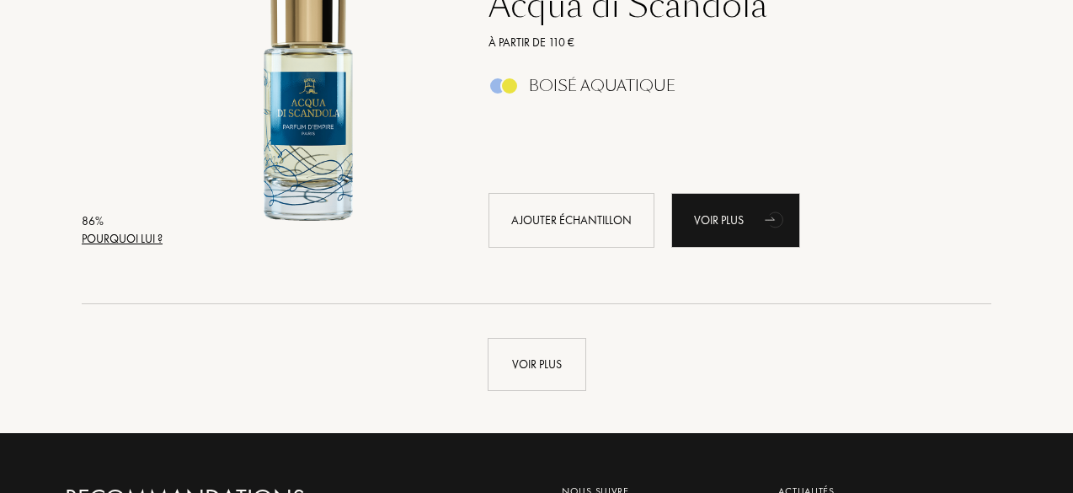
click at [479, 345] on div "Voir plus" at bounding box center [536, 347] width 969 height 87
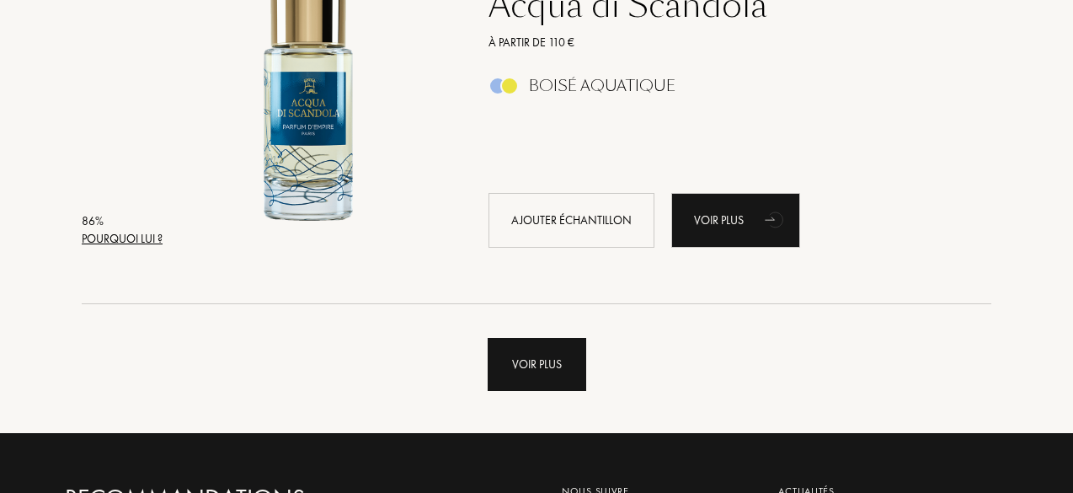
click at [514, 358] on div "Voir plus" at bounding box center [537, 364] width 99 height 53
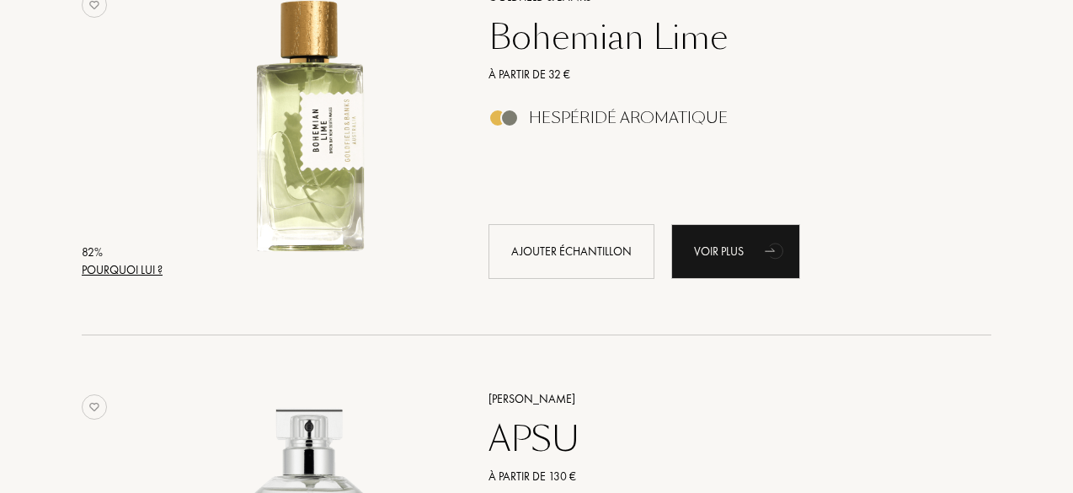
scroll to position [7576, 0]
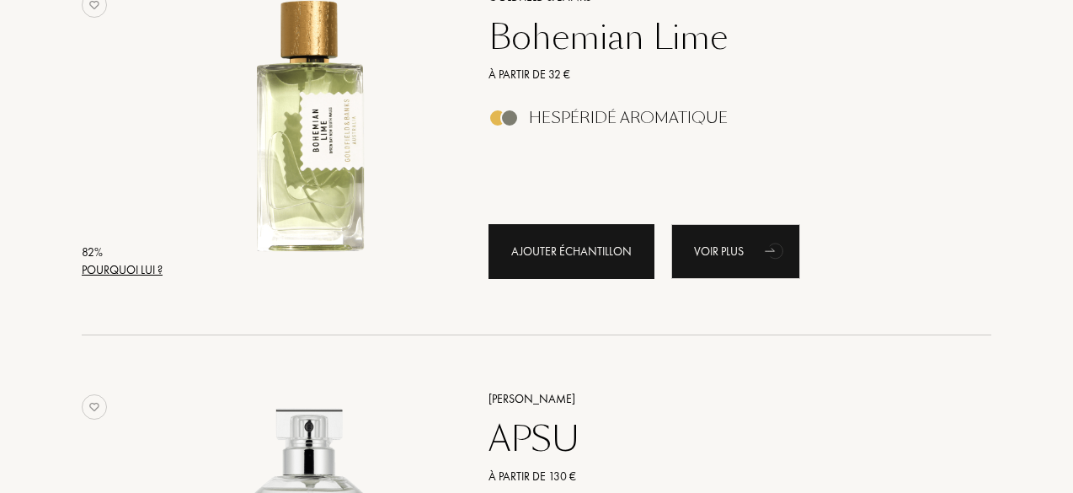
click at [563, 252] on div "Ajouter échantillon" at bounding box center [572, 251] width 166 height 55
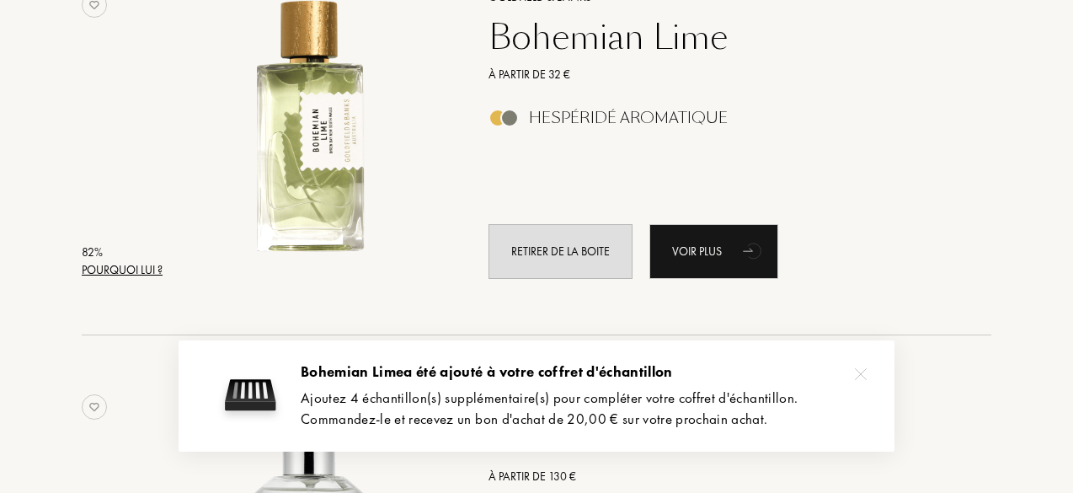
click at [857, 371] on img at bounding box center [861, 374] width 12 height 12
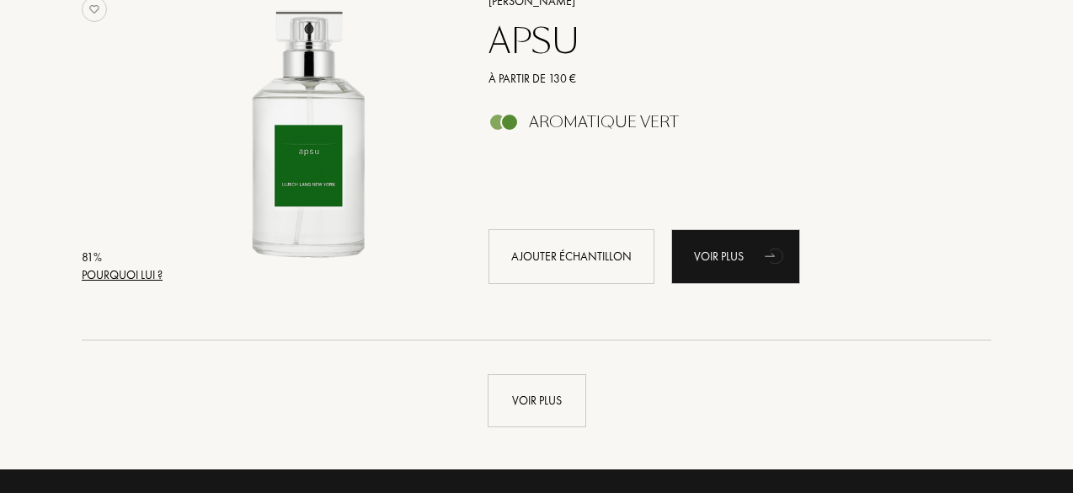
scroll to position [7972, 0]
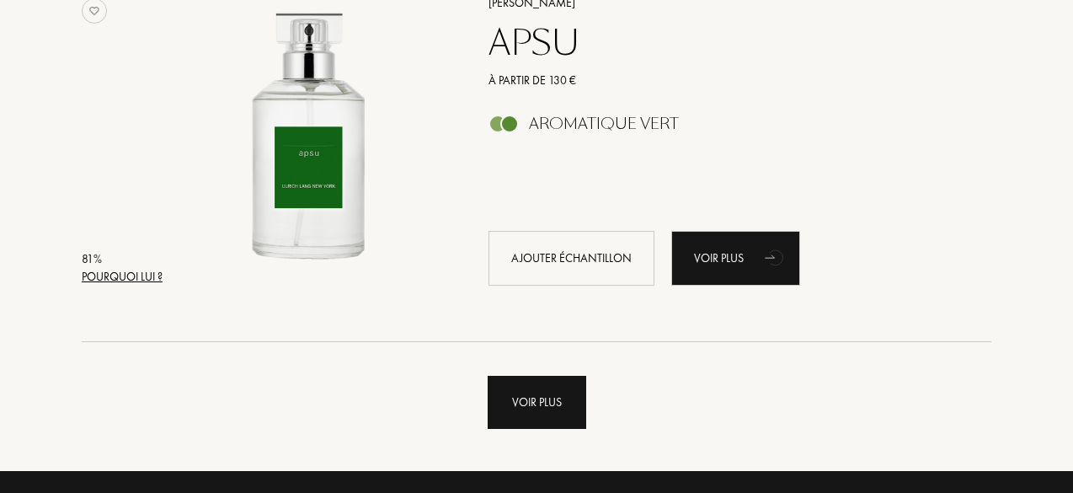
click at [526, 388] on div "Voir plus" at bounding box center [537, 402] width 99 height 53
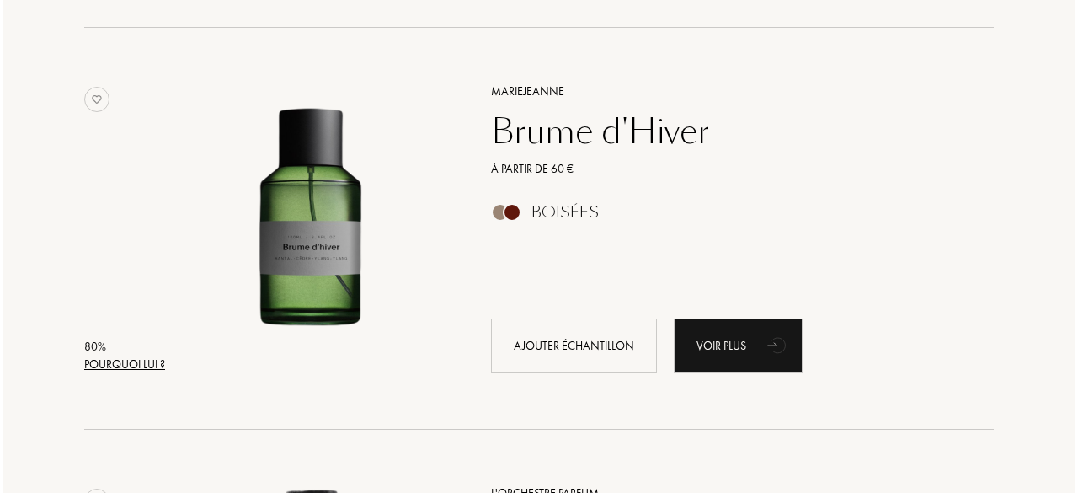
scroll to position [9090, 0]
click at [147, 361] on div "Pourquoi lui ?" at bounding box center [122, 364] width 81 height 18
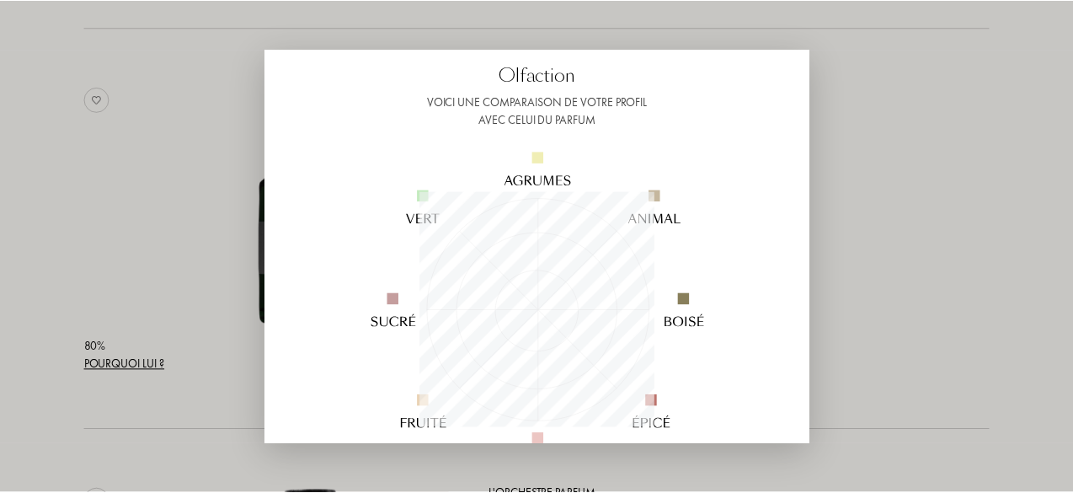
scroll to position [118, 0]
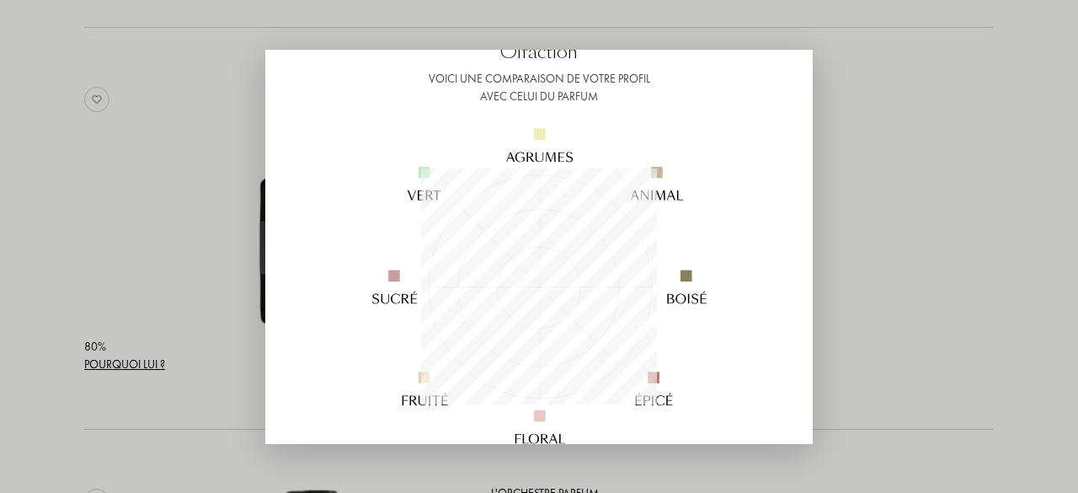
click at [851, 302] on div at bounding box center [539, 246] width 1078 height 493
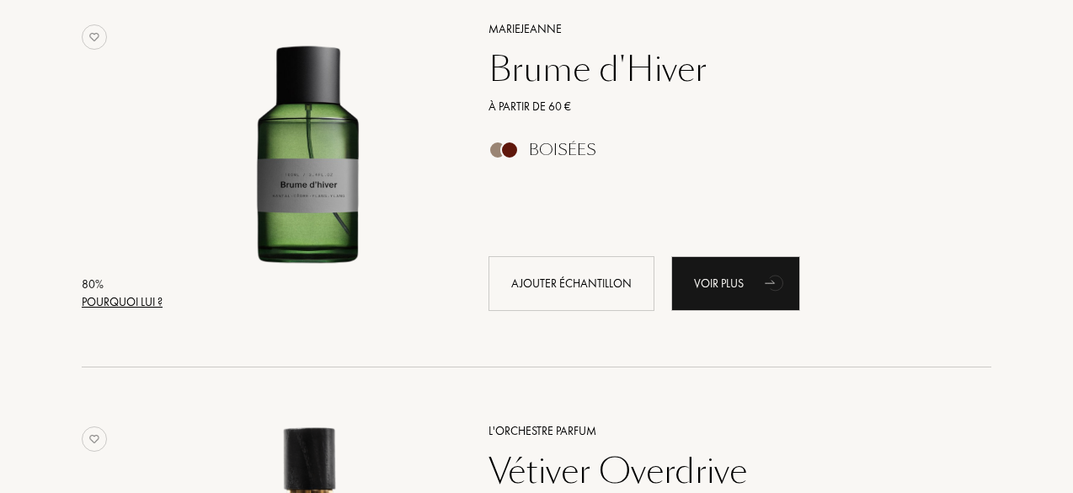
scroll to position [9132, 0]
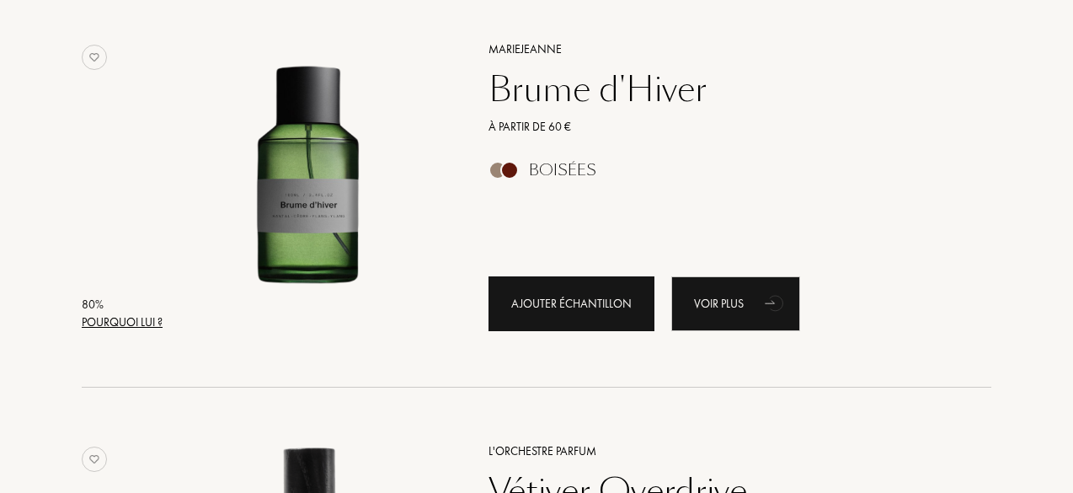
click at [558, 318] on div "Ajouter échantillon" at bounding box center [572, 303] width 166 height 55
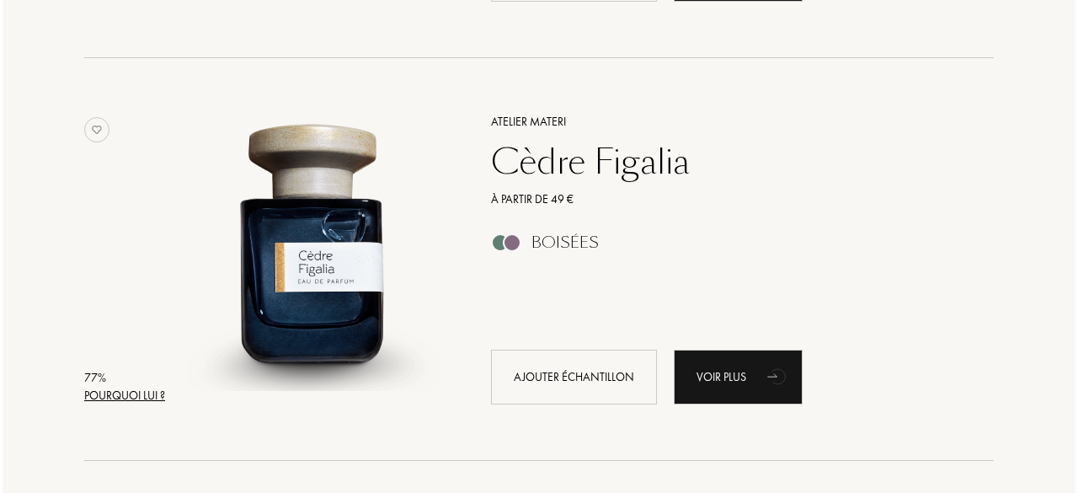
scroll to position [10268, 0]
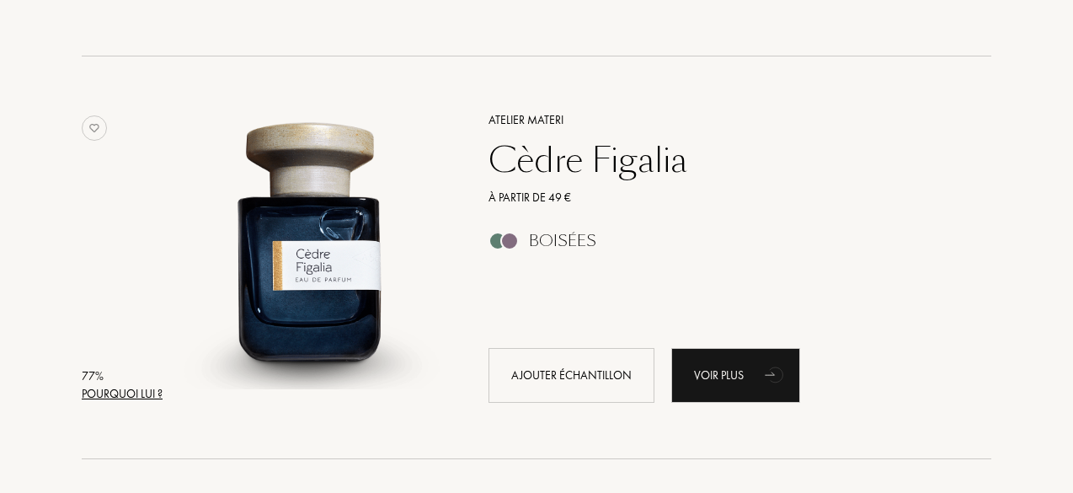
click at [131, 390] on div "Pourquoi lui ?" at bounding box center [122, 394] width 81 height 18
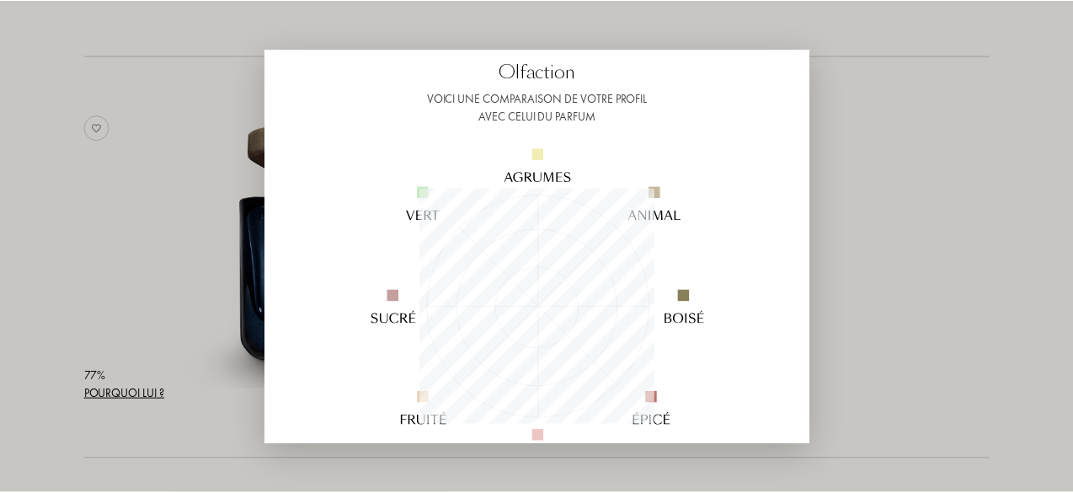
scroll to position [99, 0]
click at [859, 299] on div at bounding box center [539, 246] width 1078 height 493
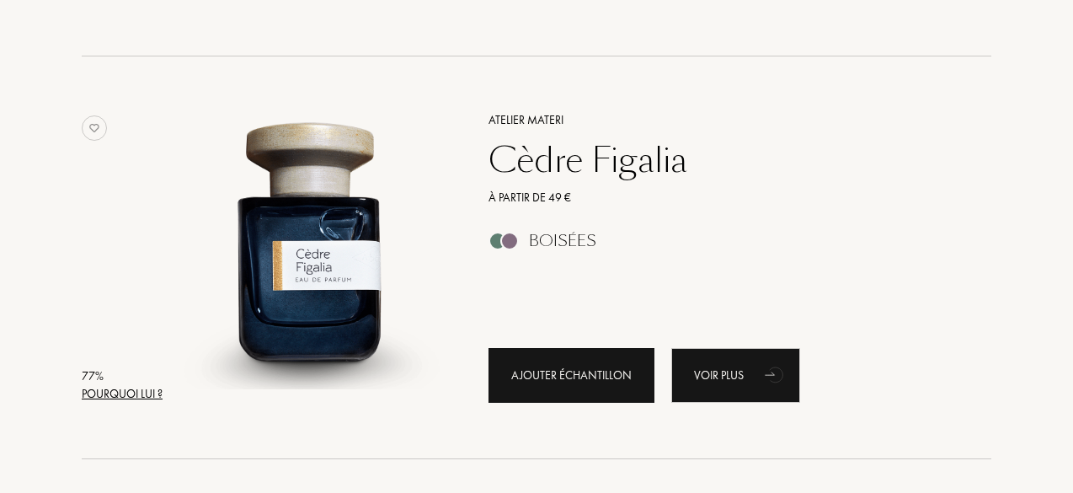
click at [517, 382] on div "Ajouter échantillon" at bounding box center [572, 375] width 166 height 55
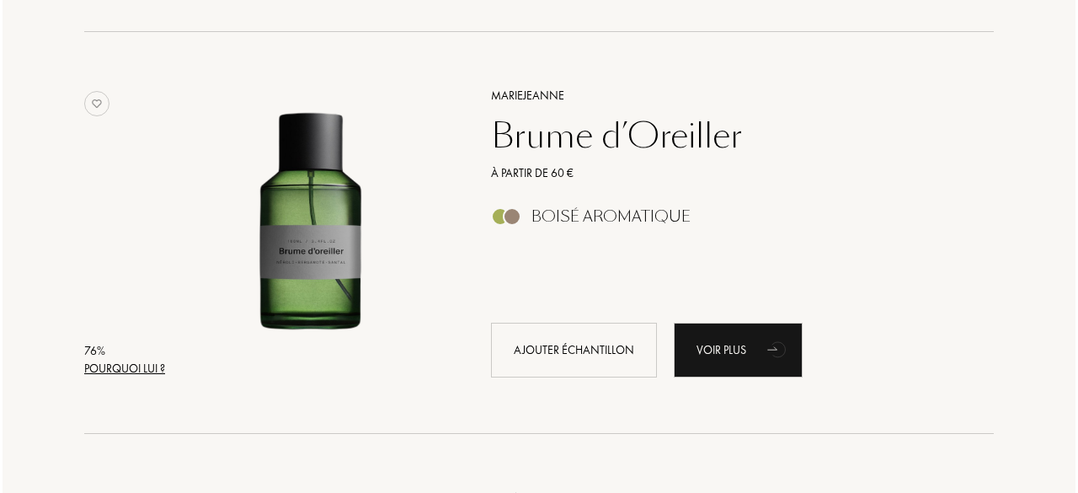
scroll to position [11503, 0]
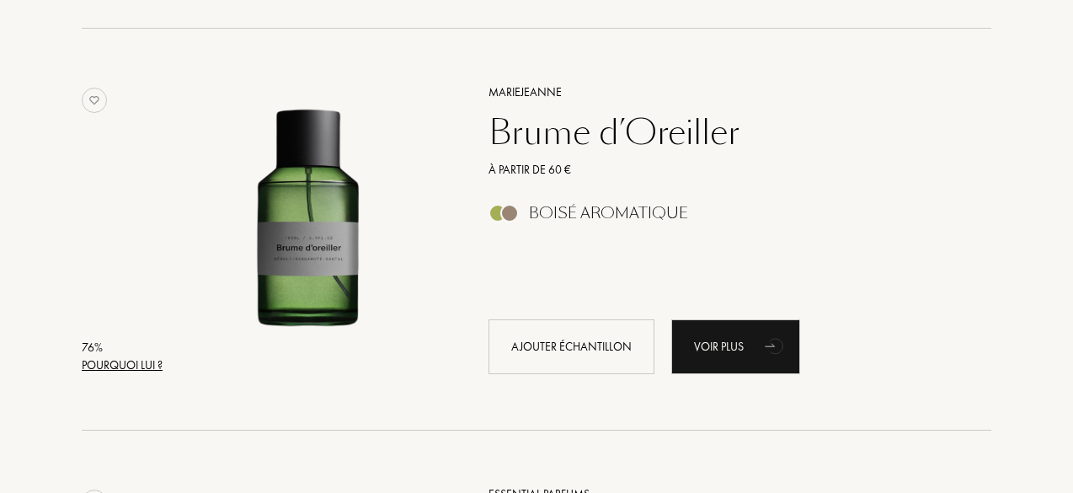
click at [162, 359] on div "Pourquoi lui ?" at bounding box center [122, 365] width 81 height 18
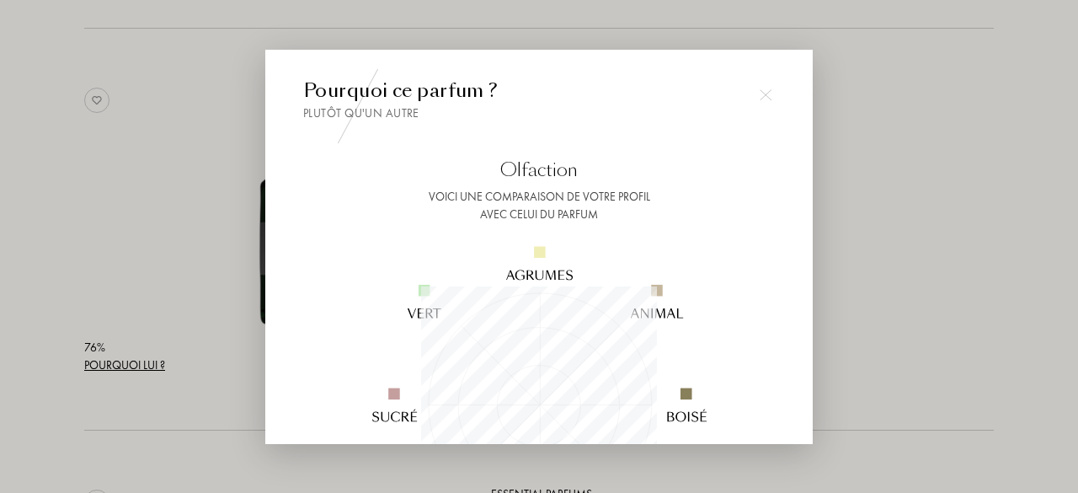
scroll to position [104, 0]
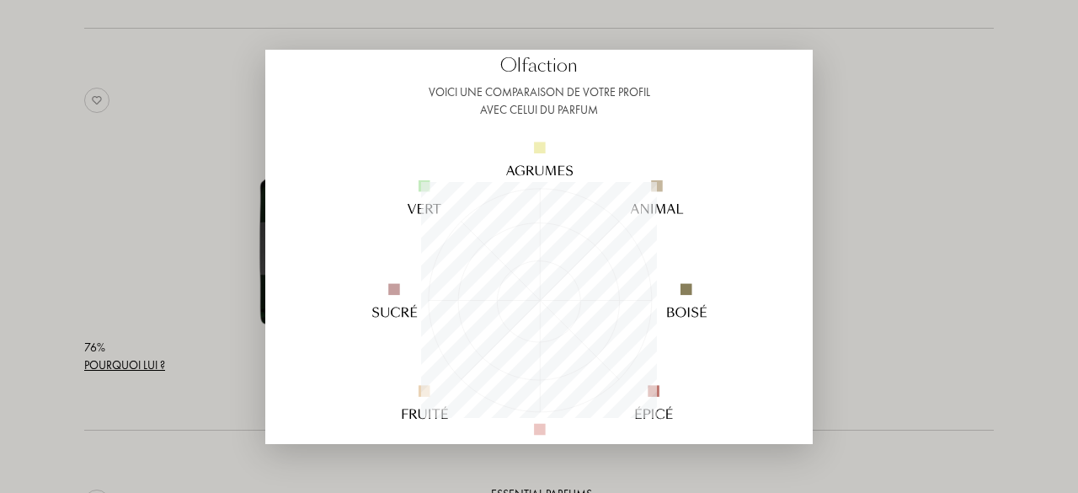
click at [903, 195] on div at bounding box center [539, 246] width 1078 height 493
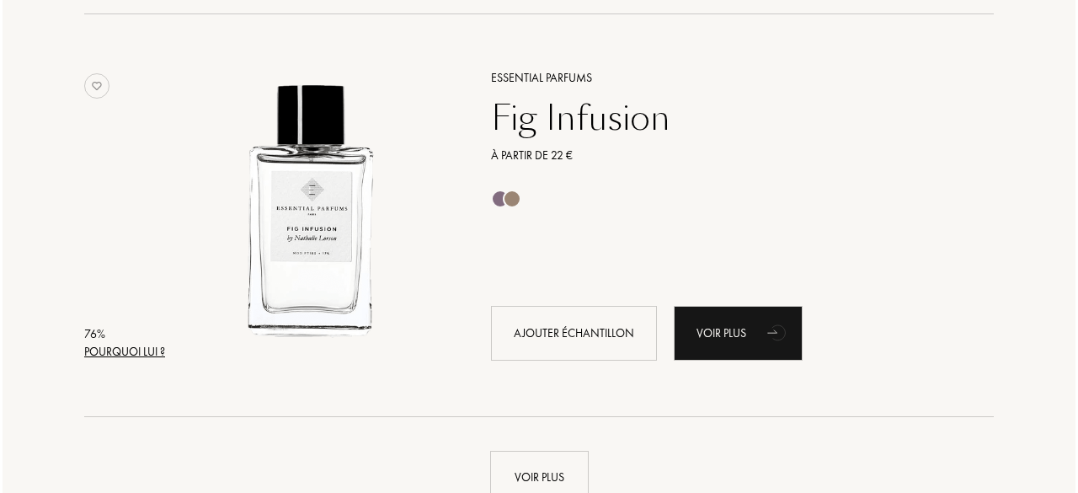
scroll to position [11917, 0]
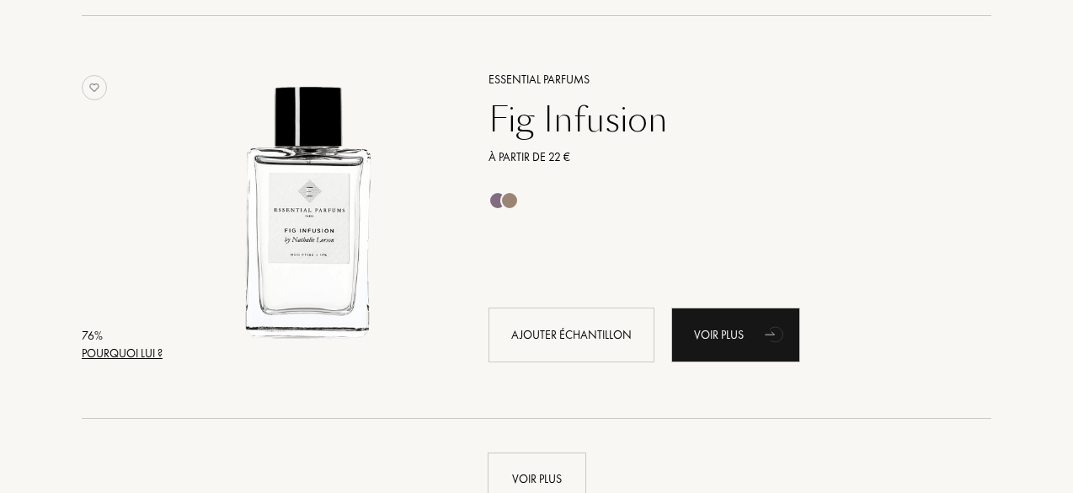
click at [161, 350] on div "Pourquoi lui ?" at bounding box center [122, 354] width 81 height 18
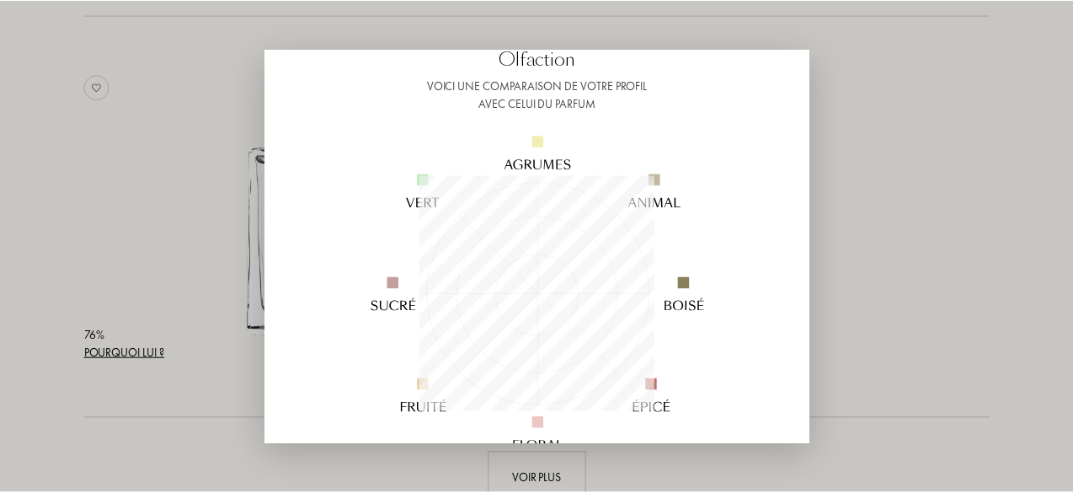
scroll to position [111, 0]
click at [904, 253] on div at bounding box center [539, 246] width 1078 height 493
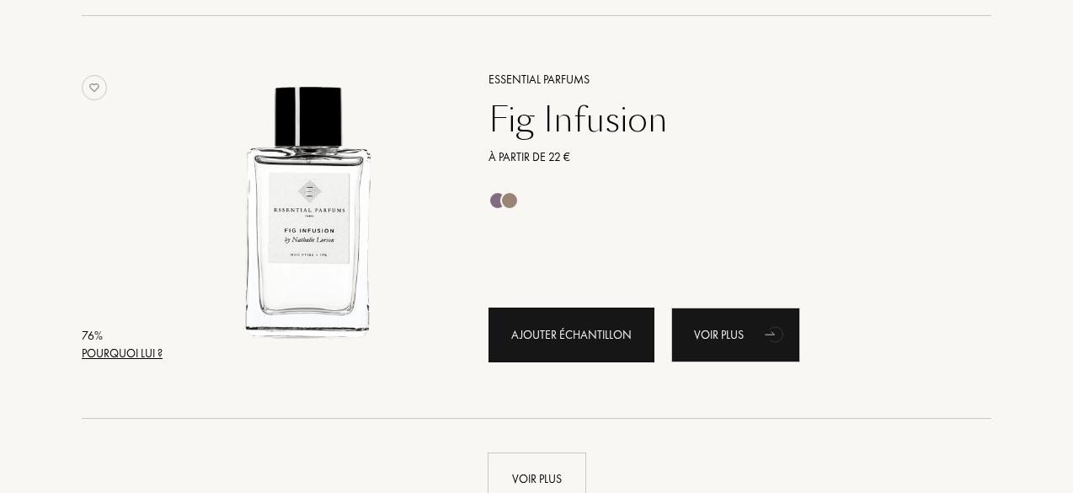
click at [609, 334] on div "Ajouter échantillon" at bounding box center [572, 334] width 166 height 55
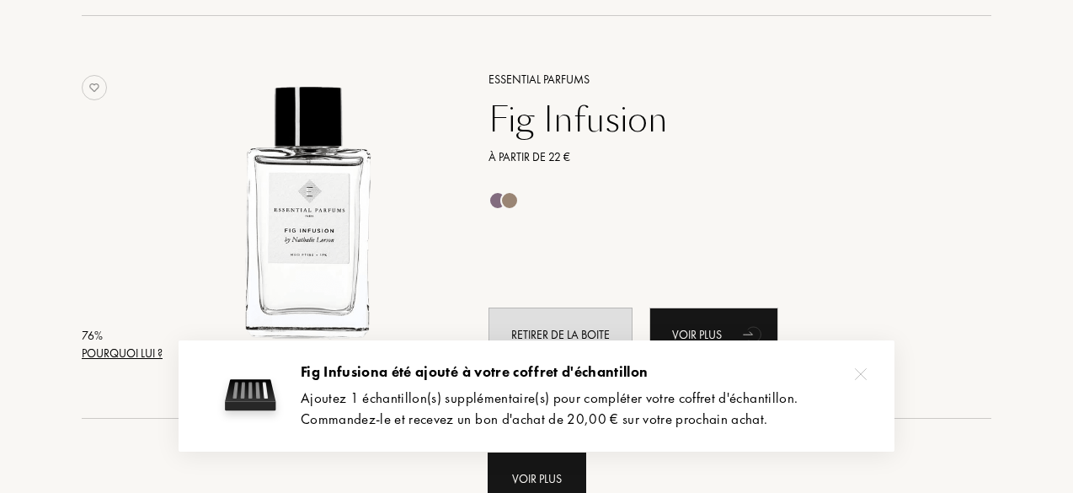
click at [532, 462] on div "Voir plus" at bounding box center [537, 478] width 99 height 53
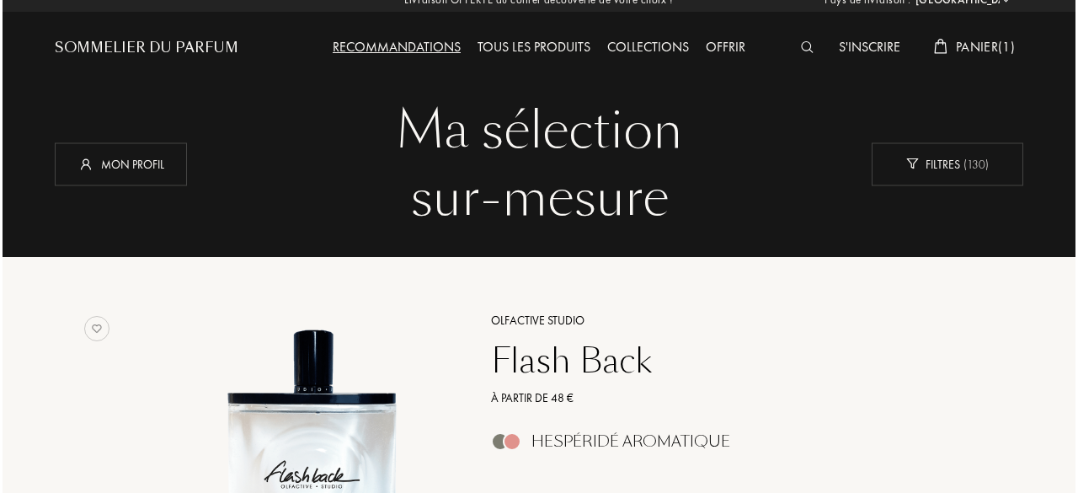
scroll to position [29, 0]
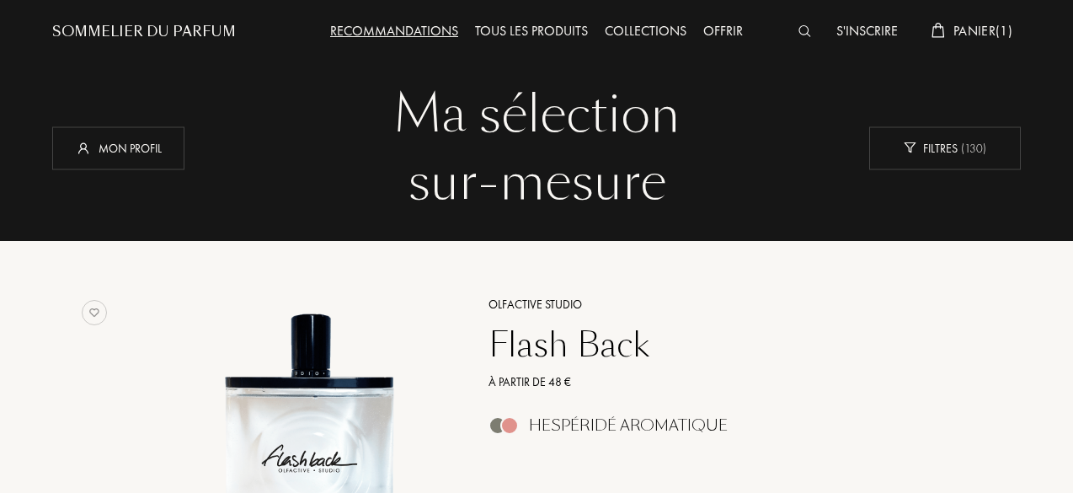
click at [957, 25] on span "Panier ( 1 )" at bounding box center [982, 31] width 59 height 18
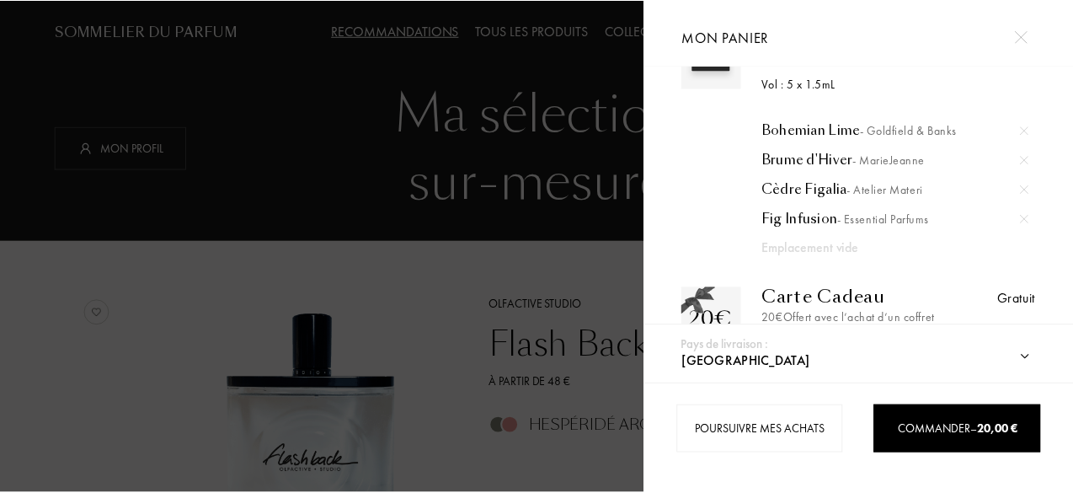
scroll to position [66, 0]
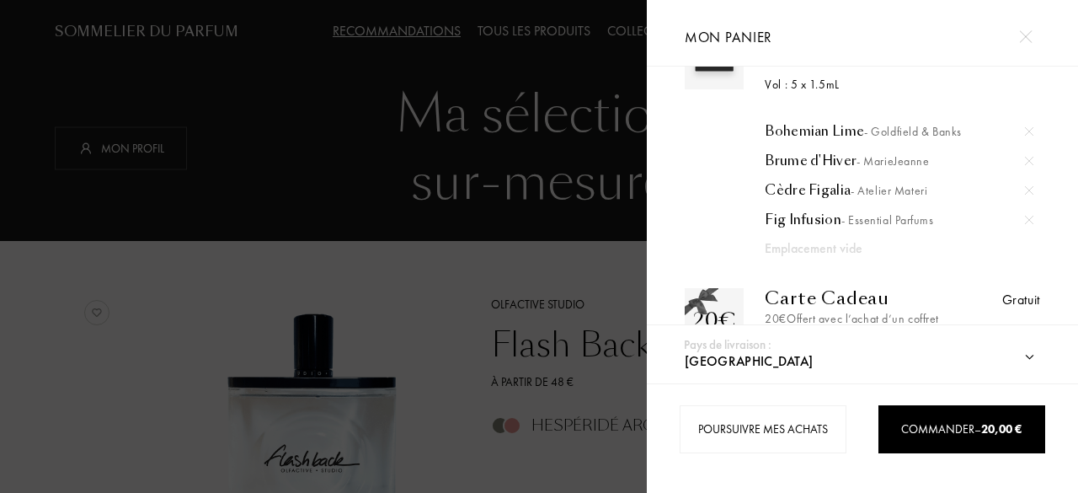
click at [1029, 38] on img at bounding box center [1025, 36] width 13 height 13
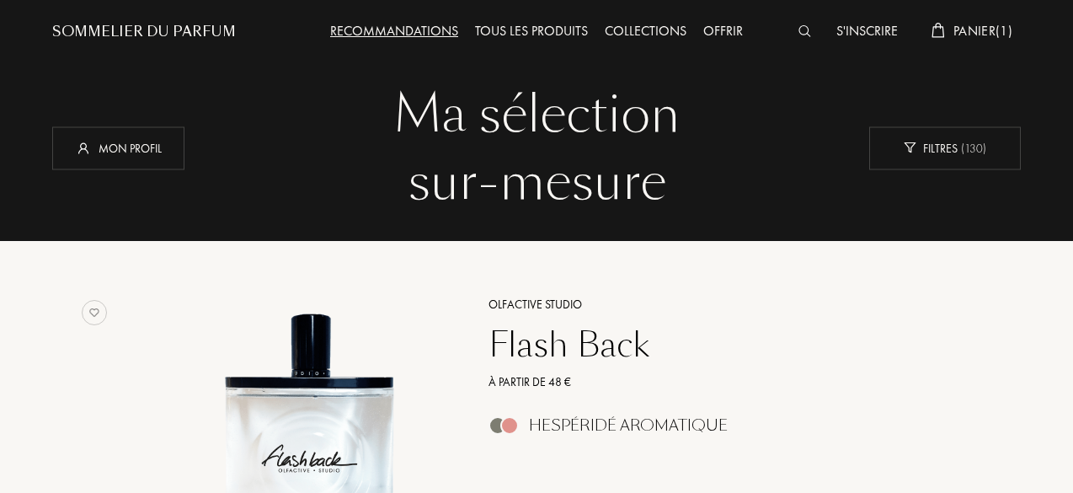
click at [972, 44] on div "S'inscrire Panier ( 1 )" at bounding box center [900, 17] width 243 height 93
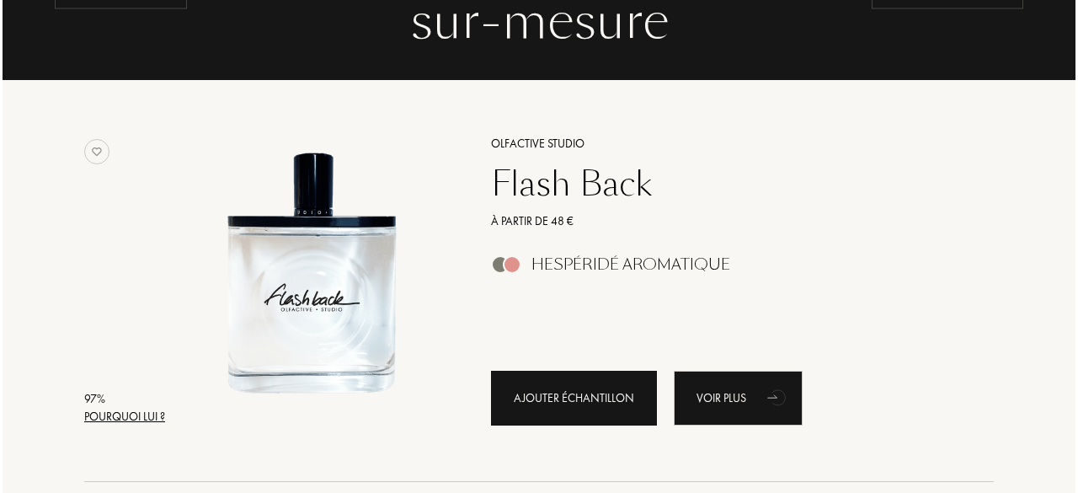
scroll to position [190, 0]
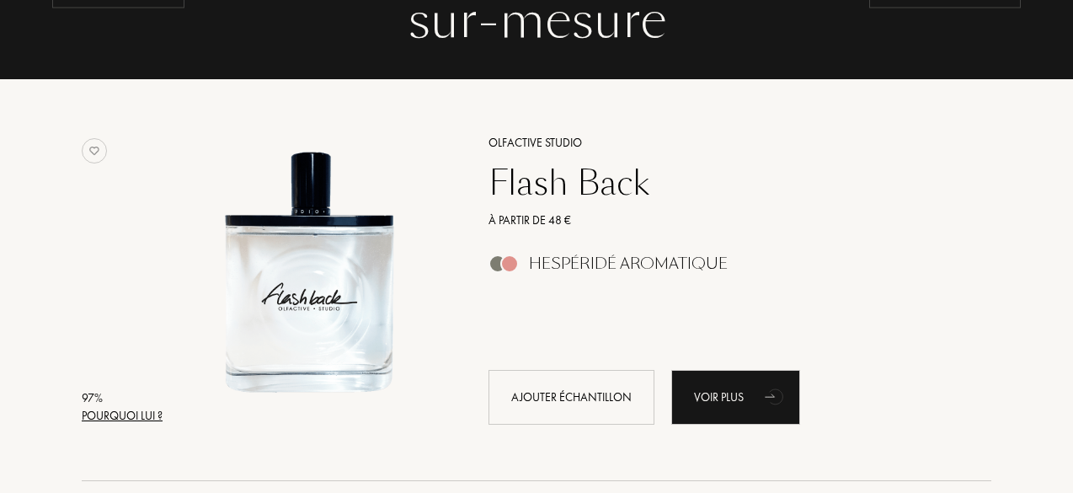
click at [98, 409] on div "Pourquoi lui ?" at bounding box center [122, 416] width 81 height 18
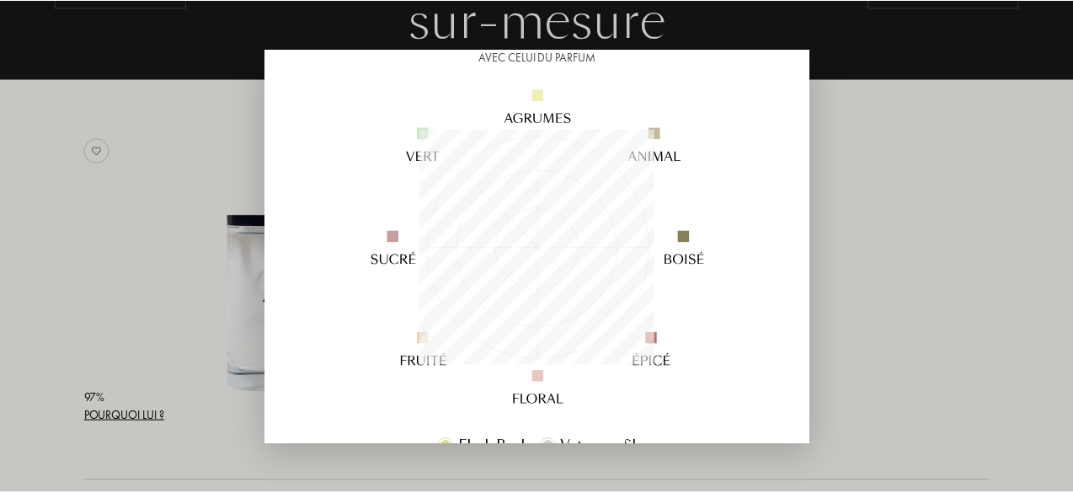
scroll to position [157, 0]
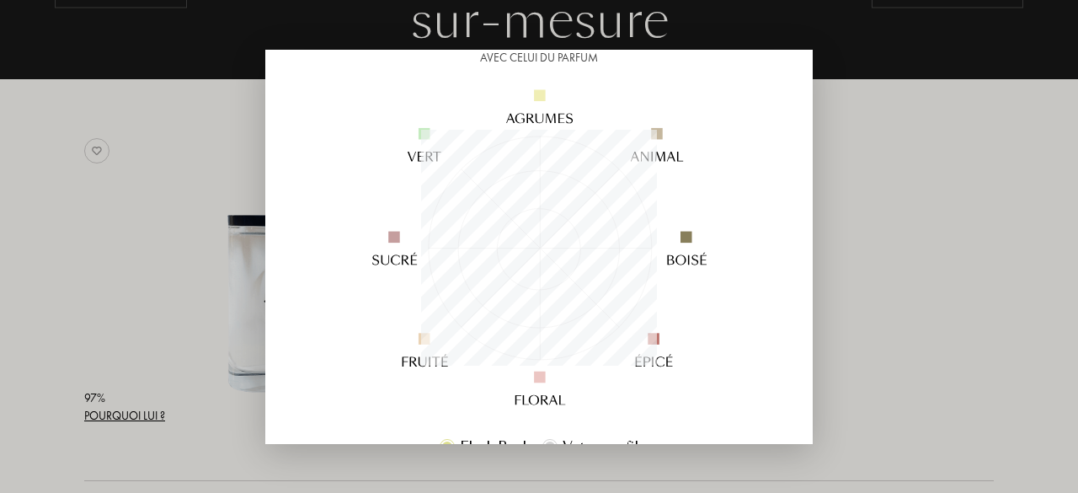
click at [929, 203] on div at bounding box center [539, 246] width 1078 height 493
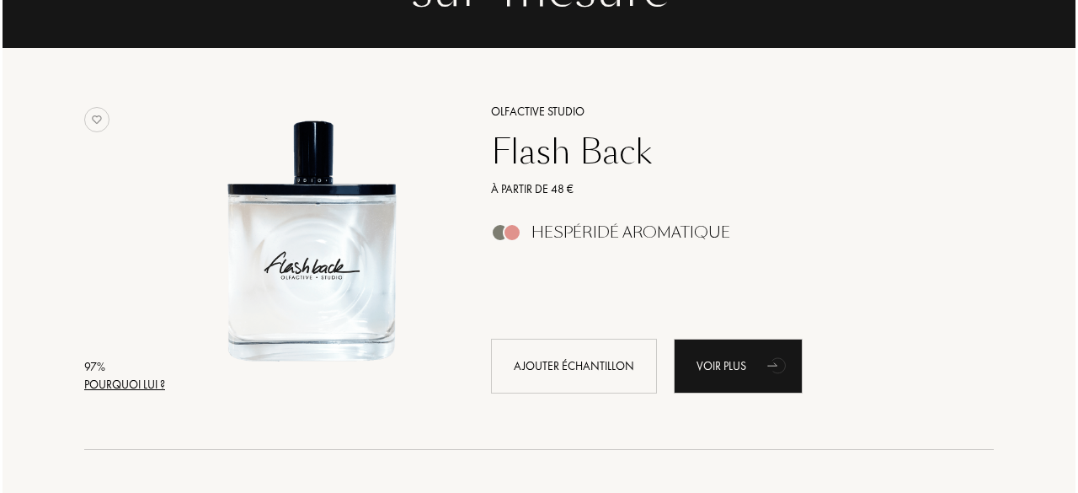
scroll to position [222, 0]
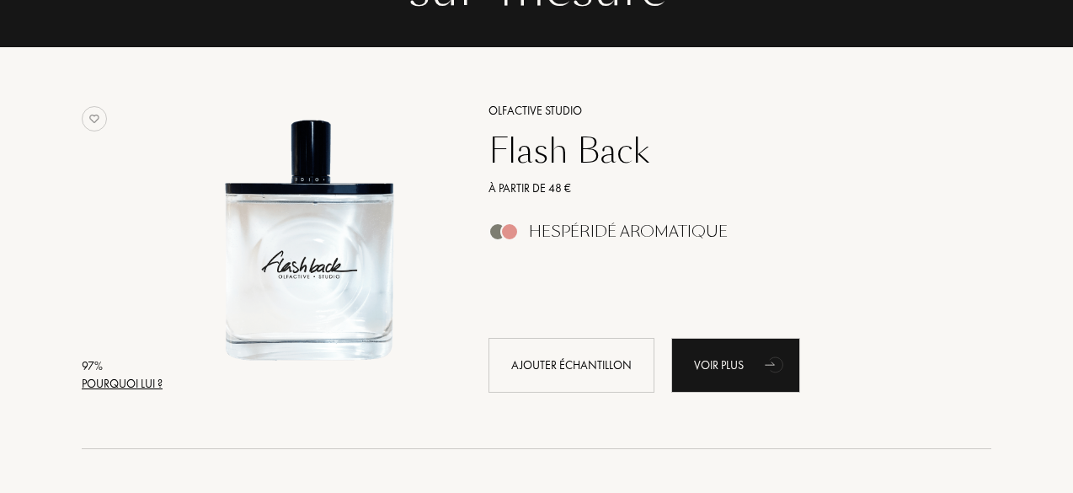
click at [115, 372] on div "97 %" at bounding box center [122, 366] width 81 height 18
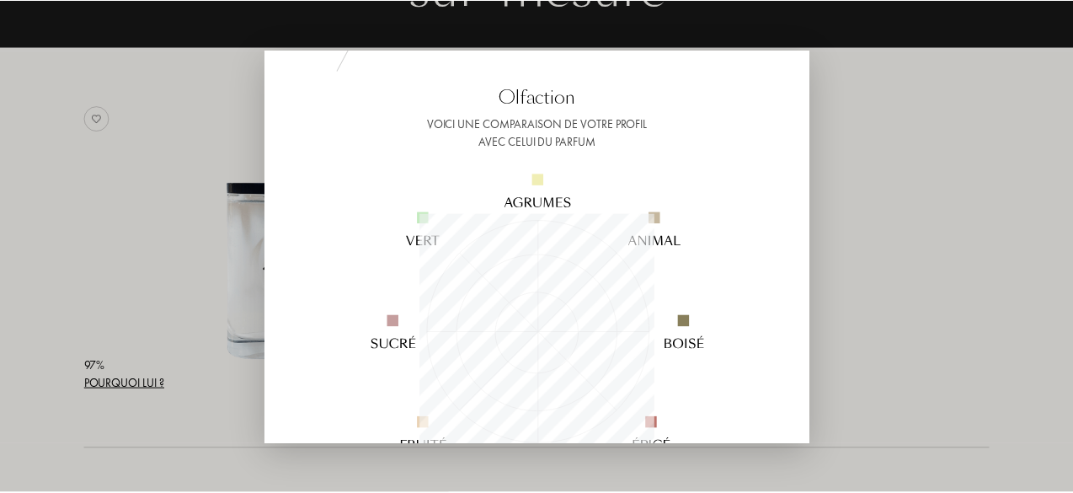
scroll to position [0, 0]
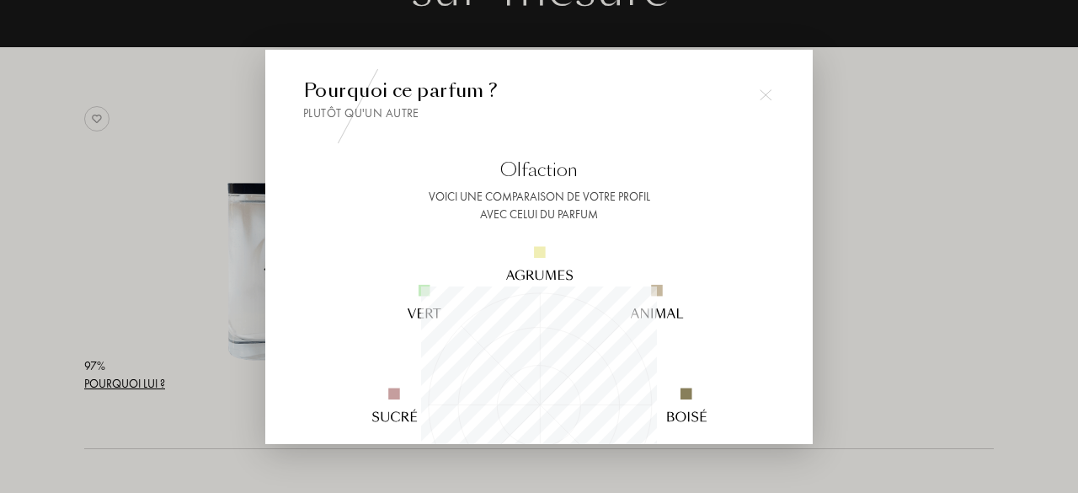
click at [761, 90] on img at bounding box center [766, 95] width 12 height 12
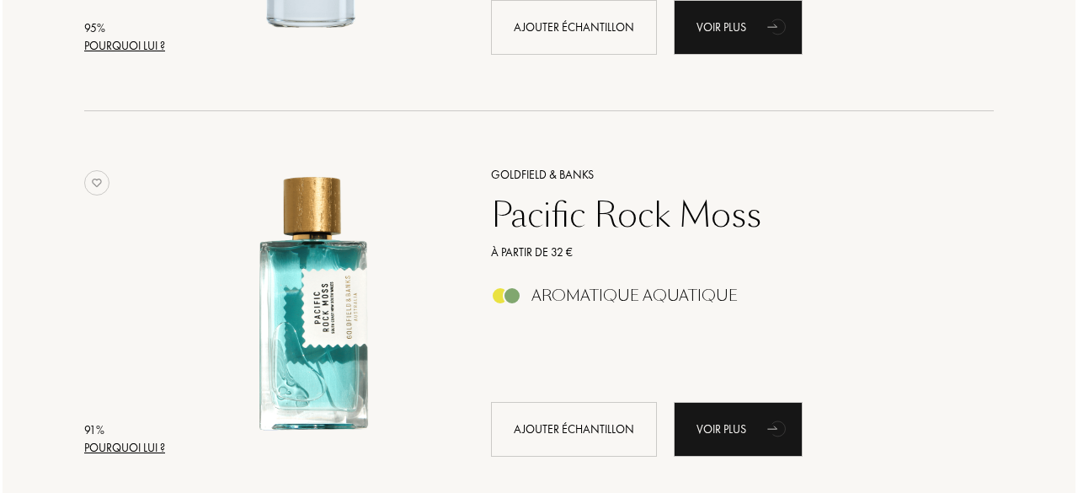
scroll to position [1067, 0]
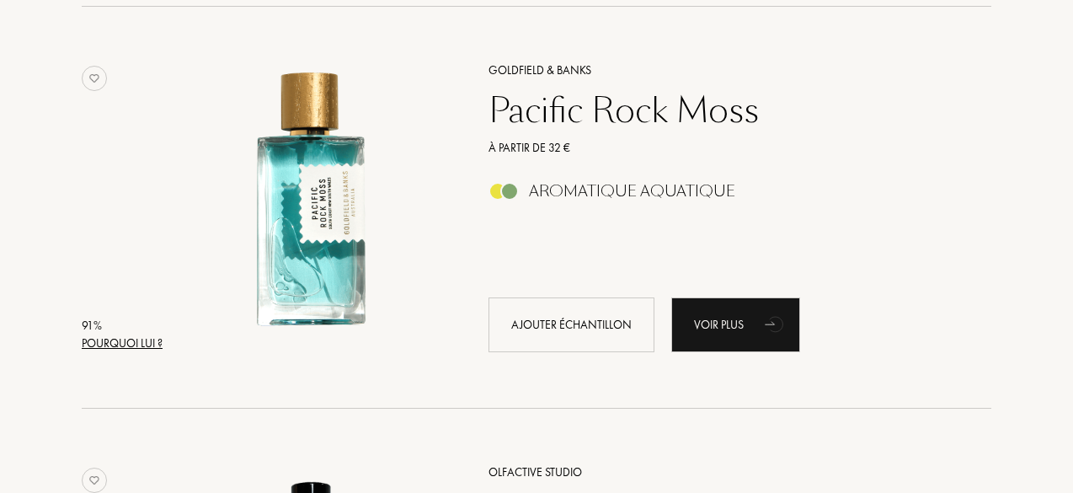
click at [118, 329] on div "91 %" at bounding box center [122, 326] width 81 height 18
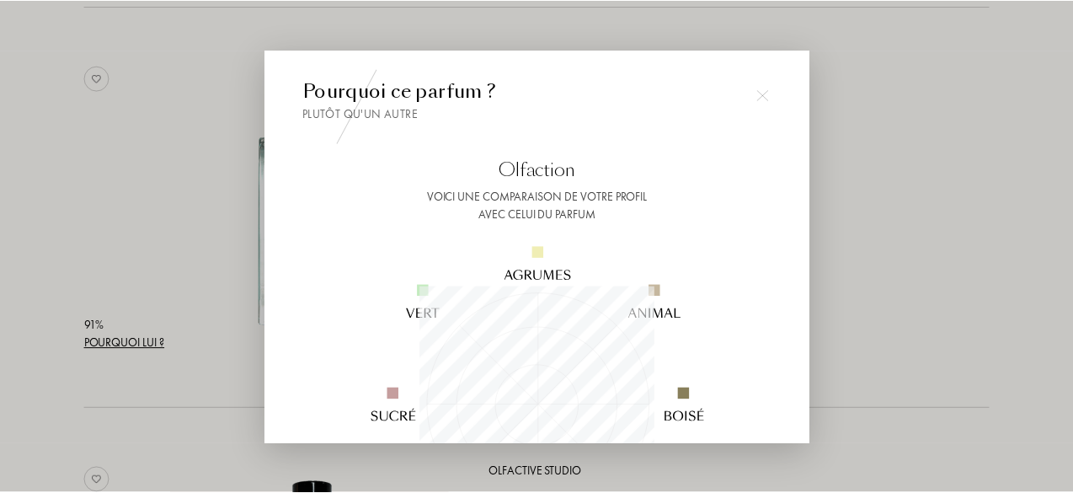
scroll to position [72, 0]
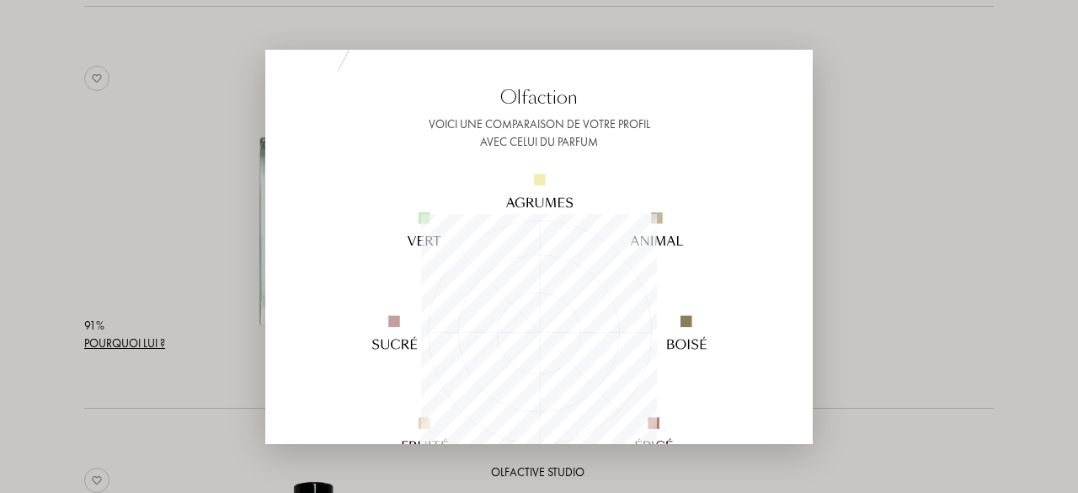
click at [890, 83] on div at bounding box center [539, 246] width 1078 height 493
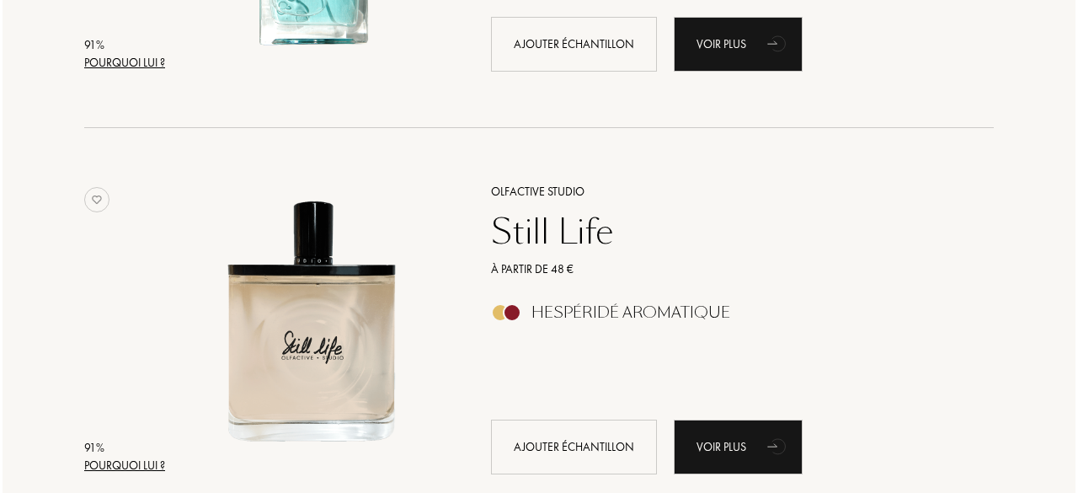
scroll to position [1477, 0]
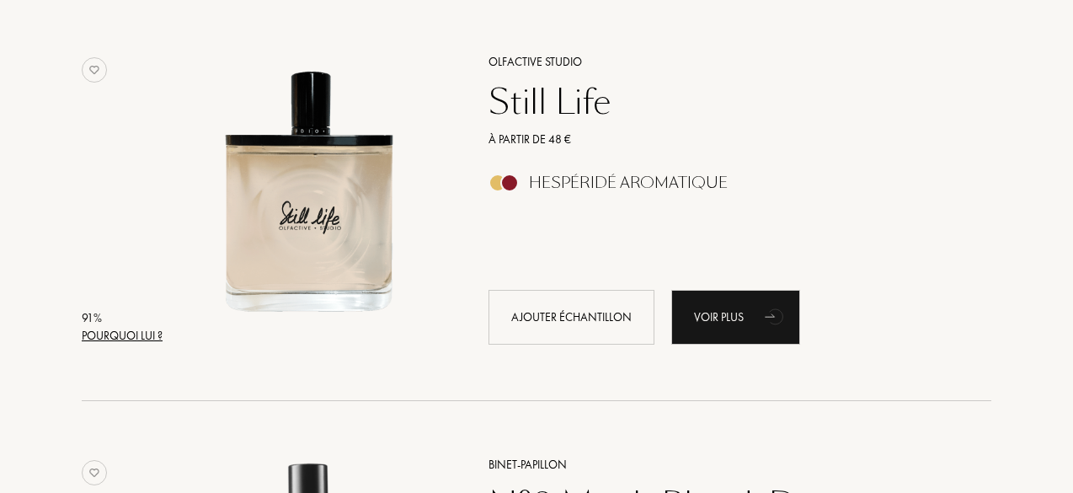
click at [140, 340] on div "Pourquoi lui ?" at bounding box center [122, 336] width 81 height 18
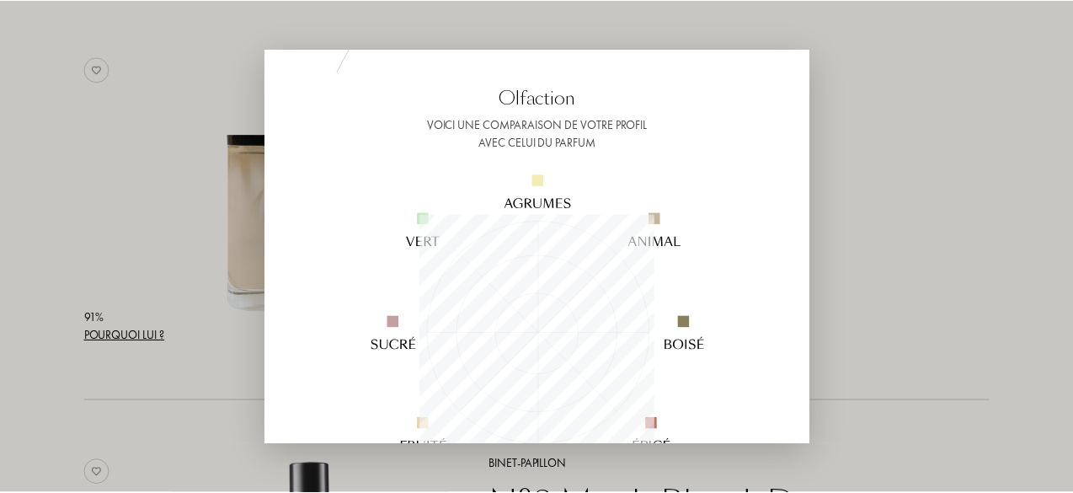
scroll to position [74, 0]
click at [939, 144] on div at bounding box center [539, 246] width 1078 height 493
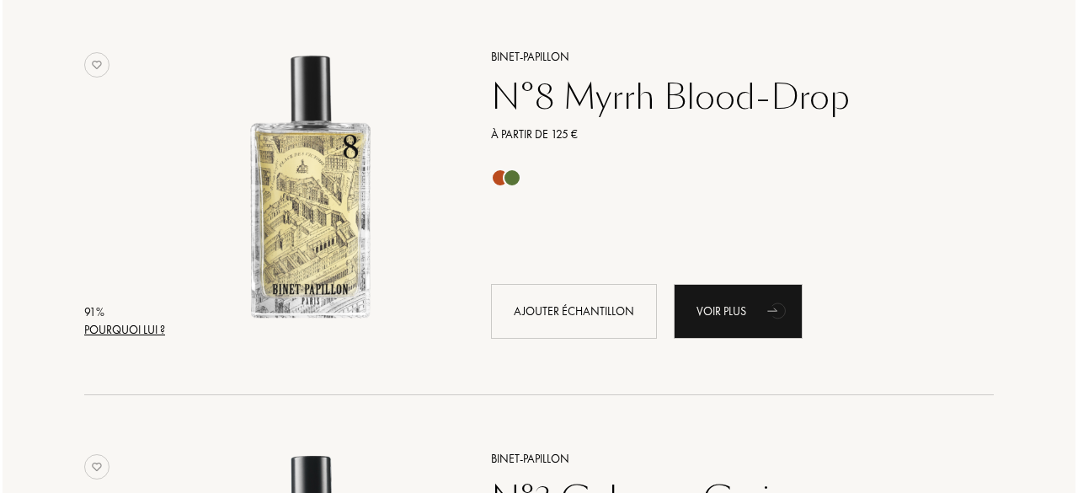
scroll to position [1886, 0]
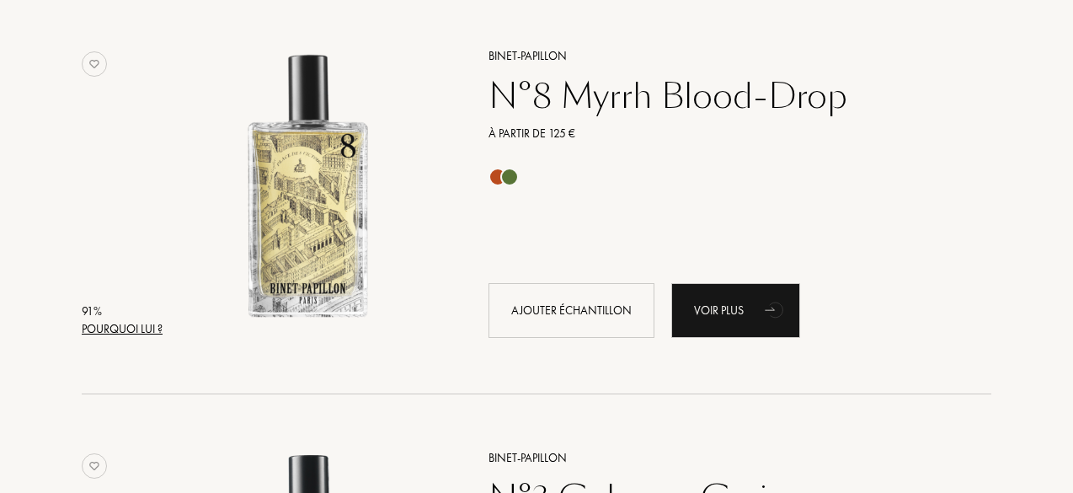
click at [115, 323] on div "Pourquoi lui ?" at bounding box center [122, 329] width 81 height 18
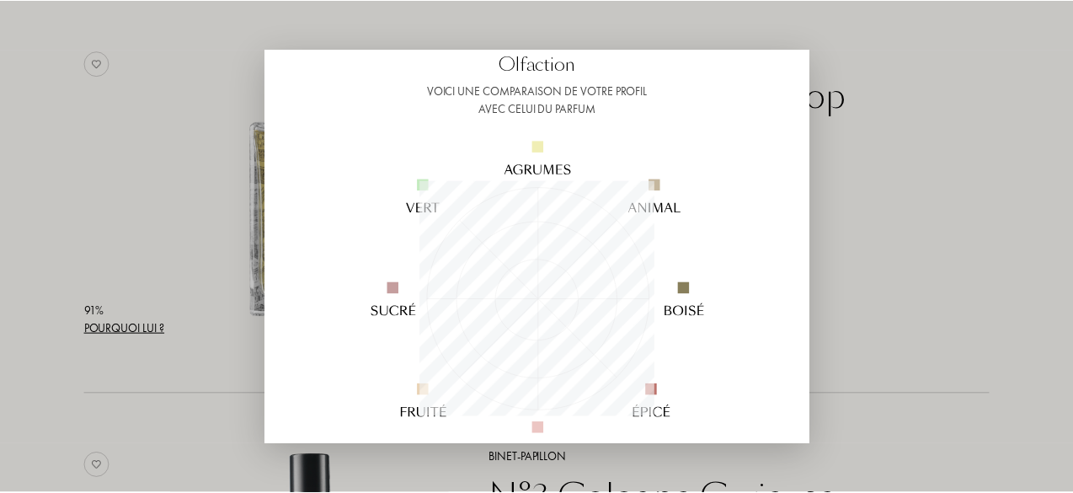
scroll to position [104, 0]
click at [927, 232] on div at bounding box center [539, 246] width 1078 height 493
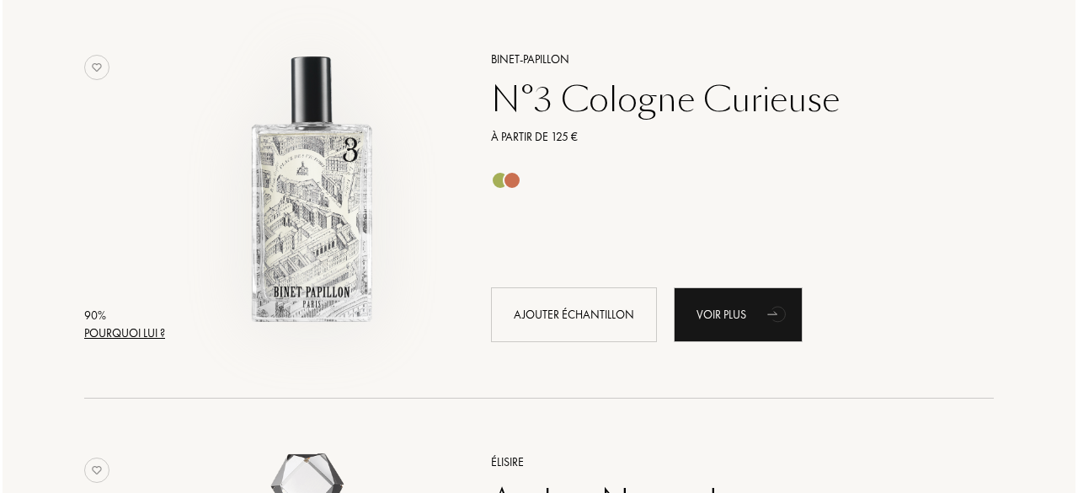
scroll to position [2365, 0]
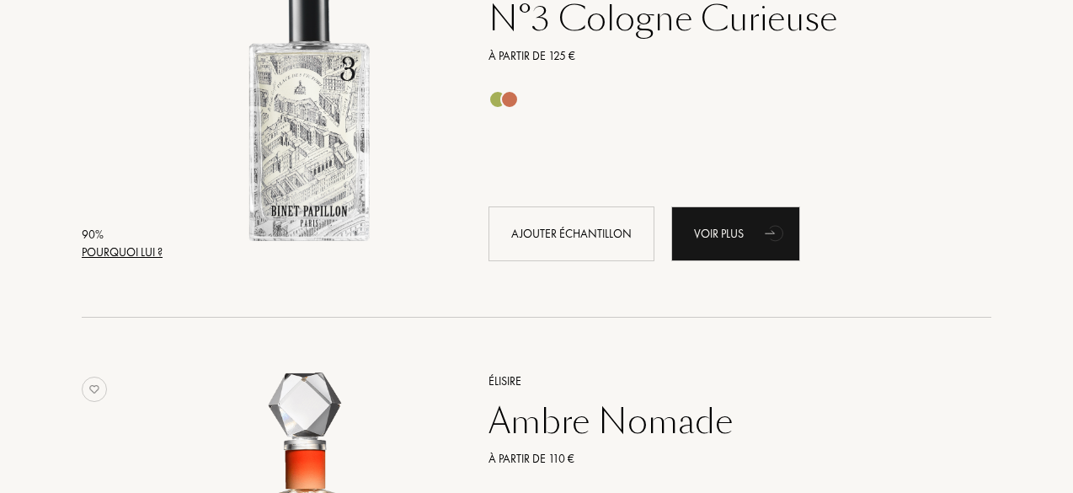
click at [114, 237] on div "90 %" at bounding box center [122, 235] width 81 height 18
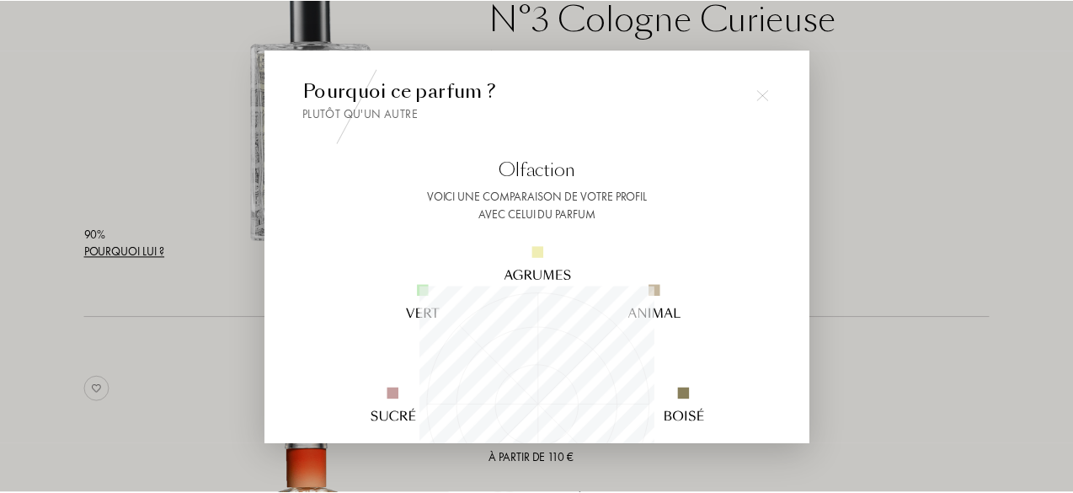
scroll to position [147, 0]
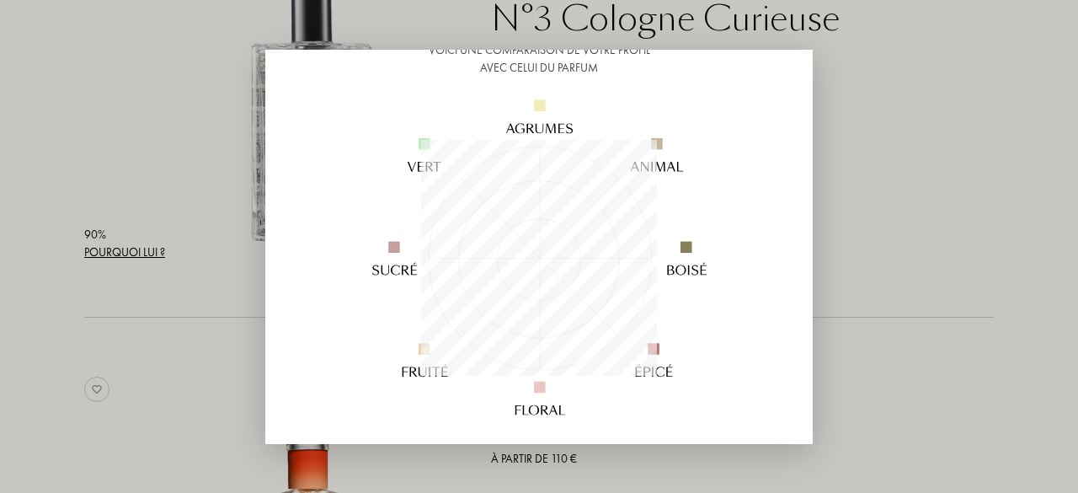
click at [884, 242] on div at bounding box center [539, 246] width 1078 height 493
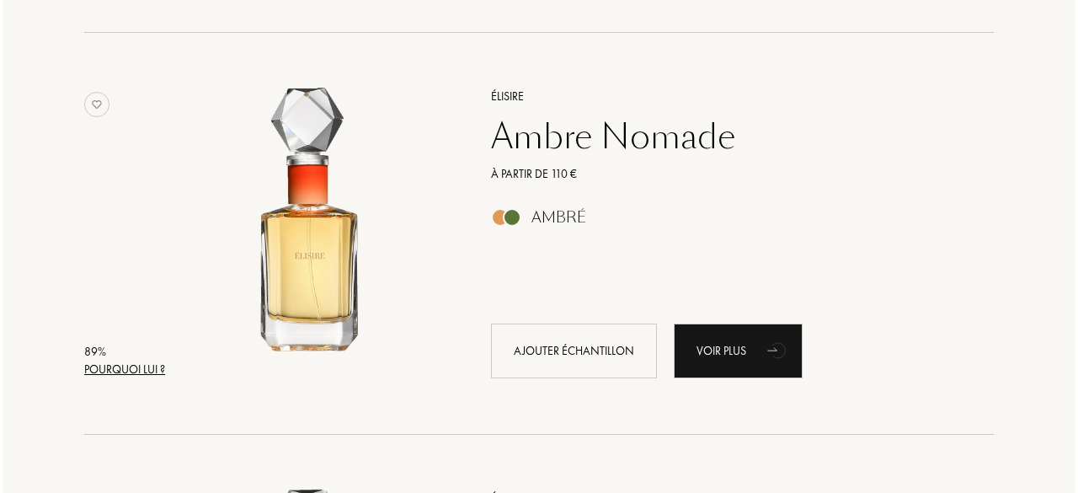
scroll to position [2652, 0]
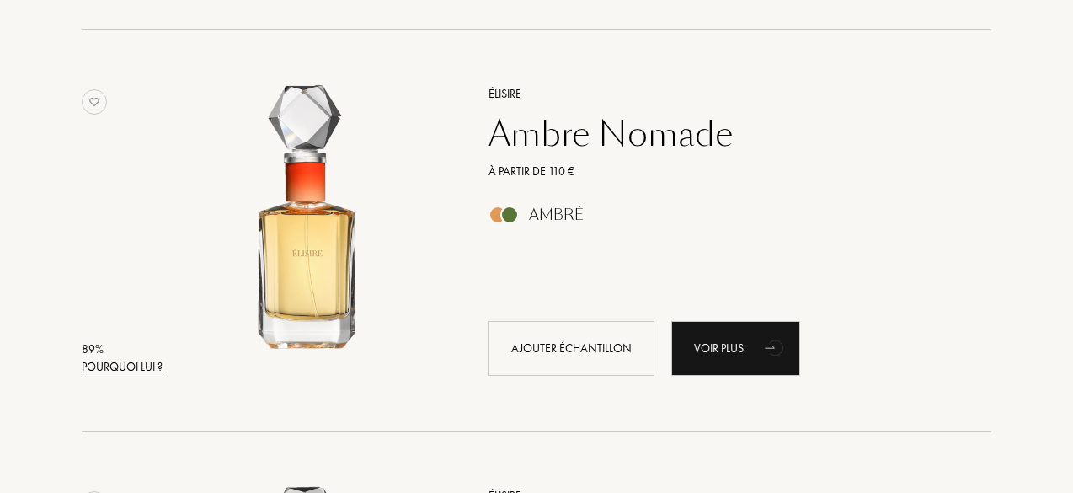
click at [131, 372] on div "Pourquoi lui ?" at bounding box center [122, 367] width 81 height 18
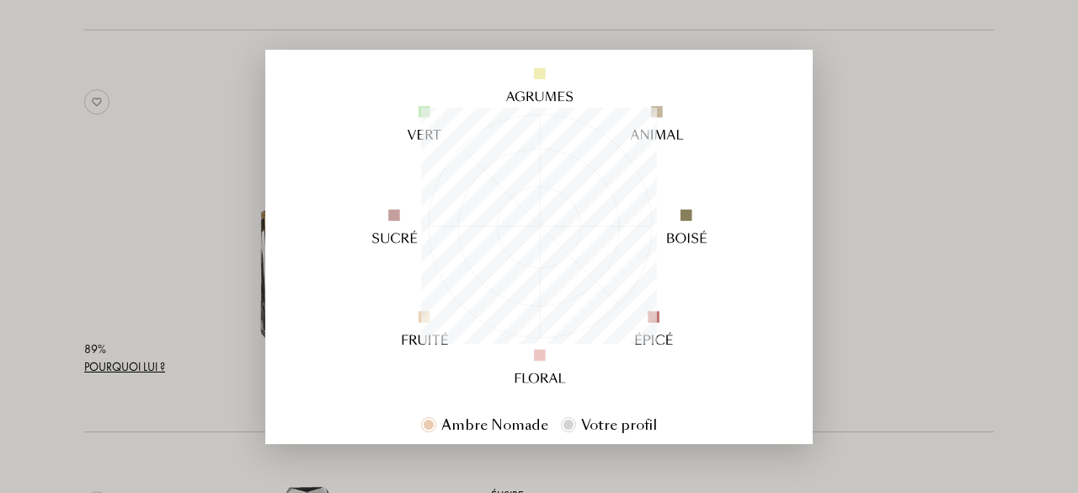
scroll to position [0, 0]
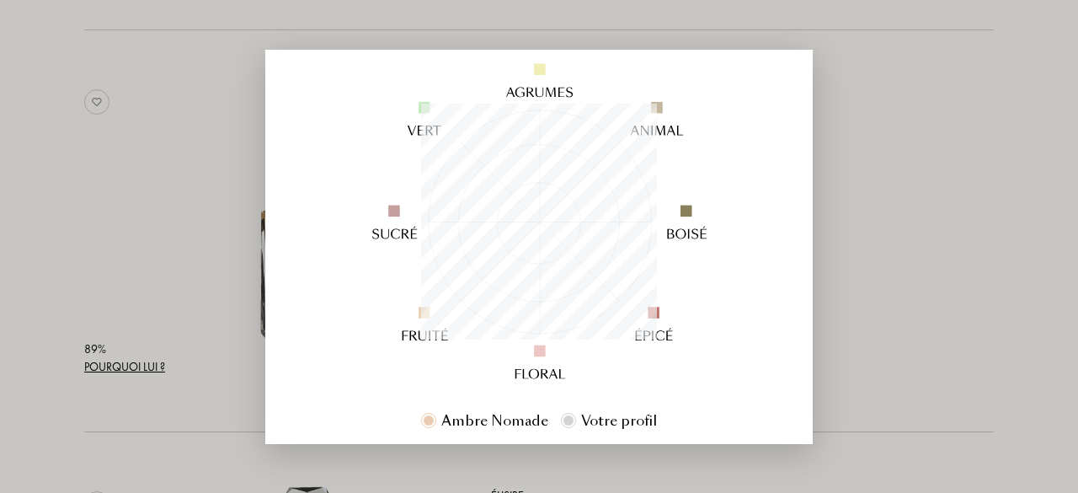
click at [818, 286] on div at bounding box center [539, 246] width 1078 height 493
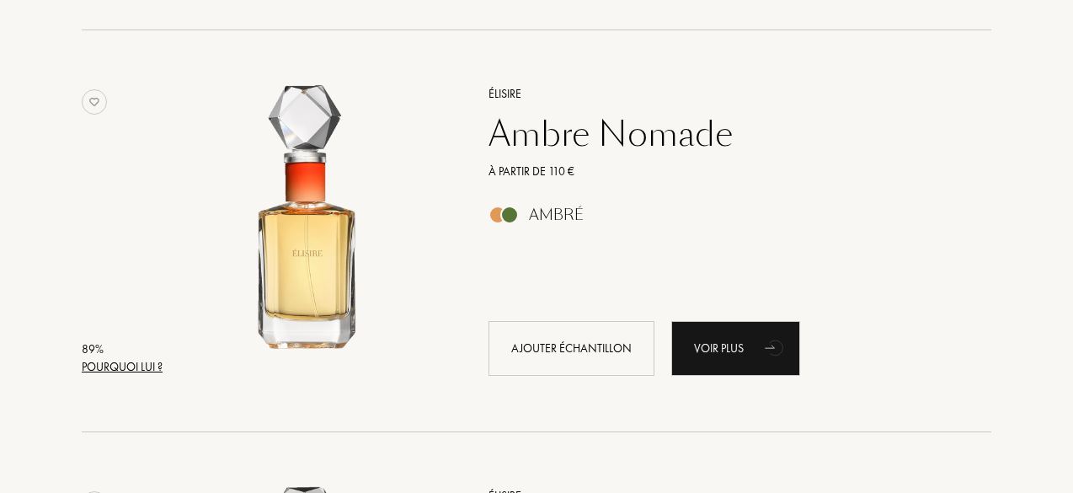
click at [118, 348] on div "89 %" at bounding box center [122, 349] width 81 height 18
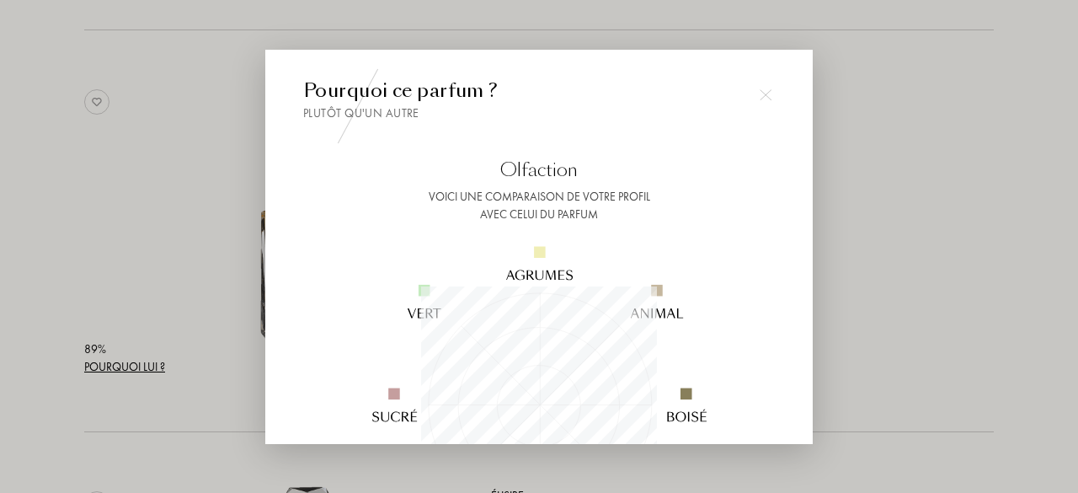
scroll to position [236, 236]
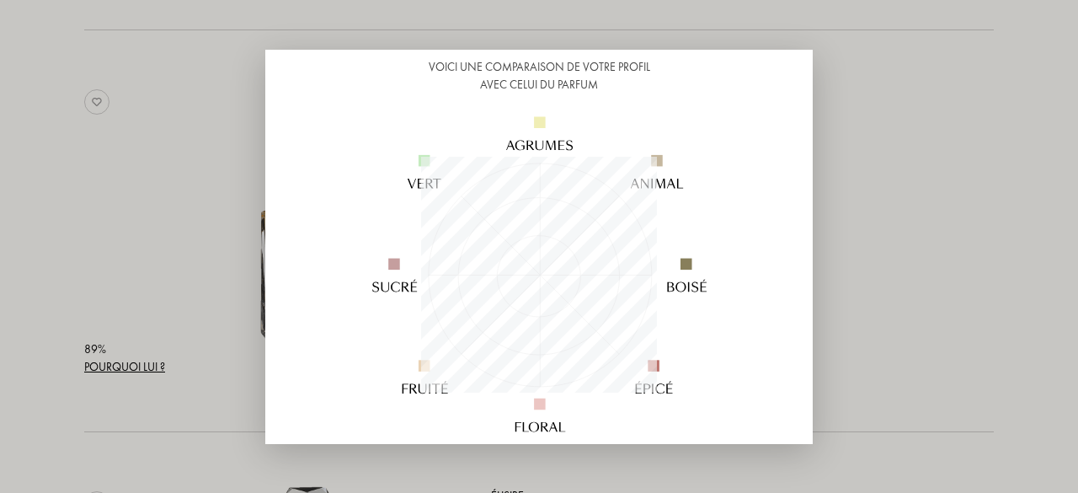
click at [839, 267] on div at bounding box center [539, 246] width 1078 height 493
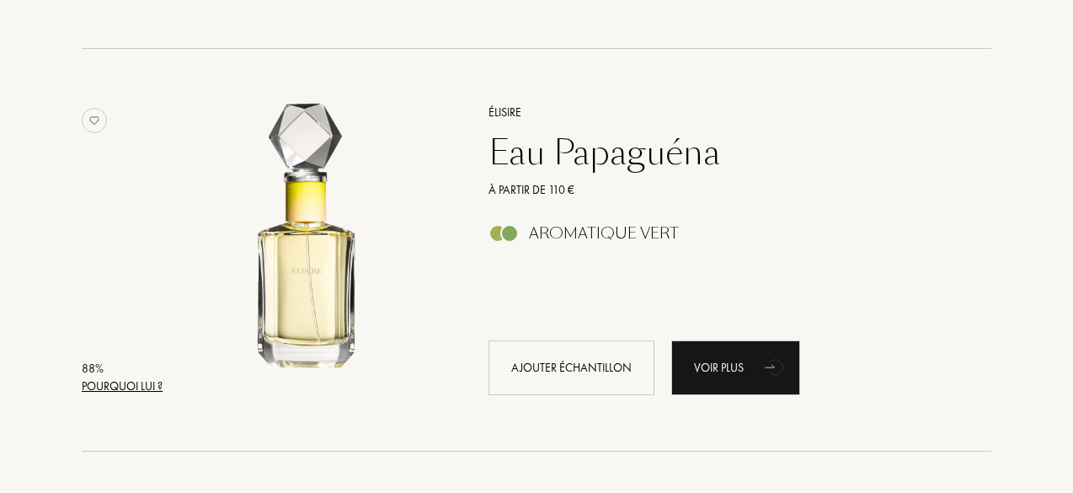
click at [129, 368] on div "88 %" at bounding box center [122, 369] width 81 height 18
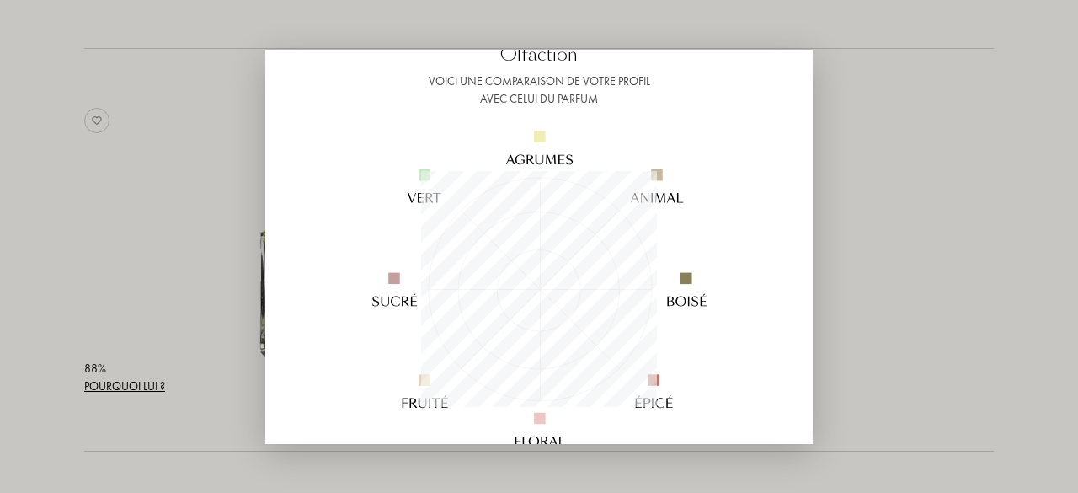
click at [884, 196] on div at bounding box center [539, 246] width 1078 height 493
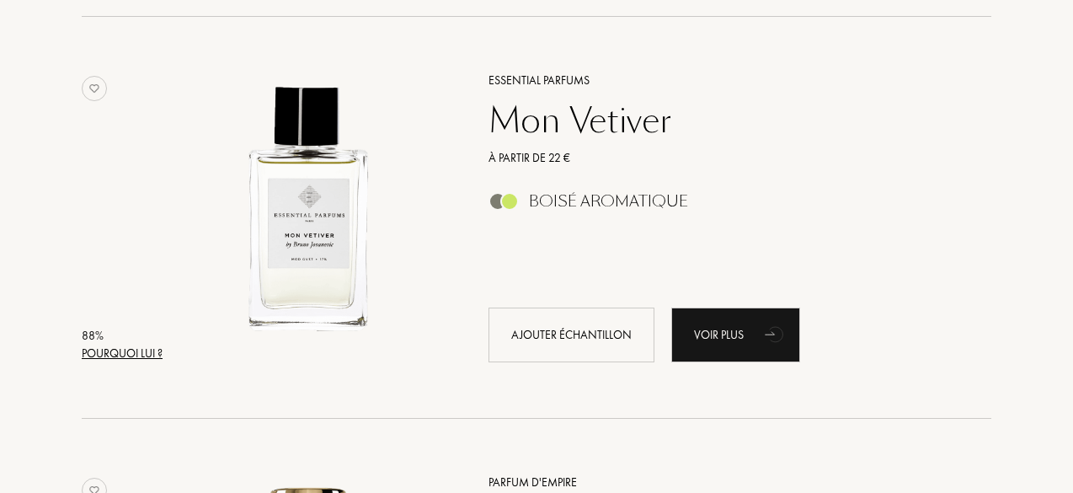
click at [142, 349] on div "Pourquoi lui ?" at bounding box center [122, 354] width 81 height 18
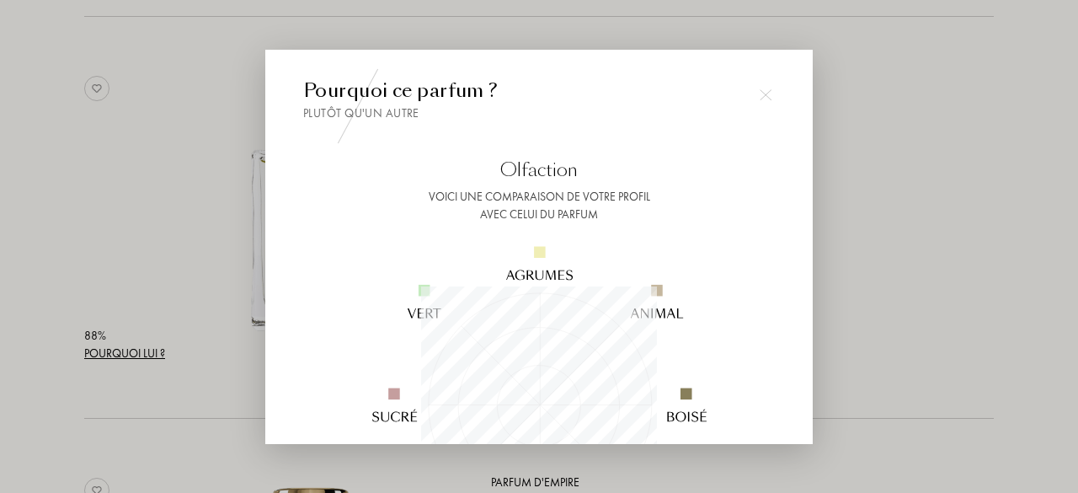
click at [852, 243] on div at bounding box center [539, 246] width 1078 height 493
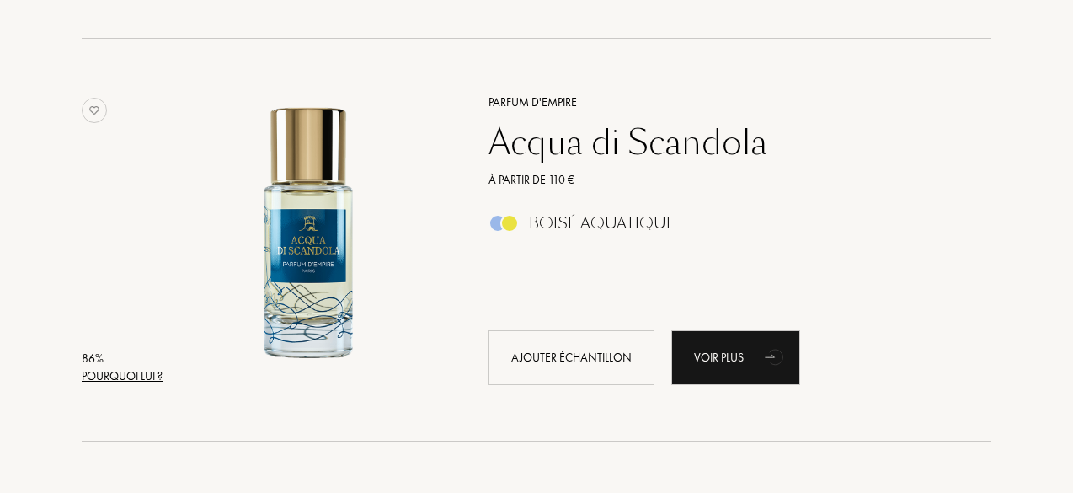
click at [142, 363] on div "86 %" at bounding box center [122, 359] width 81 height 18
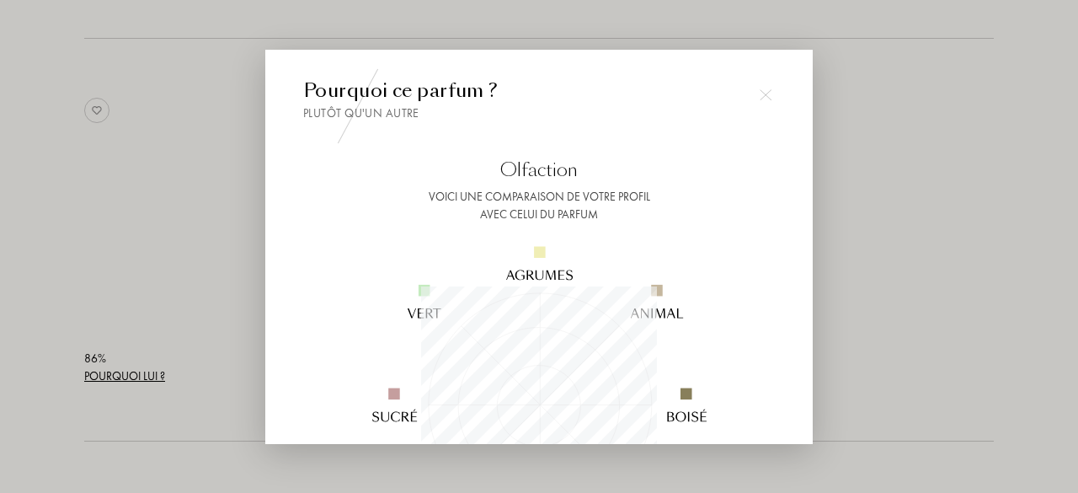
click at [921, 242] on div at bounding box center [539, 246] width 1078 height 493
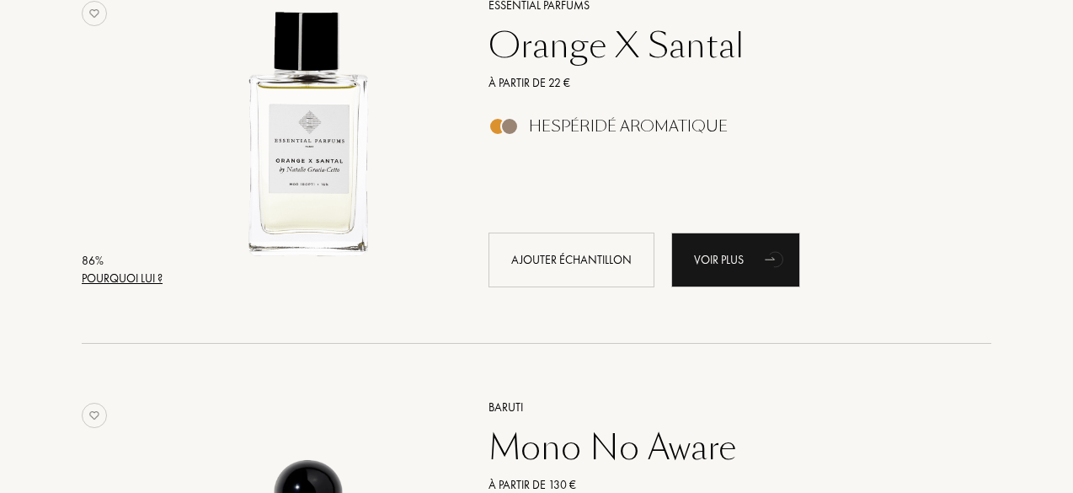
click at [141, 271] on div "Pourquoi lui ?" at bounding box center [122, 279] width 81 height 18
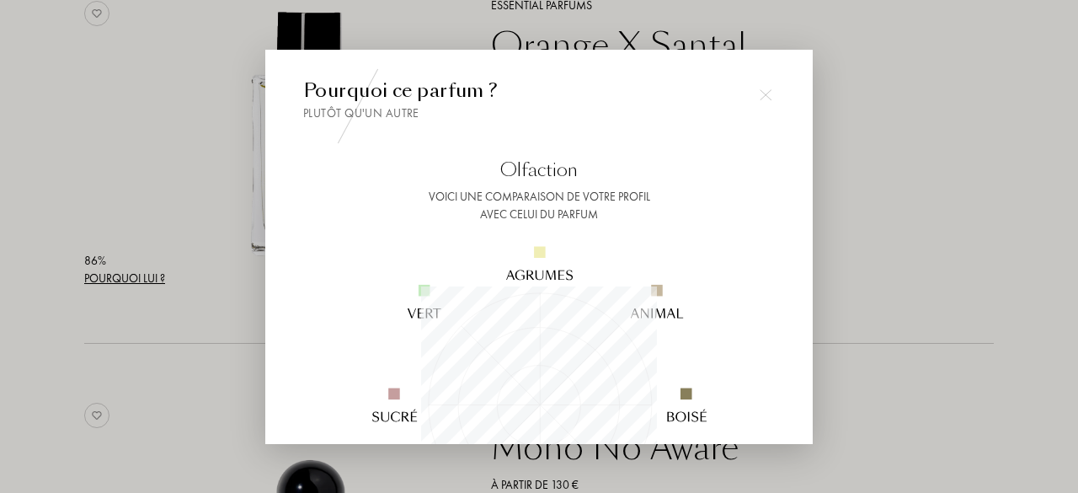
click at [937, 168] on div at bounding box center [539, 246] width 1078 height 493
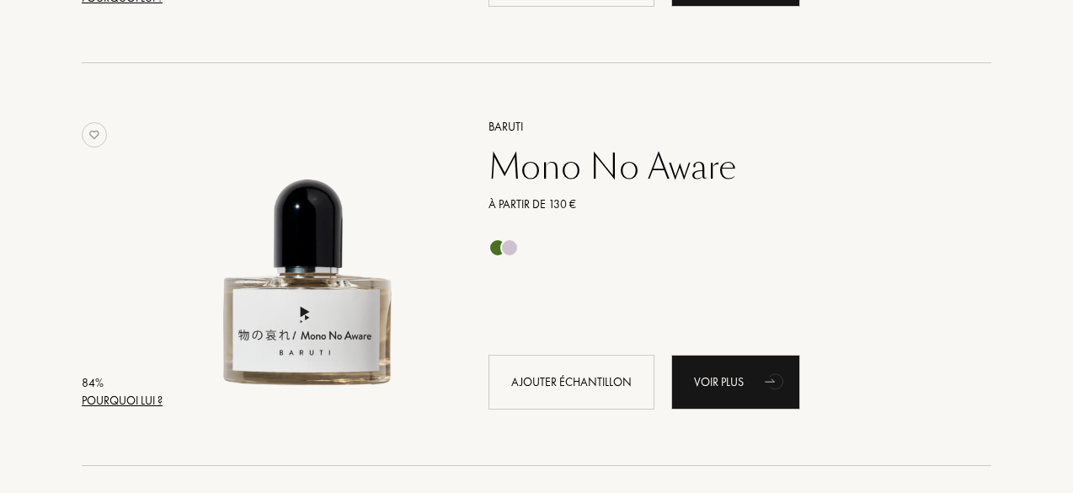
click at [136, 382] on div "84 %" at bounding box center [122, 383] width 81 height 18
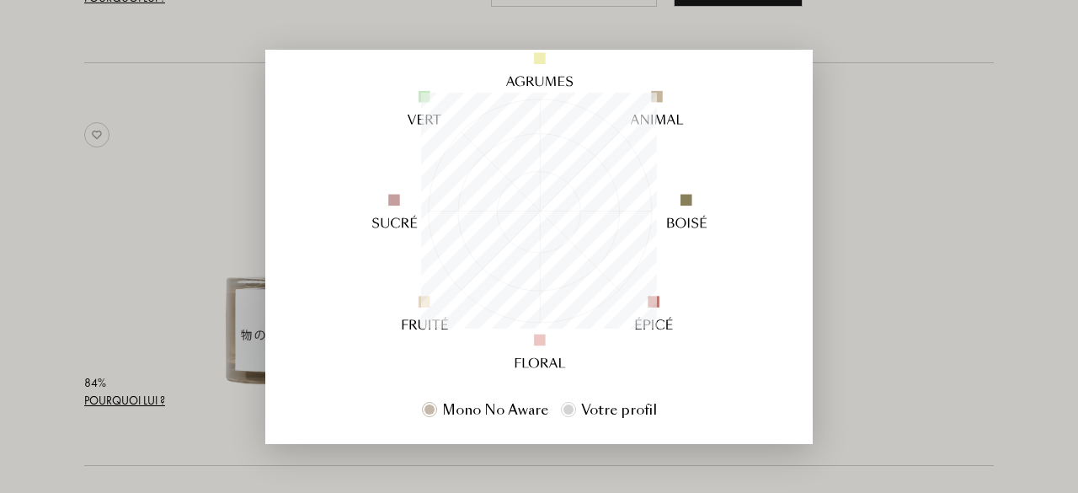
click at [877, 264] on div at bounding box center [539, 246] width 1078 height 493
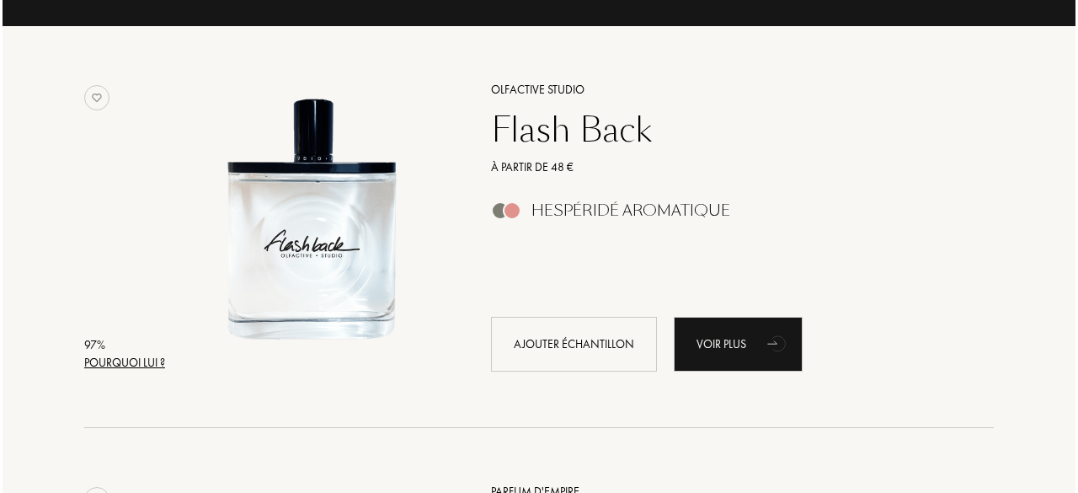
scroll to position [0, 0]
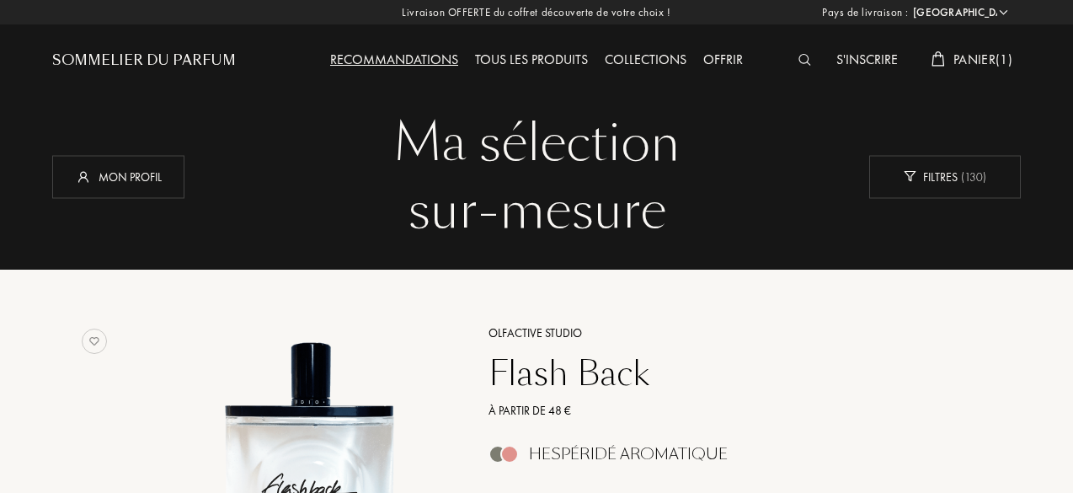
click at [965, 62] on span "Panier ( 1 )" at bounding box center [982, 60] width 59 height 18
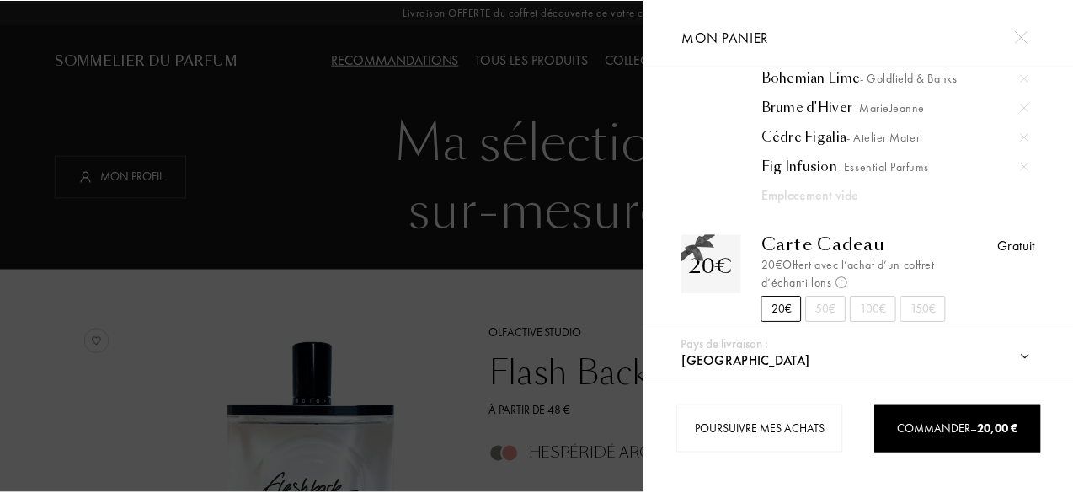
scroll to position [120, 0]
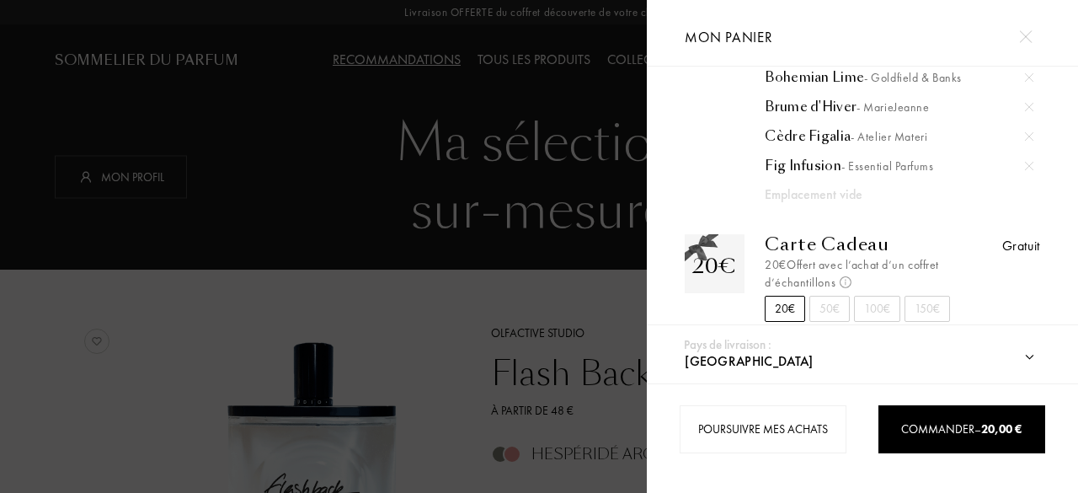
click at [1018, 44] on div at bounding box center [1025, 36] width 29 height 29
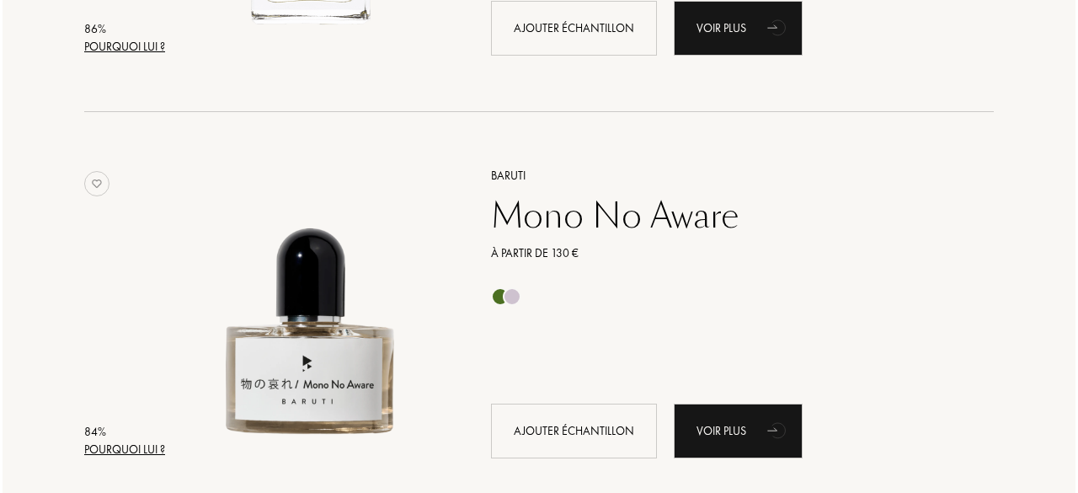
scroll to position [4741, 0]
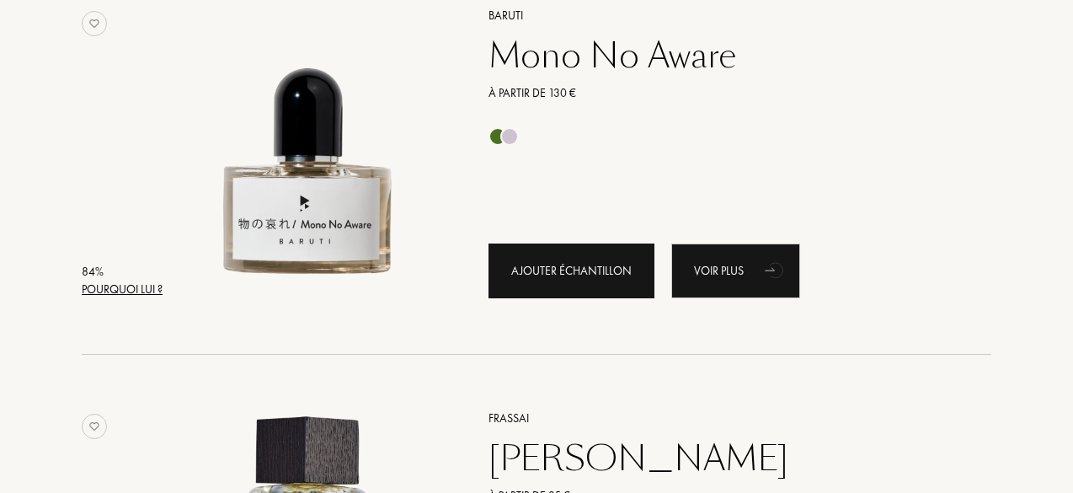
click at [586, 252] on div "Ajouter échantillon" at bounding box center [572, 270] width 166 height 55
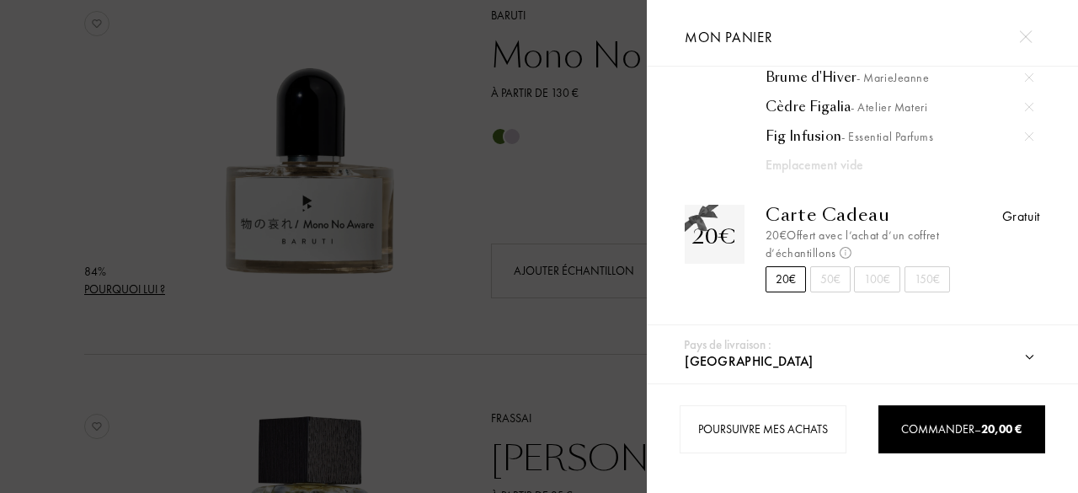
scroll to position [162, 0]
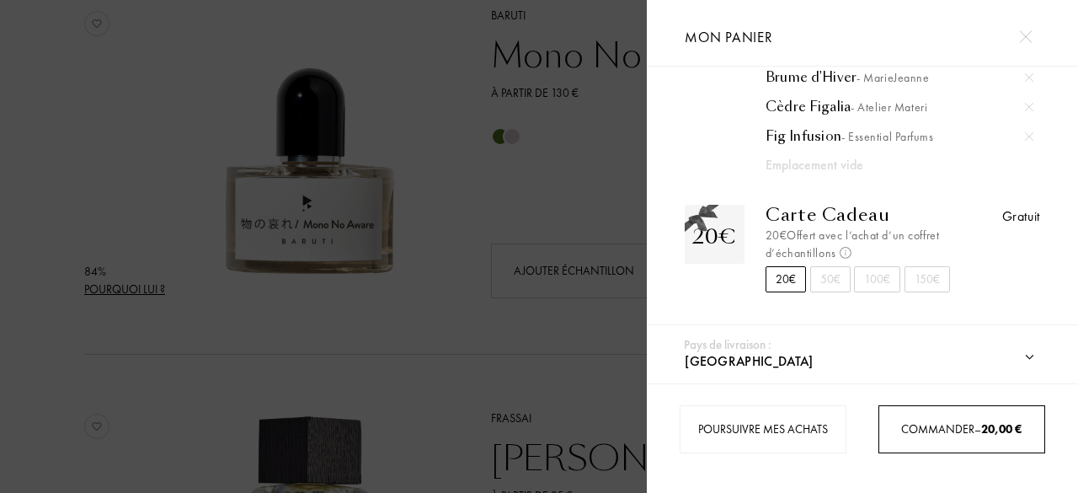
click at [953, 423] on div "Commander – 20,00 €" at bounding box center [961, 429] width 165 height 18
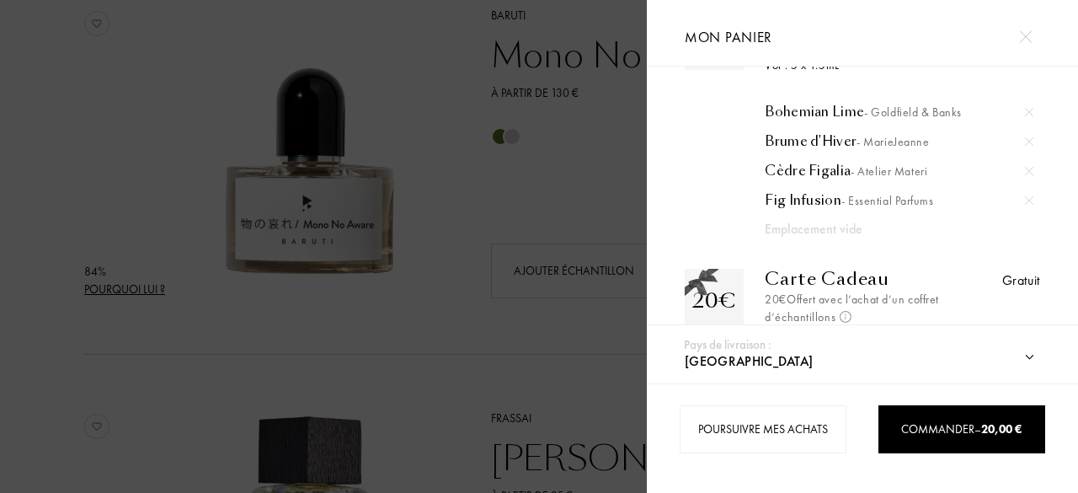
scroll to position [76, 0]
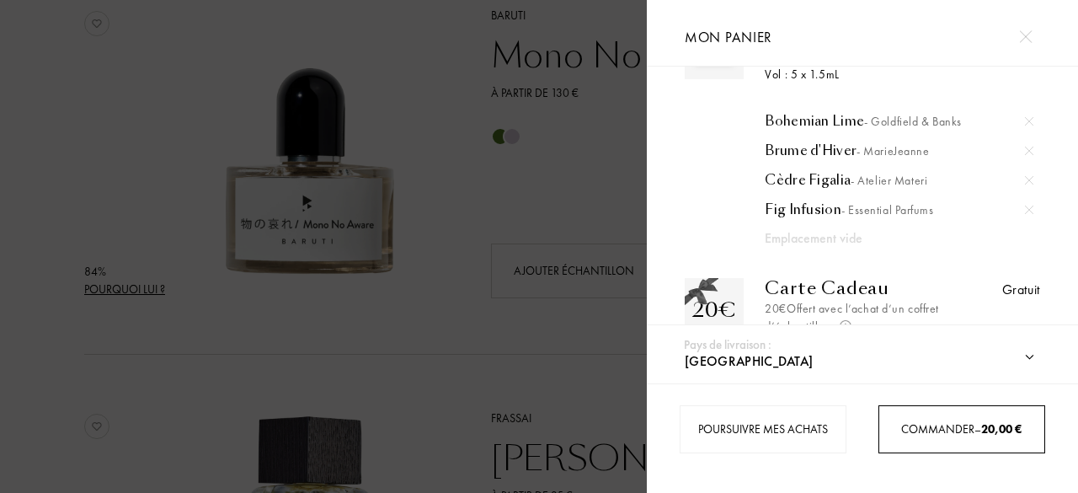
click at [943, 405] on link "Commander – 20,00 €" at bounding box center [962, 429] width 167 height 48
click at [955, 419] on link "Commander – 20,00 €" at bounding box center [962, 429] width 167 height 48
click at [957, 413] on link "Commander – 20,00 €" at bounding box center [962, 429] width 167 height 48
click at [965, 422] on div "Commander – 20,00 €" at bounding box center [961, 429] width 165 height 18
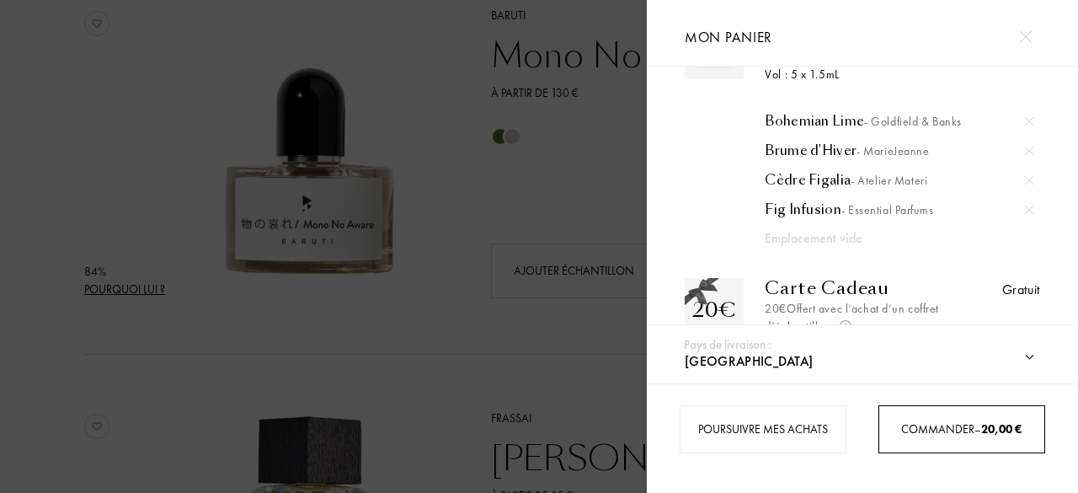
click at [937, 422] on div "Commander – 20,00 €" at bounding box center [961, 429] width 165 height 18
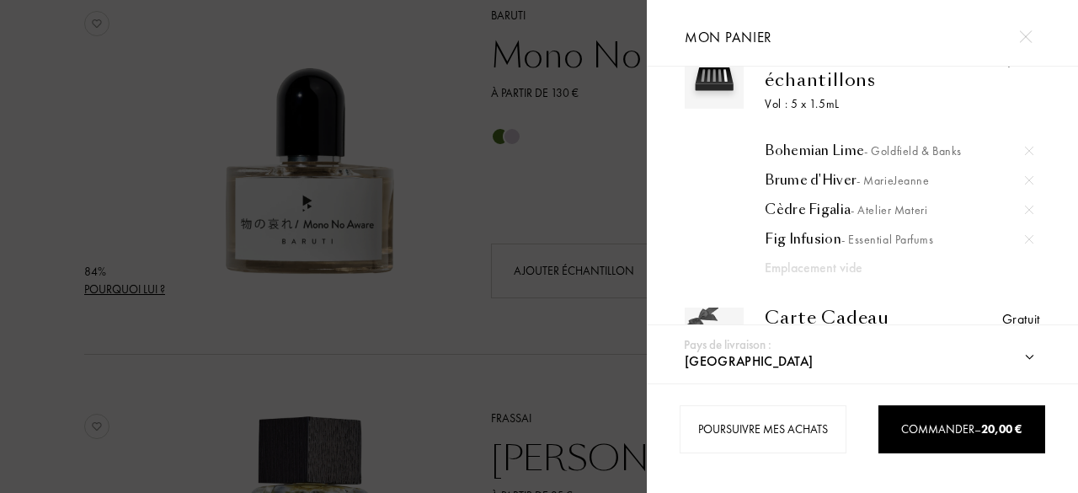
scroll to position [48, 0]
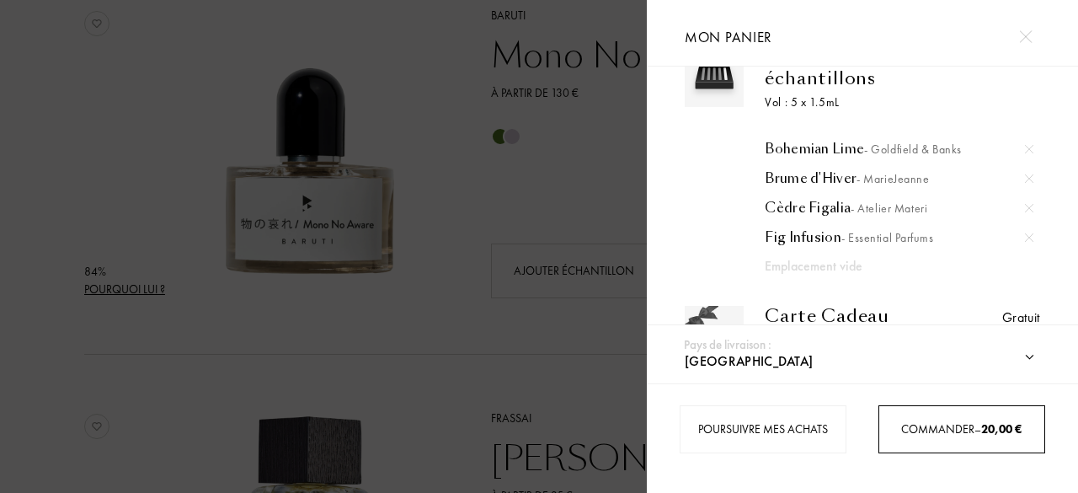
click at [920, 411] on link "Commander – 20,00 €" at bounding box center [962, 429] width 167 height 48
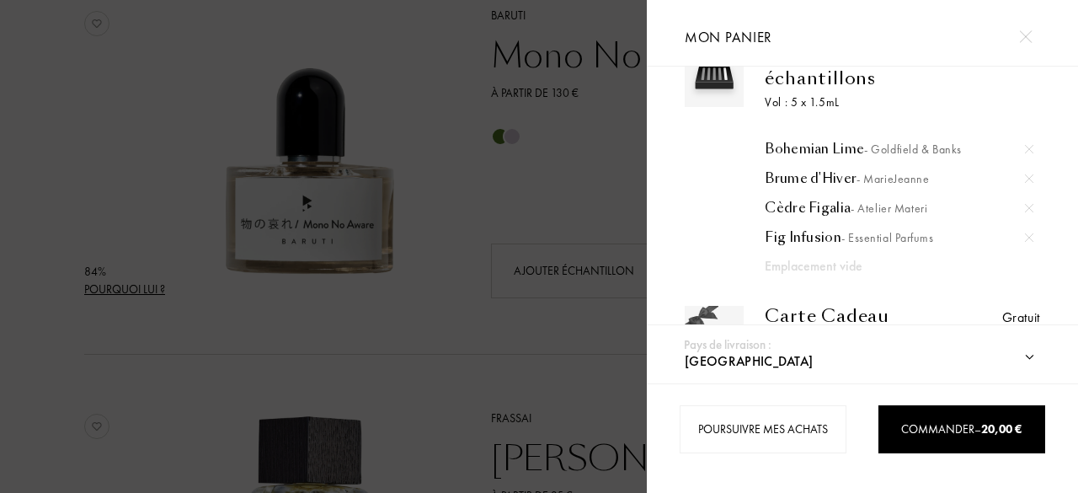
click at [945, 403] on div "Poursuivre mes achats Commander – 20,00 €" at bounding box center [862, 438] width 431 height 110
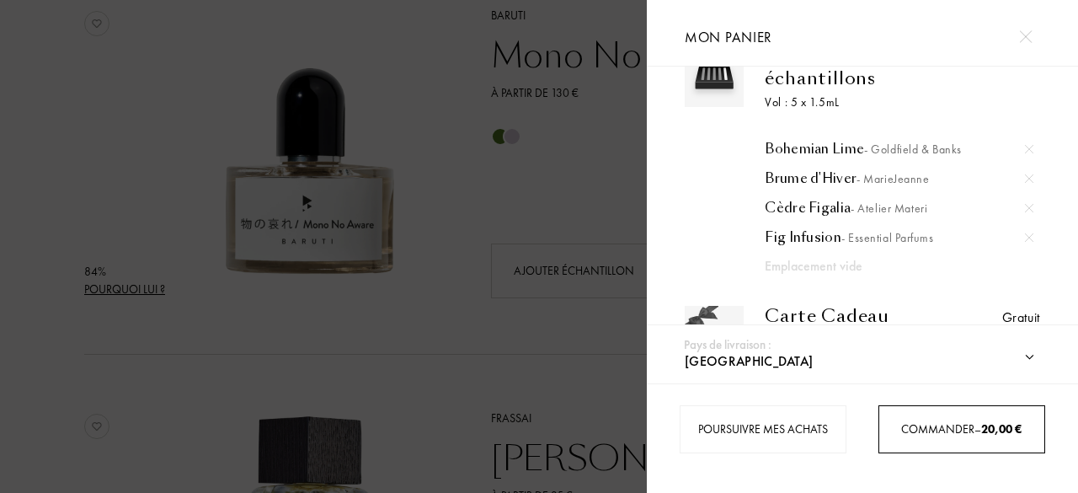
click at [943, 423] on div "Commander – 20,00 €" at bounding box center [961, 429] width 165 height 18
click at [901, 415] on link "Commander – 20,00 €" at bounding box center [962, 429] width 167 height 48
click at [910, 409] on link "Commander – 20,00 €" at bounding box center [962, 429] width 167 height 48
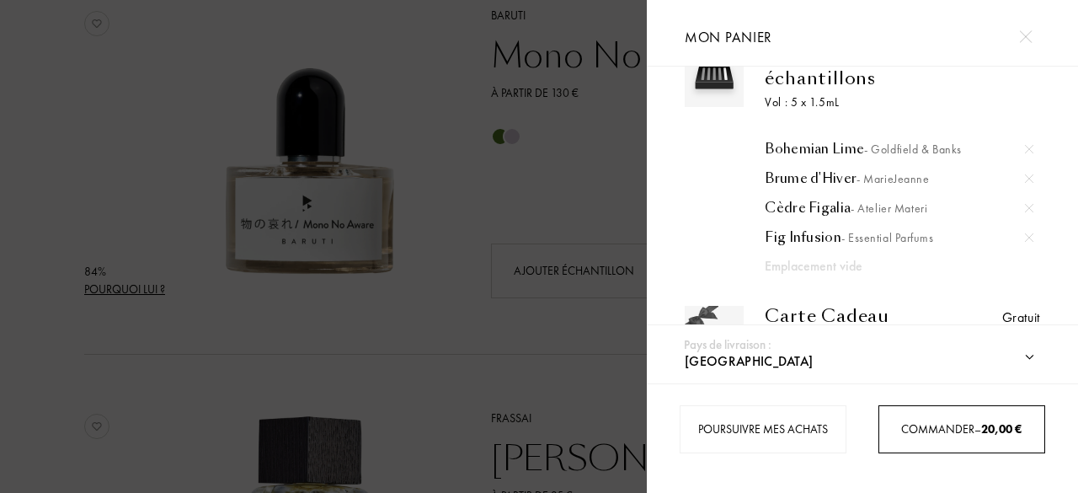
click at [910, 409] on link "Commander – 20,00 €" at bounding box center [962, 429] width 167 height 48
click at [893, 429] on div "Commander – 20,00 €" at bounding box center [961, 429] width 165 height 18
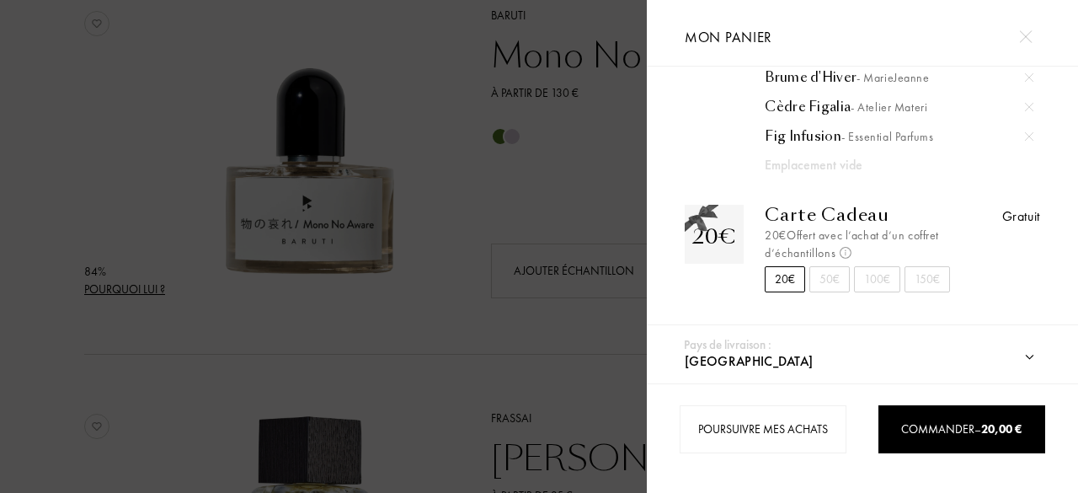
scroll to position [0, 0]
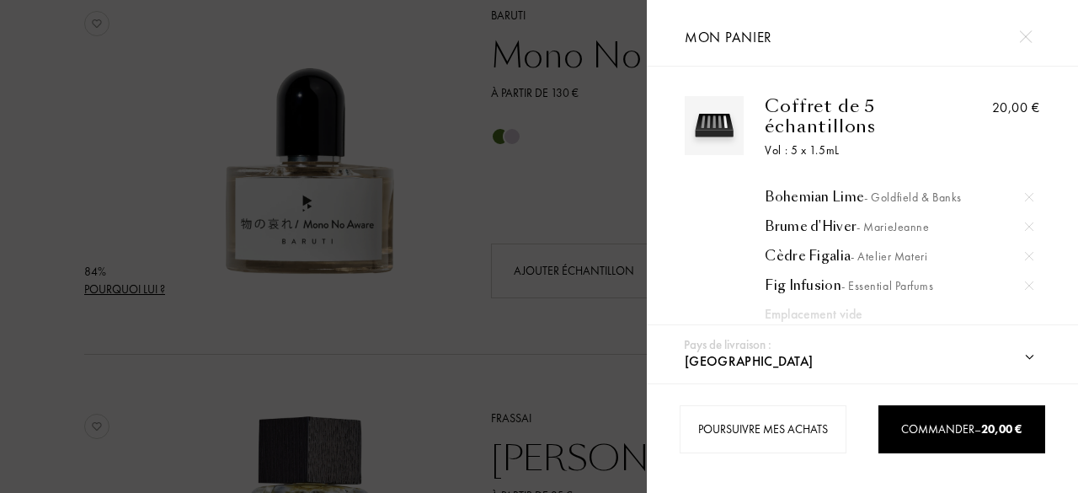
click at [1026, 35] on img at bounding box center [1025, 36] width 13 height 13
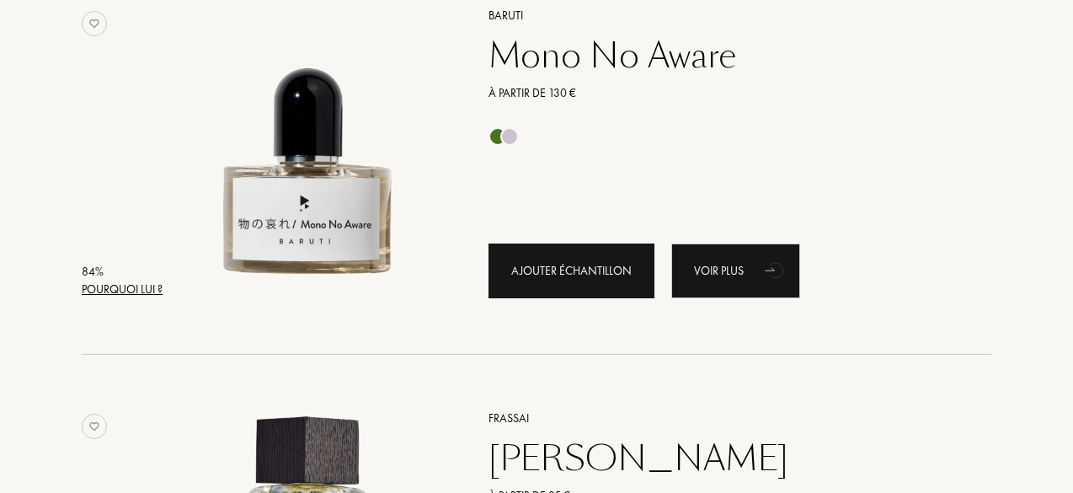
click at [581, 287] on div "Ajouter échantillon" at bounding box center [572, 270] width 166 height 55
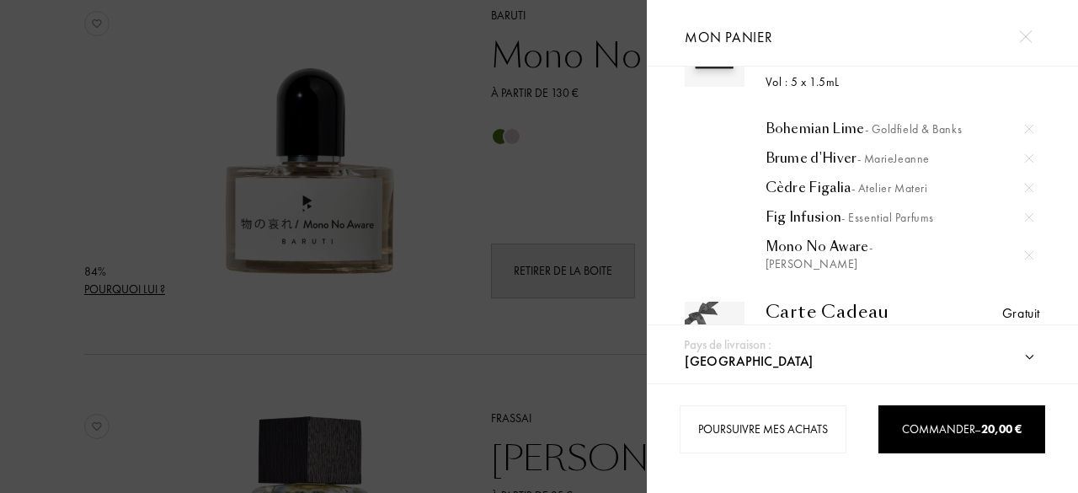
scroll to position [164, 0]
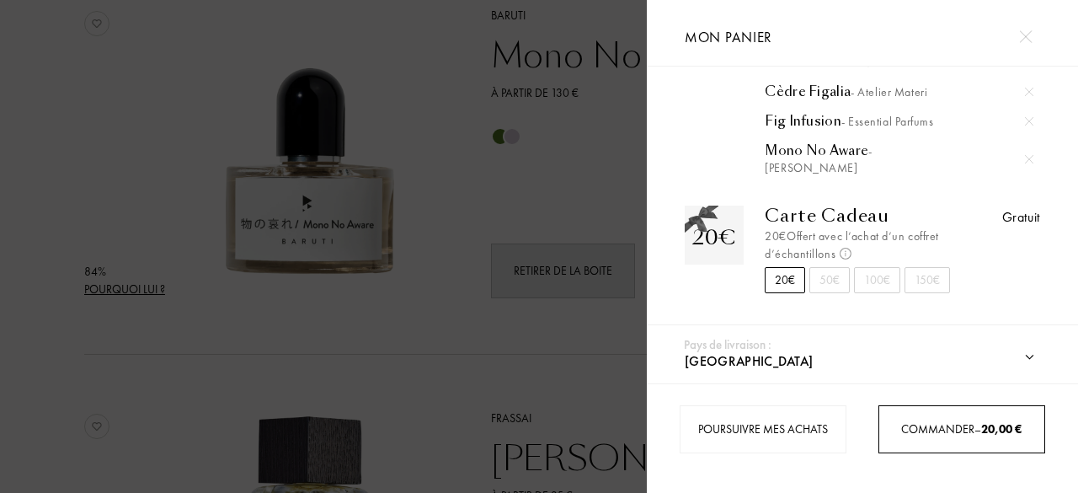
click at [941, 430] on span "Commander – 20,00 €" at bounding box center [961, 428] width 120 height 15
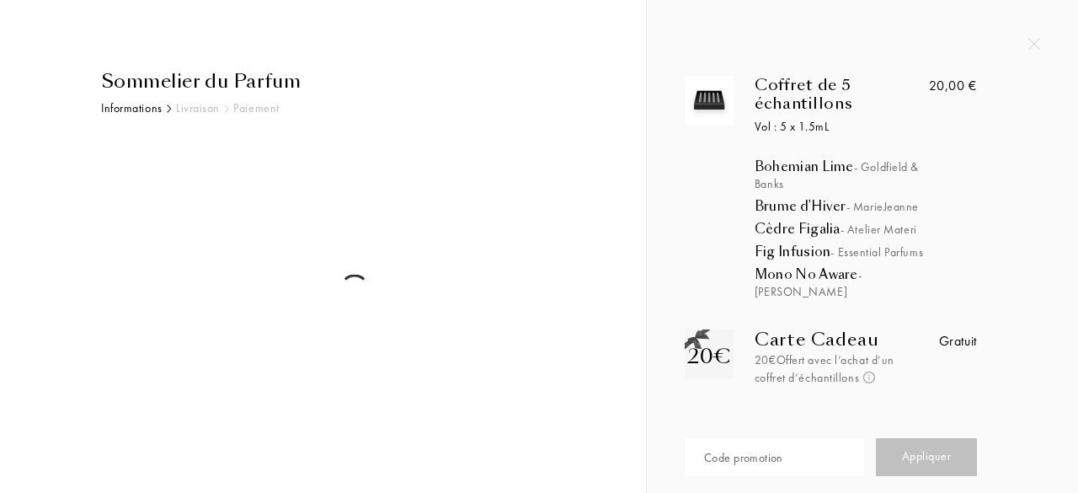
select select "FR"
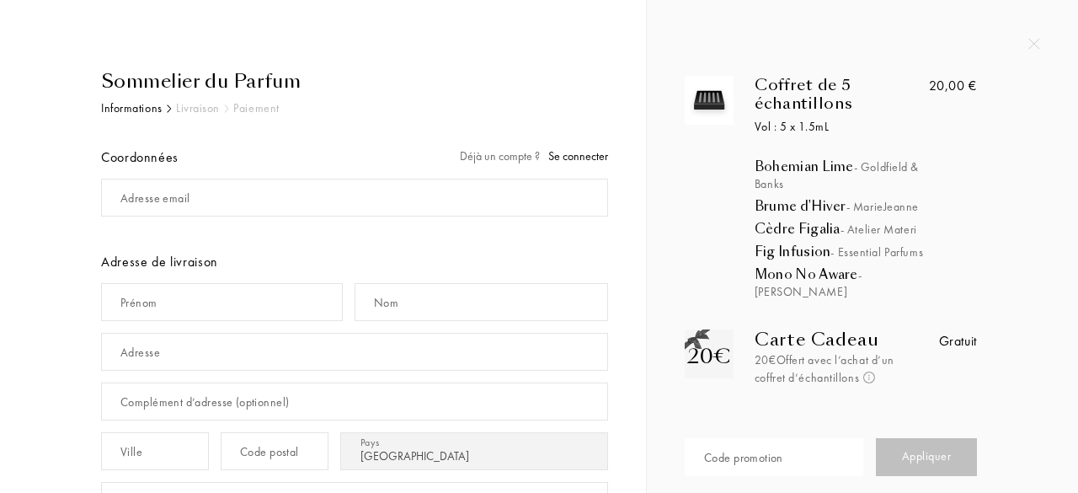
click at [756, 449] on div "Code promotion" at bounding box center [743, 458] width 79 height 18
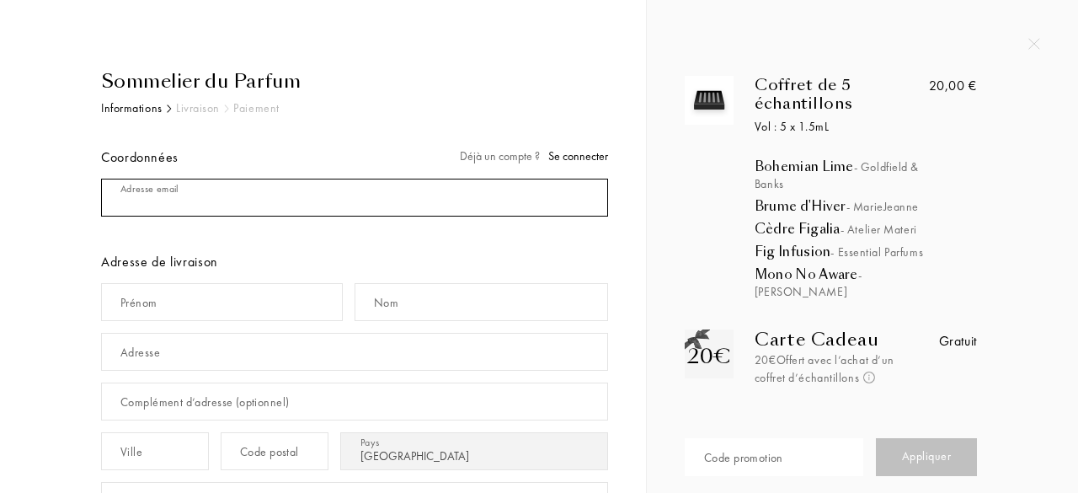
click at [275, 205] on input "mail" at bounding box center [354, 198] width 507 height 38
type input "johnpauleid"
click at [748, 449] on div "Code promotion" at bounding box center [743, 458] width 79 height 18
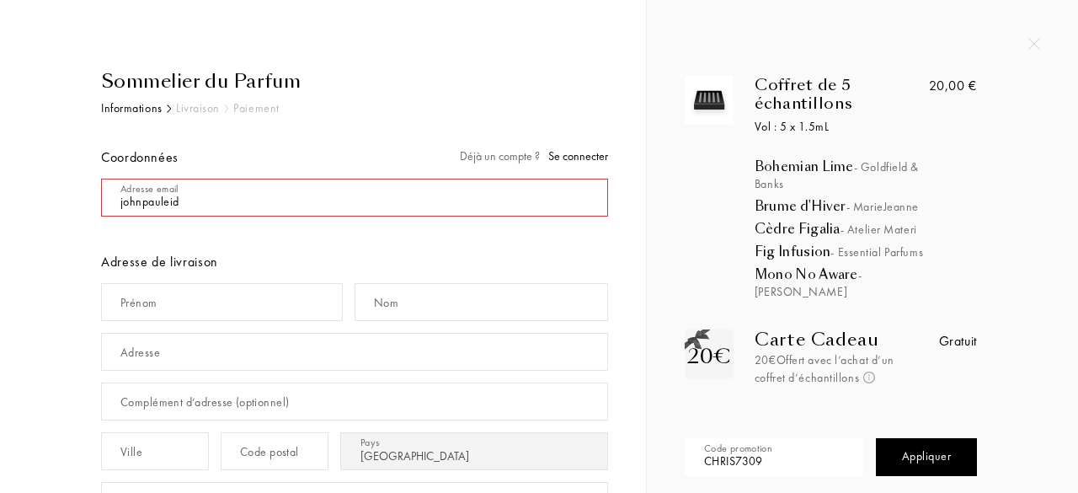
type input "CHRIS7309"
click at [918, 440] on div "Appliquer" at bounding box center [926, 457] width 101 height 38
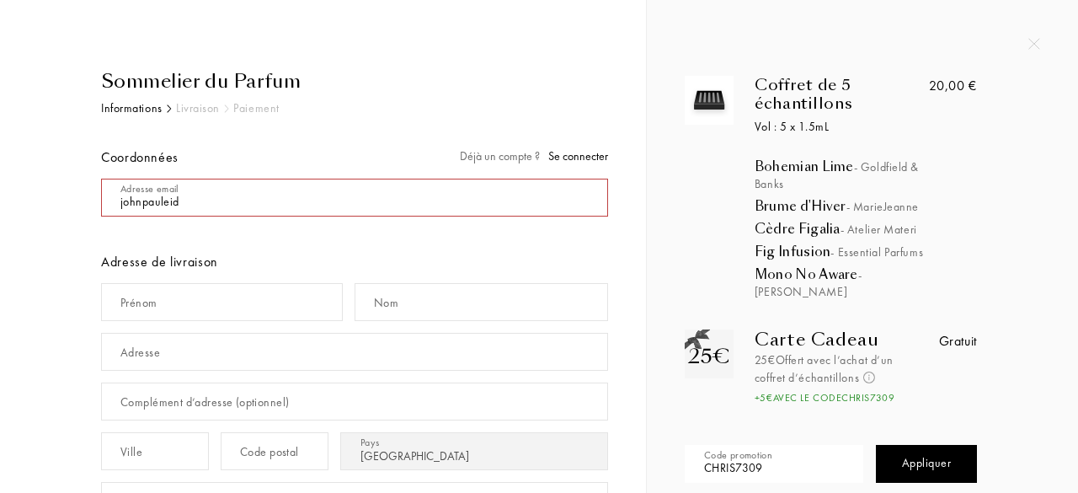
click at [241, 195] on input "mail" at bounding box center [354, 198] width 507 height 38
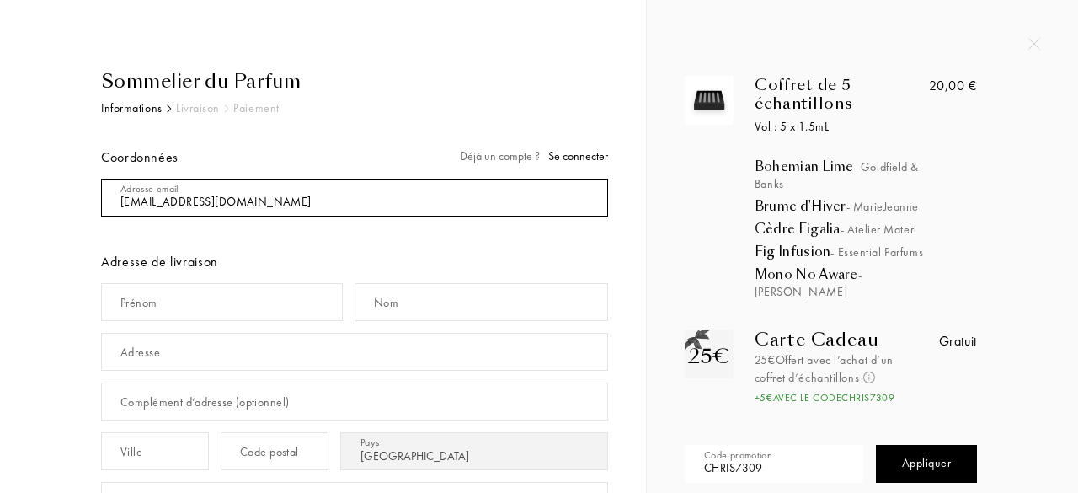
click at [204, 203] on input "mail" at bounding box center [354, 198] width 507 height 38
click at [208, 205] on input "mail" at bounding box center [354, 198] width 507 height 38
type input "johnpauleid@gmail.com"
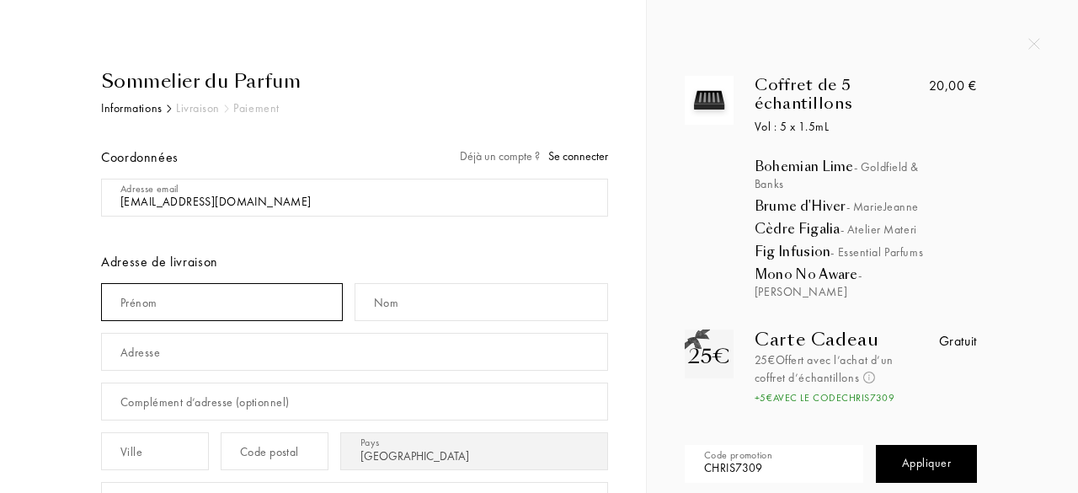
click at [226, 305] on input "text" at bounding box center [222, 302] width 242 height 38
type input "J"
type input "Alicia"
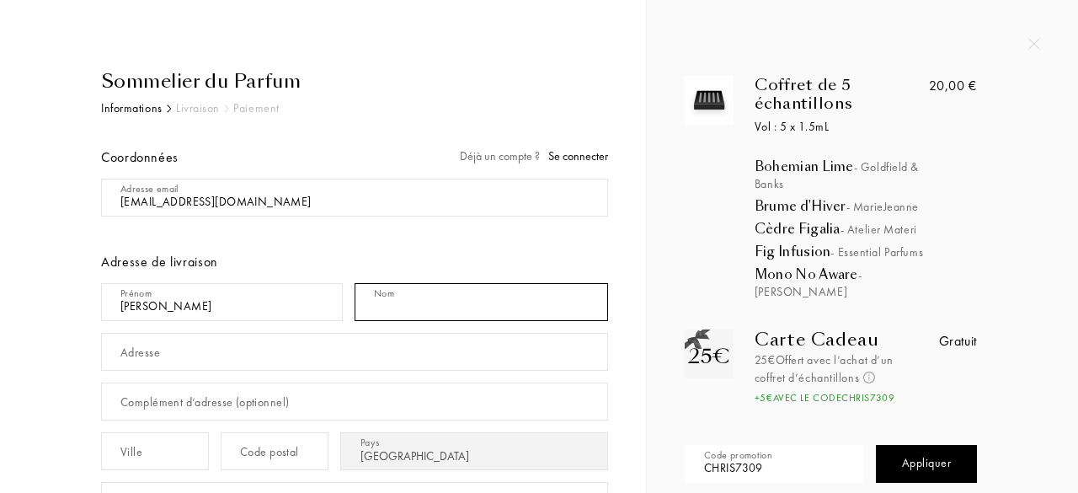
click at [416, 304] on input "text" at bounding box center [482, 302] width 254 height 38
type input "Salloum Eid"
click at [173, 346] on input "text" at bounding box center [354, 352] width 507 height 38
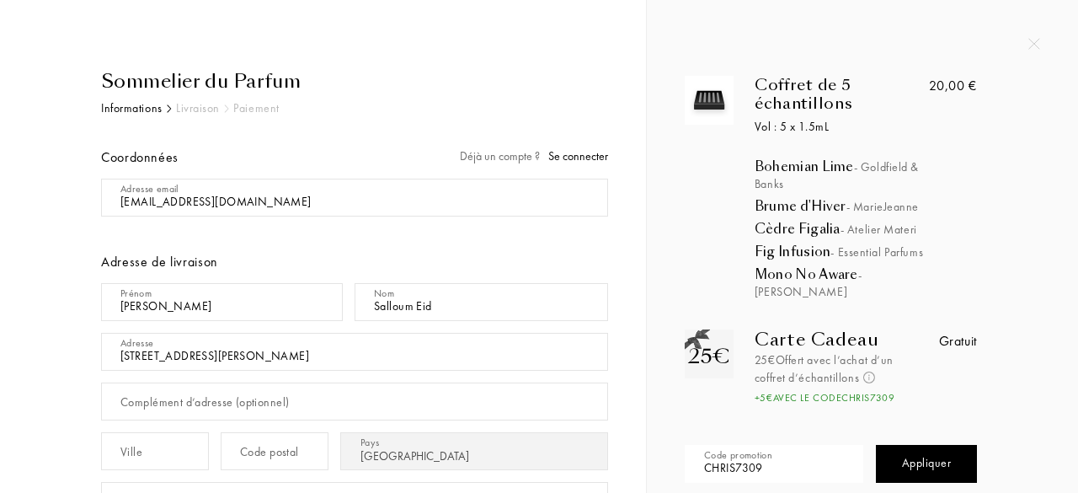
click at [240, 356] on input "119 avenue Edouard HErriot" at bounding box center [354, 352] width 507 height 38
click at [234, 356] on input "119 avenue Edouard HErriot" at bounding box center [354, 352] width 507 height 38
click at [236, 356] on input "119 avenue Edouard HErriot" at bounding box center [354, 352] width 507 height 38
type input "119 avenue Edouard Herriot"
click at [147, 450] on input "text" at bounding box center [155, 451] width 108 height 38
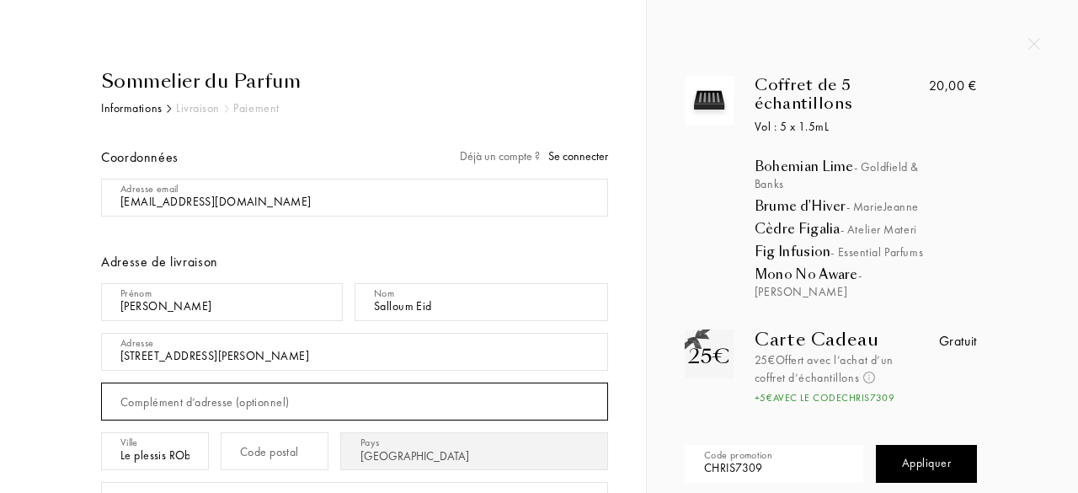
click at [185, 412] on input "text" at bounding box center [354, 401] width 507 height 38
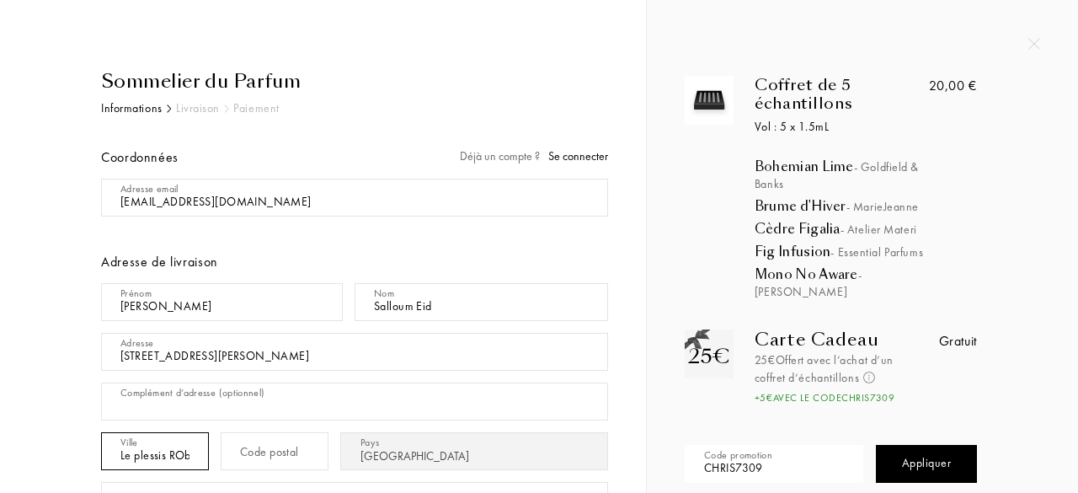
click at [182, 448] on input "Le plessis RObinson" at bounding box center [155, 451] width 108 height 38
type input "Le plessis Robinson"
click at [270, 455] on div "Code postal" at bounding box center [269, 452] width 59 height 18
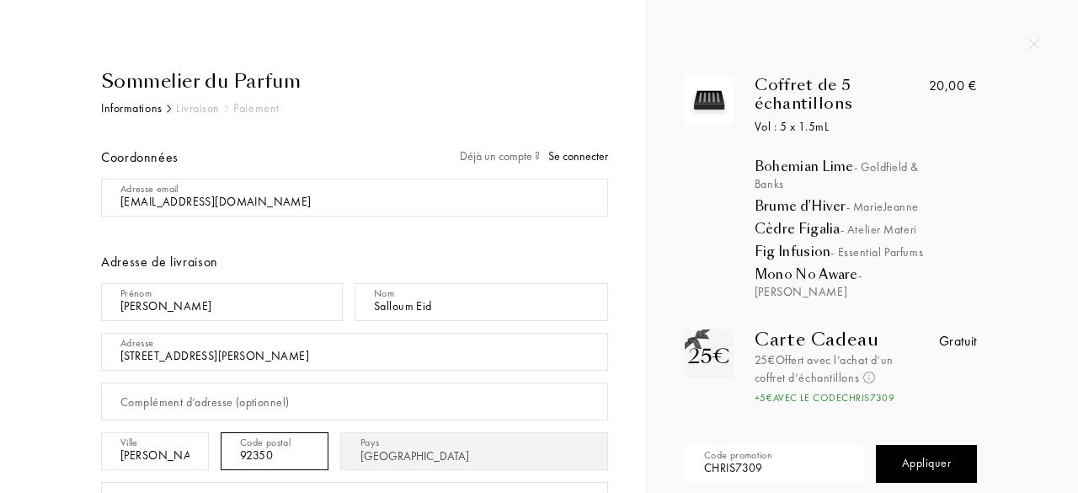
scroll to position [214, 0]
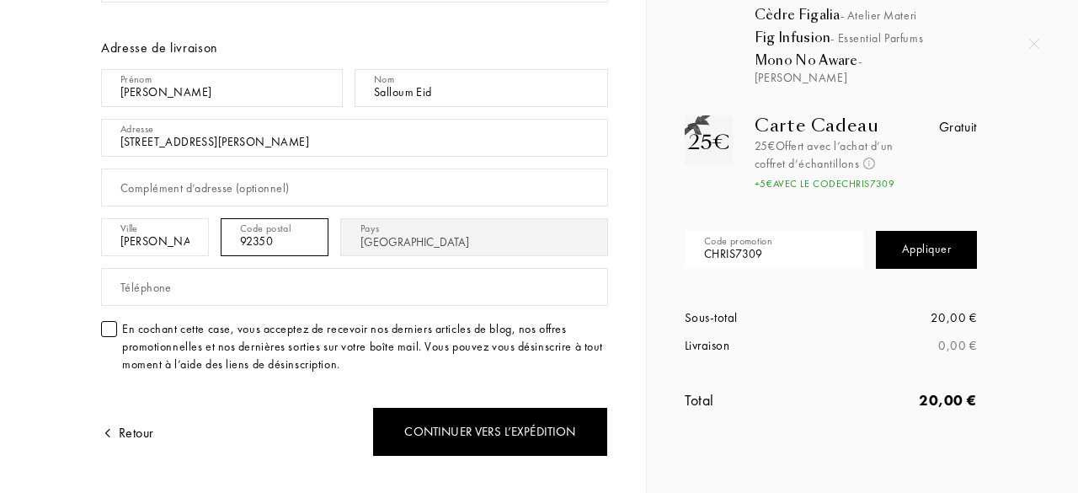
type input "92350"
click at [36, 308] on div "Sommelier du Parfum Informations Livraison Paiement Coordonnées Déjà un compte …" at bounding box center [323, 273] width 596 height 840
drag, startPoint x: 118, startPoint y: 321, endPoint x: 68, endPoint y: 314, distance: 50.2
click at [68, 314] on div "Sommelier du Parfum Informations Livraison Paiement Coordonnées Déjà un compte …" at bounding box center [335, 273] width 545 height 840
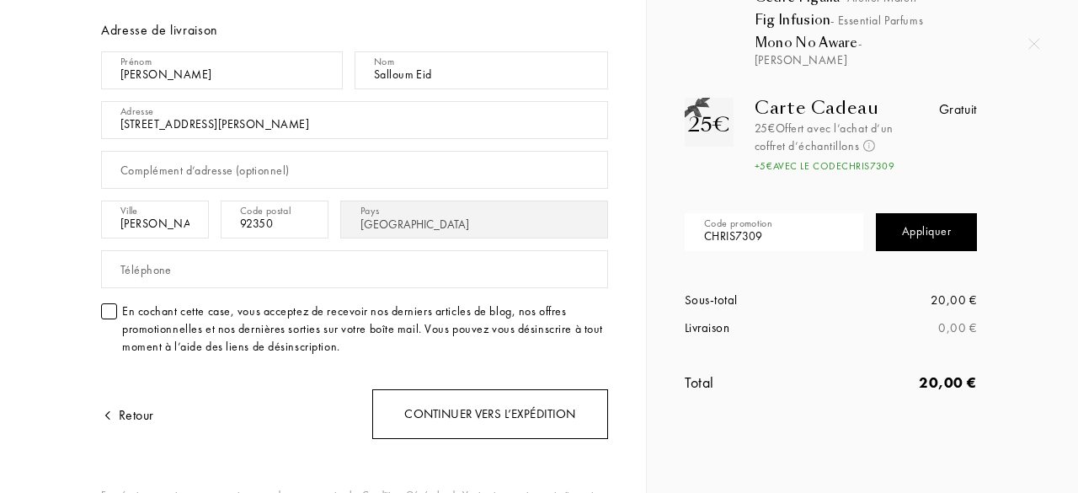
scroll to position [243, 0]
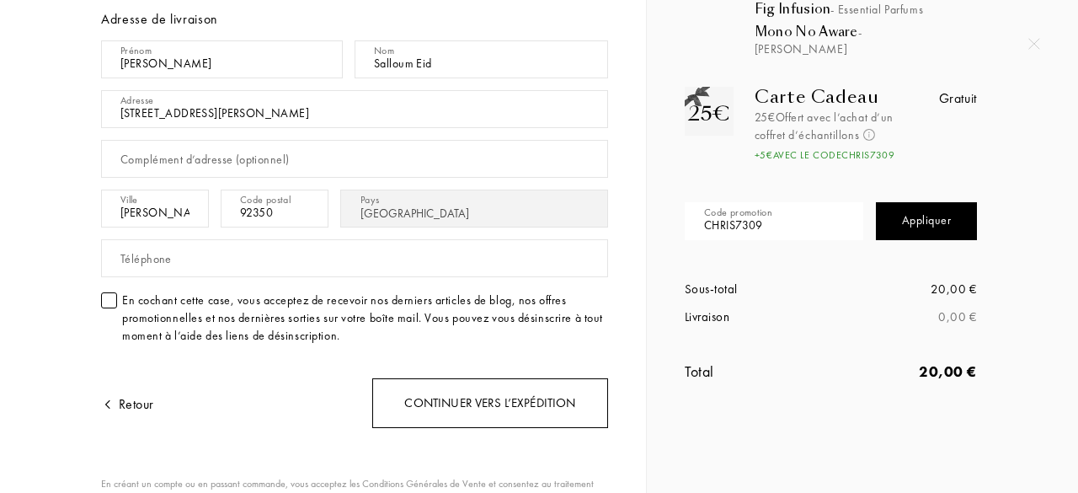
click at [457, 387] on div "Continuer vers l’expédition" at bounding box center [490, 403] width 236 height 50
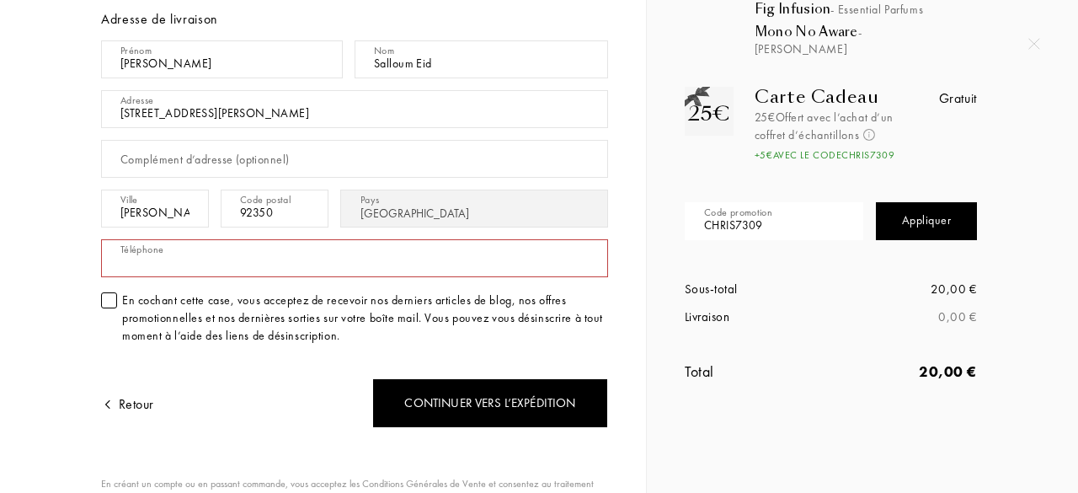
click at [168, 245] on input "text" at bounding box center [354, 258] width 507 height 38
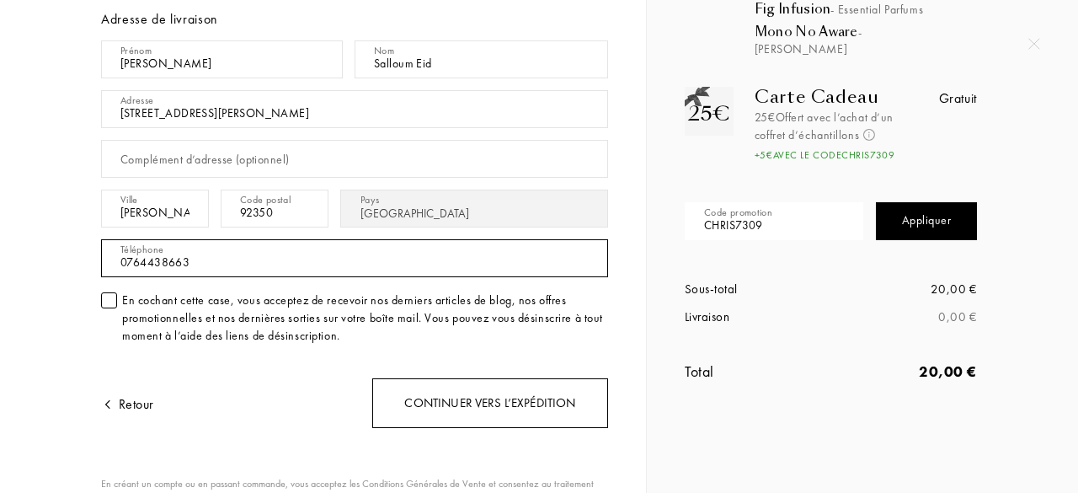
type input "0764438663"
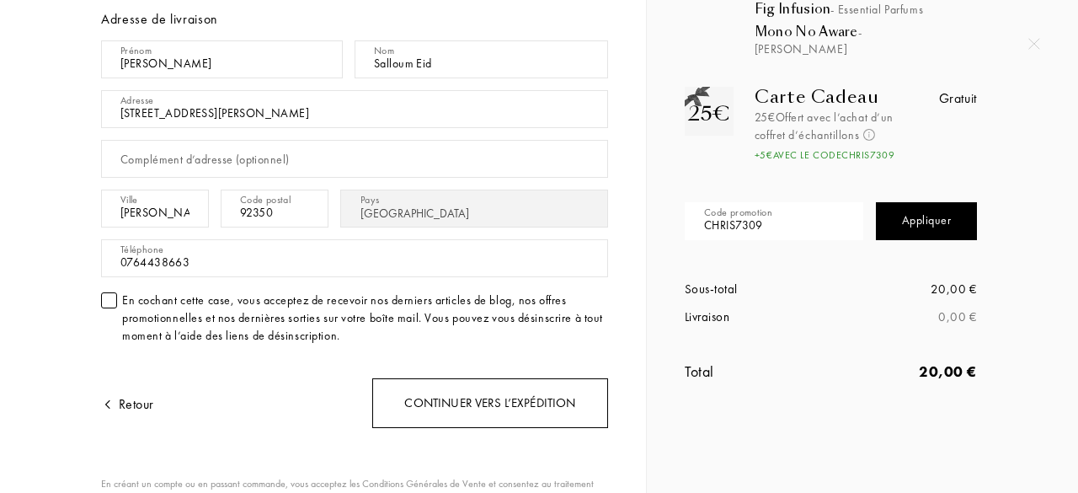
click at [441, 399] on div "Continuer vers l’expédition" at bounding box center [490, 403] width 236 height 50
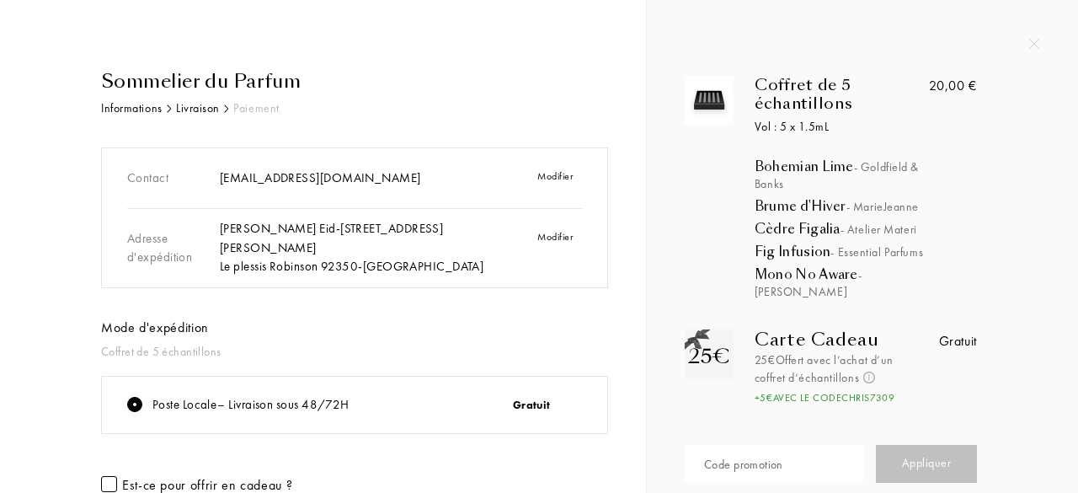
scroll to position [148, 0]
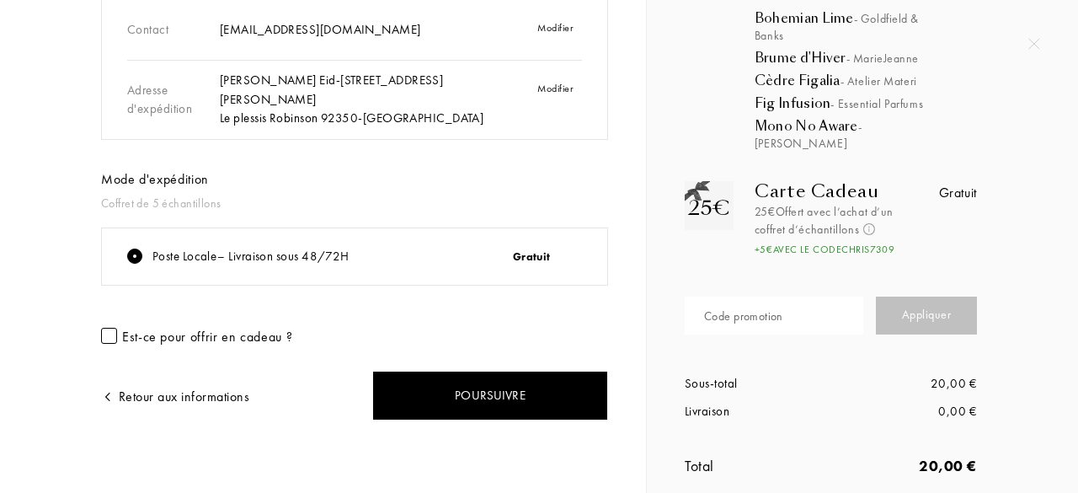
click at [440, 275] on div "Poste Locale – Livraison sous 48/72H Gratuit" at bounding box center [354, 256] width 505 height 57
click at [714, 307] on div "Code promotion" at bounding box center [743, 316] width 79 height 18
drag, startPoint x: 845, startPoint y: 236, endPoint x: 913, endPoint y: 230, distance: 68.5
click at [913, 230] on div "25€ Carte Cadeau 25€ Offert avec l’achat d’un coffret d’échantillons Non cumula…" at bounding box center [831, 219] width 318 height 76
copy div "CHRIS7309"
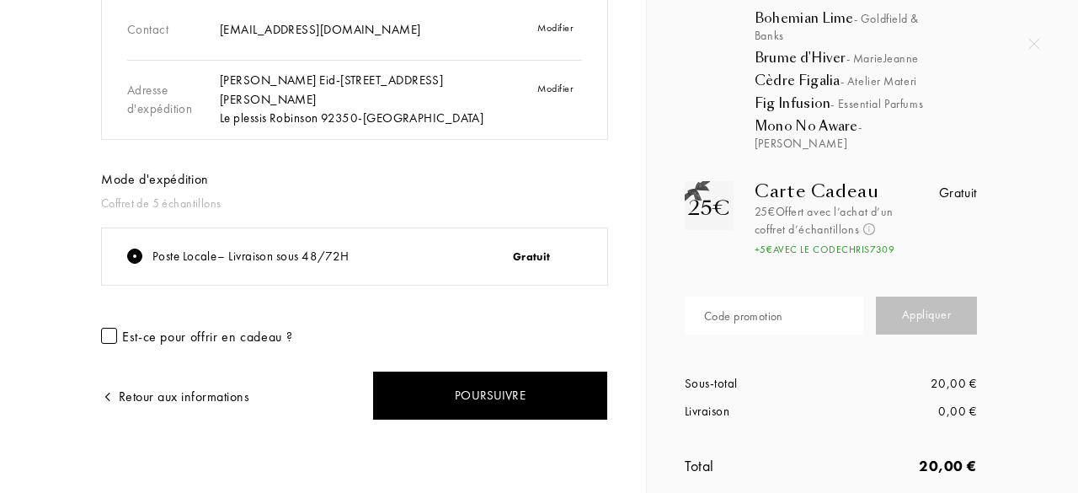
click at [776, 307] on div "Code promotion" at bounding box center [743, 316] width 79 height 18
paste input "CHRIS7309"
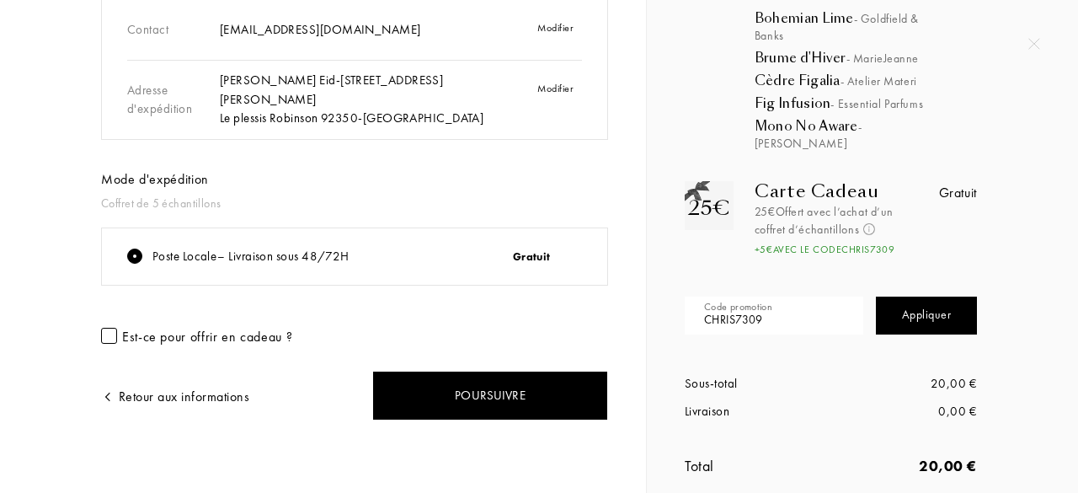
type input "CHRIS7309"
click at [919, 300] on div "Appliquer" at bounding box center [926, 315] width 101 height 38
click at [895, 296] on div "Appliquer" at bounding box center [926, 315] width 101 height 38
click at [897, 296] on div "Appliquer" at bounding box center [926, 315] width 101 height 38
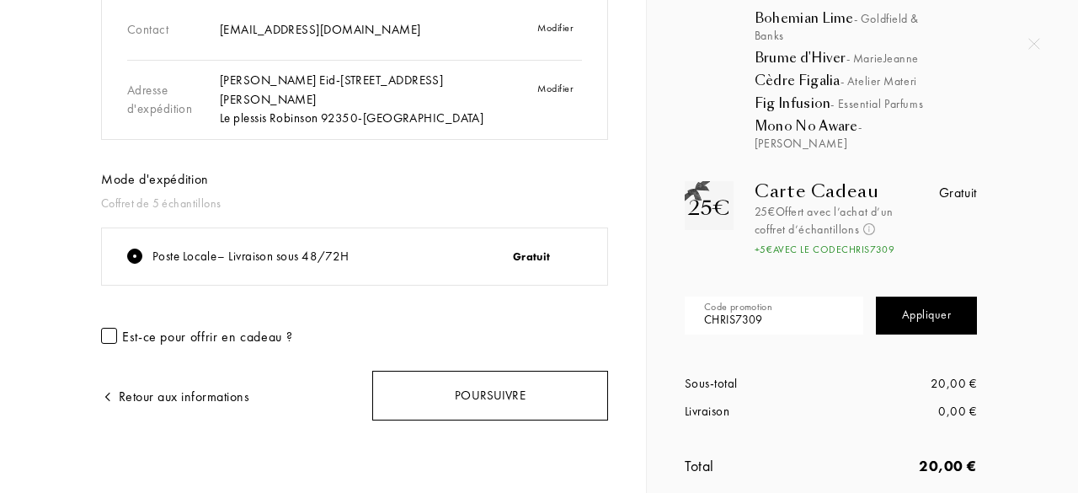
click at [499, 378] on div "Poursuivre" at bounding box center [490, 396] width 236 height 50
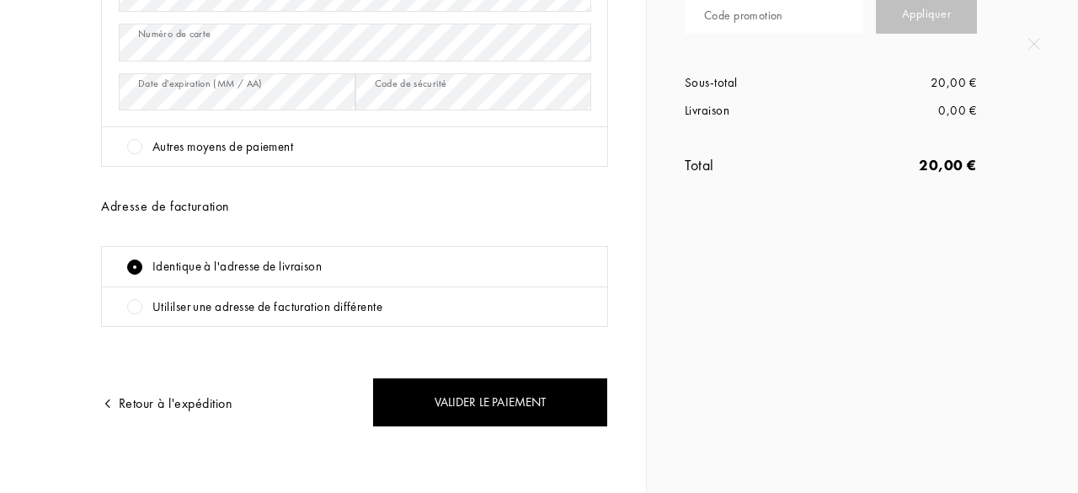
scroll to position [451, 0]
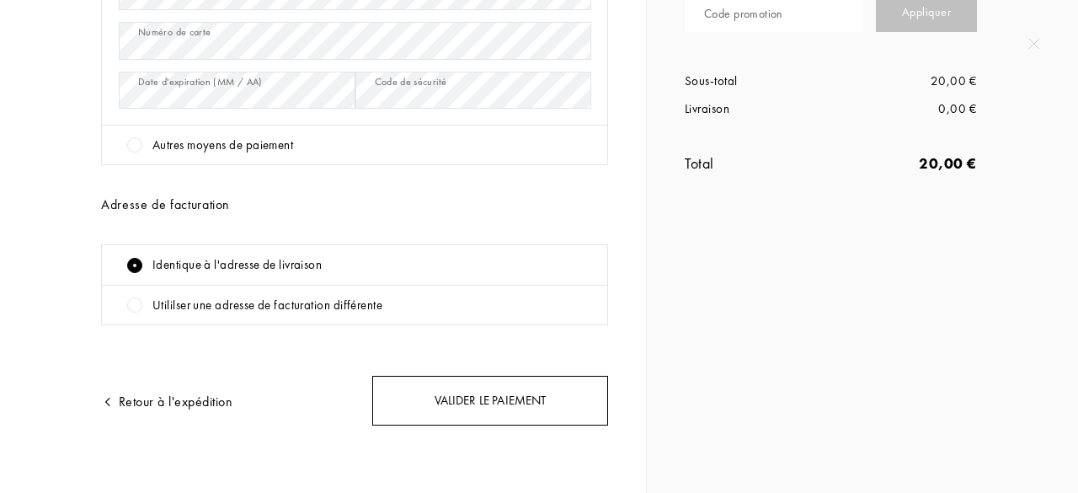
click at [419, 393] on div "Valider le paiement" at bounding box center [490, 401] width 236 height 50
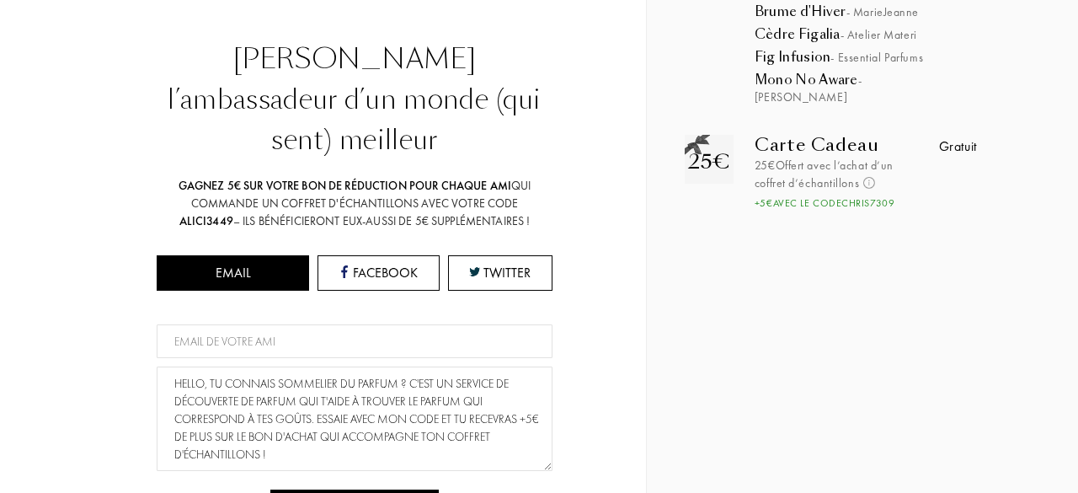
scroll to position [467, 0]
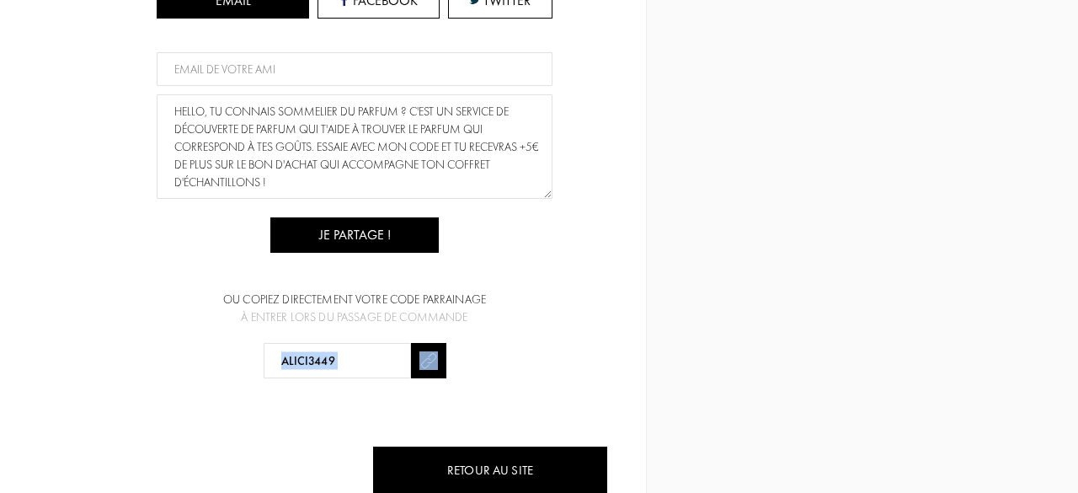
drag, startPoint x: 180, startPoint y: 306, endPoint x: 768, endPoint y: 466, distance: 609.3
click at [768, 466] on div "Sommelier du Parfum Merci pour votre confiance ! Votre commande a été passée av…" at bounding box center [539, 246] width 1078 height 493
click at [752, 450] on div "Sommelier du Parfum Merci pour votre confiance ! Votre commande a été passée av…" at bounding box center [539, 246] width 1078 height 493
